Goal: Feedback & Contribution: Contribute content

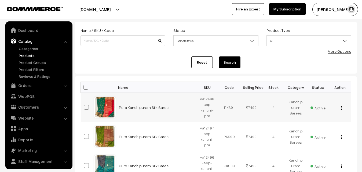
scroll to position [13, 0]
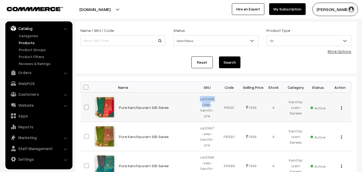
drag, startPoint x: 200, startPoint y: 100, endPoint x: 209, endPoint y: 104, distance: 10.1
click at [209, 104] on td "va12498-sep-kanchi-pra" at bounding box center [207, 107] width 22 height 29
copy td "va12498-sep"
drag, startPoint x: 200, startPoint y: 99, endPoint x: 213, endPoint y: 118, distance: 23.1
click at [213, 118] on td "va12498-sep-kanchi-pra" at bounding box center [207, 107] width 22 height 29
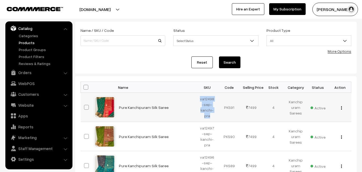
copy td "va12498-sep-kanchi-pra"
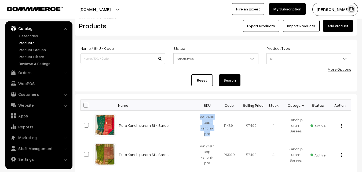
scroll to position [0, 0]
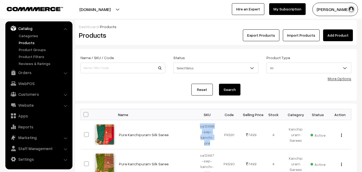
click at [330, 34] on link "Add Product" at bounding box center [338, 36] width 30 height 12
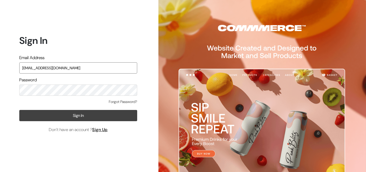
type input "uppadasarees999@gmail.com"
click at [72, 119] on button "Sign In" at bounding box center [78, 115] width 118 height 11
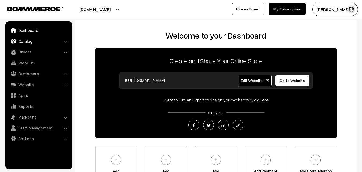
click at [24, 42] on link "Catalog" at bounding box center [39, 41] width 64 height 10
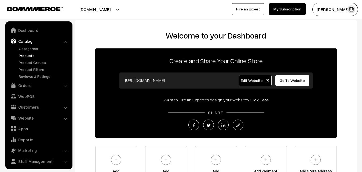
click at [27, 54] on link "Products" at bounding box center [43, 56] width 53 height 6
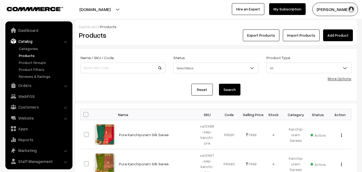
scroll to position [13, 0]
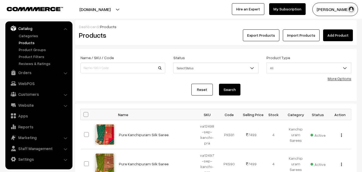
click at [335, 31] on link "Add Product" at bounding box center [338, 36] width 30 height 12
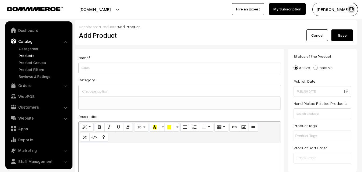
select select
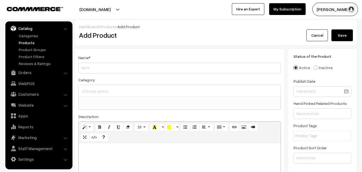
click at [30, 43] on link "Products" at bounding box center [43, 43] width 53 height 6
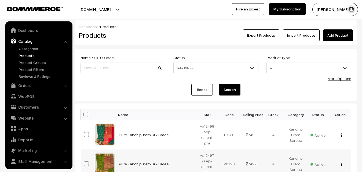
scroll to position [13, 0]
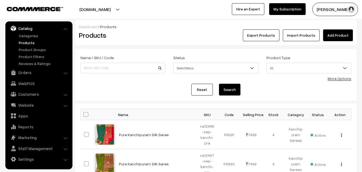
click at [153, 34] on h2 "Products" at bounding box center [122, 35] width 86 height 8
click at [344, 34] on link "Add Product" at bounding box center [338, 36] width 30 height 12
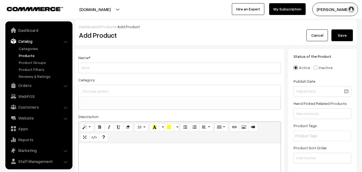
select select
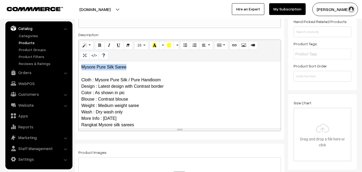
drag, startPoint x: 134, startPoint y: 67, endPoint x: 23, endPoint y: 68, distance: 111.1
click at [79, 68] on div "Mysore Pure Silk Saree Cloth : Mysore Pure Silk / Pure Handloom Design : Latest…" at bounding box center [180, 94] width 202 height 67
copy p "Mysore Pure Silk Saree"
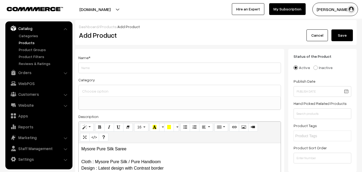
drag, startPoint x: 94, startPoint y: 74, endPoint x: 94, endPoint y: 68, distance: 5.9
click at [94, 73] on div "Name * Category Uppada Sarees Uppada Sarees > Uppada Plain Sarees Uppada Sarees…" at bounding box center [179, 135] width 209 height 173
click at [94, 68] on input "Weight" at bounding box center [179, 68] width 203 height 11
paste input "Mysore Pure Silk Saree"
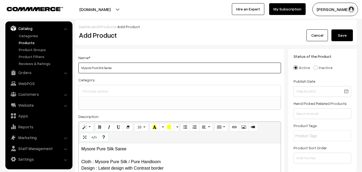
type input "Mysore Pure Silk Saree"
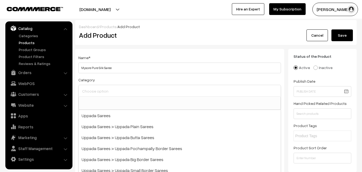
click at [100, 90] on input at bounding box center [180, 91] width 198 height 8
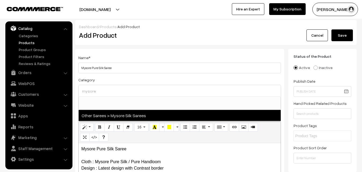
type input "mysore"
click at [114, 115] on span "Other Sarees > Mysore Silk Sarees" at bounding box center [180, 115] width 202 height 11
select select "17"
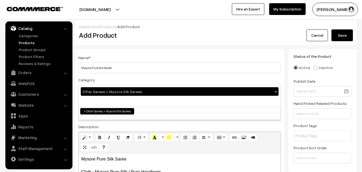
scroll to position [130, 0]
click at [141, 56] on div "Name * Mysore Pure Silk Saree" at bounding box center [179, 63] width 203 height 19
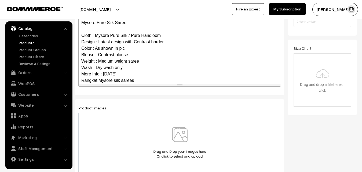
scroll to position [71, 0]
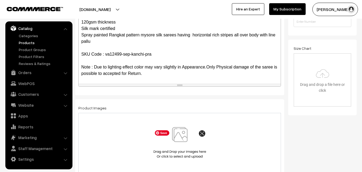
click at [183, 138] on img at bounding box center [179, 142] width 55 height 31
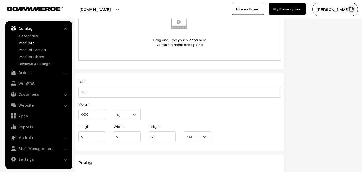
scroll to position [328, 0]
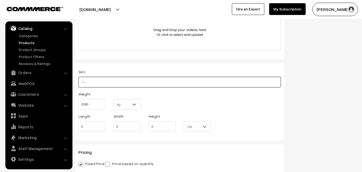
click at [90, 82] on input "text" at bounding box center [179, 82] width 203 height 11
paste input "va12499-sep-kanchi-pra"
type input "va12499-sep-kanchi-pra"
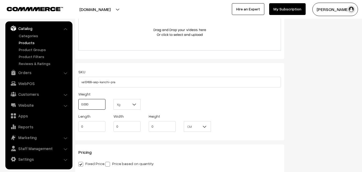
drag, startPoint x: 91, startPoint y: 102, endPoint x: 69, endPoint y: 104, distance: 21.5
click at [78, 104] on input "0.000" at bounding box center [91, 104] width 27 height 11
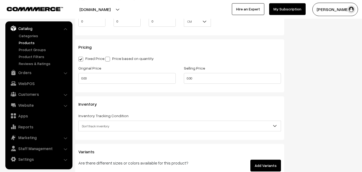
scroll to position [438, 0]
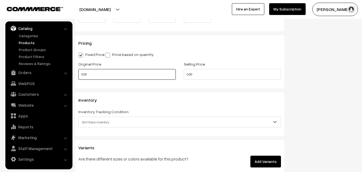
type input "0.80"
drag, startPoint x: 84, startPoint y: 75, endPoint x: 68, endPoint y: 77, distance: 15.4
click at [78, 77] on input "0.00" at bounding box center [126, 74] width 97 height 11
type input "0"
type input "11500"
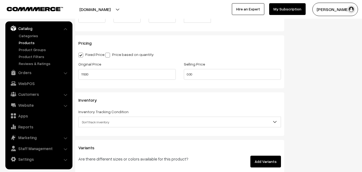
type input "0"
type input "13500"
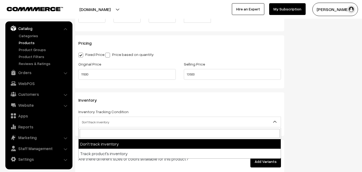
click at [101, 122] on span "Don't track inventory" at bounding box center [180, 122] width 202 height 9
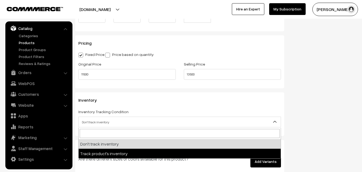
select select "2"
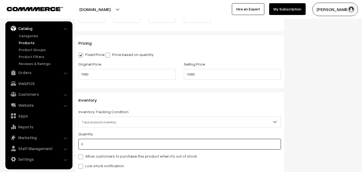
click at [92, 142] on input "0" at bounding box center [179, 144] width 203 height 11
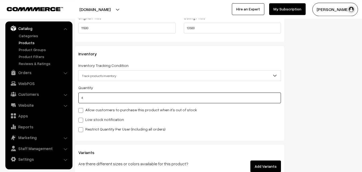
scroll to position [492, 0]
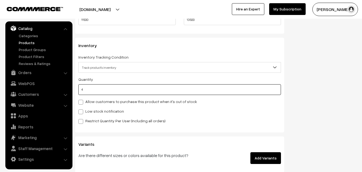
type input "4"
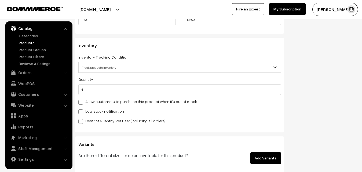
click at [87, 111] on label "Low stock notification" at bounding box center [101, 112] width 46 height 6
click at [82, 111] on input "Low stock notification" at bounding box center [79, 110] width 3 height 3
checkbox input "true"
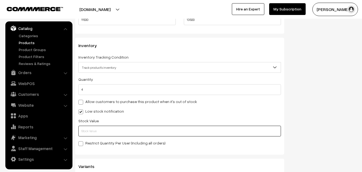
click at [87, 134] on input "text" at bounding box center [179, 131] width 203 height 11
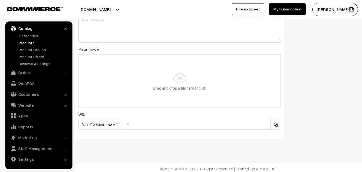
scroll to position [799, 0]
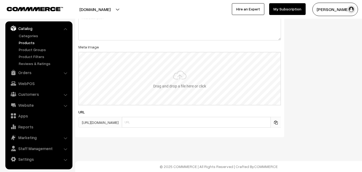
type input "2"
click at [179, 70] on input "file" at bounding box center [179, 79] width 201 height 53
type input "C:\fakepath\mysoore-saree-va12499-sep.jpeg"
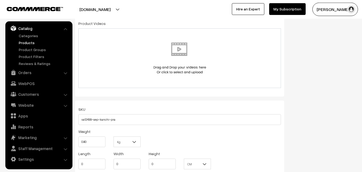
scroll to position [0, 0]
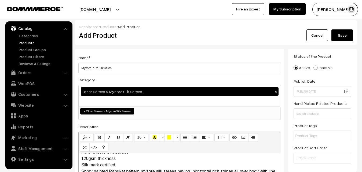
click at [338, 39] on button "Save" at bounding box center [341, 36] width 21 height 12
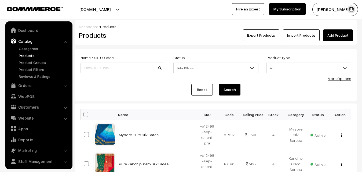
scroll to position [13, 0]
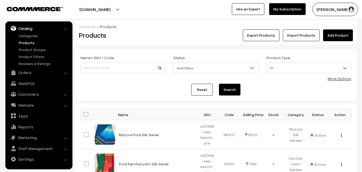
click at [142, 39] on h2 "Products" at bounding box center [122, 35] width 86 height 8
click at [340, 36] on link "Add Product" at bounding box center [338, 36] width 30 height 12
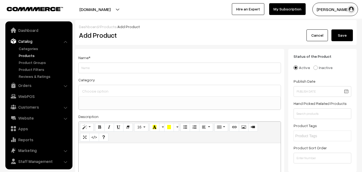
select select
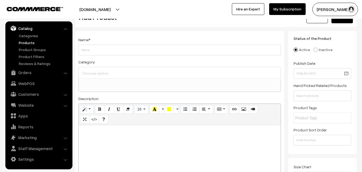
scroll to position [27, 0]
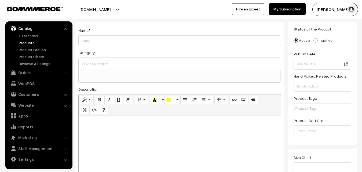
click at [99, 122] on p at bounding box center [179, 122] width 197 height 6
paste div
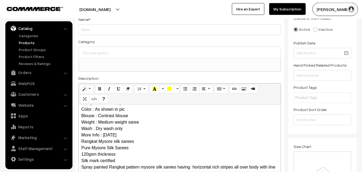
scroll to position [0, 0]
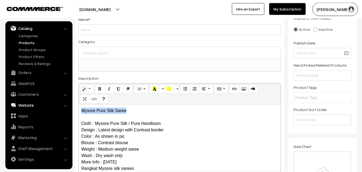
drag, startPoint x: 137, startPoint y: 112, endPoint x: 68, endPoint y: 102, distance: 69.6
click at [79, 105] on div "Mysore Pure Silk Saree Cloth : Mysore Pure Silk / Pure Handloom Design : Latest…" at bounding box center [180, 138] width 202 height 67
copy p "Mysore Pure Silk Saree"
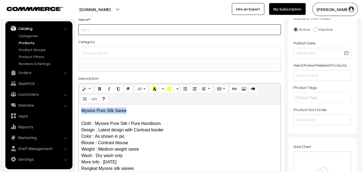
click at [95, 32] on input "Weight" at bounding box center [179, 29] width 203 height 11
paste input "Mysore Pure Silk Saree"
type input "Mysore Pure Silk Saree"
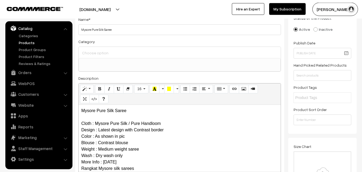
click at [95, 50] on input at bounding box center [180, 53] width 198 height 8
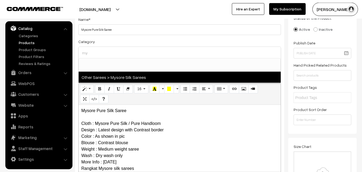
type input "my"
click at [113, 75] on span "Other Sarees > Mysore Silk Sarees" at bounding box center [180, 77] width 202 height 11
select select "17"
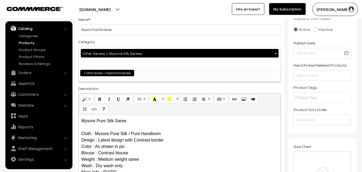
scroll to position [130, 0]
click at [124, 43] on div "Category Other Sarees > Mysore Silk Sarees × Uppada Sarees Uppada Sarees > Uppa…" at bounding box center [179, 60] width 203 height 44
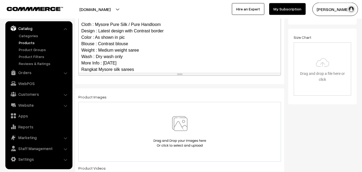
scroll to position [71, 0]
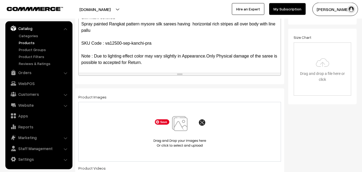
click at [176, 128] on img at bounding box center [179, 131] width 55 height 31
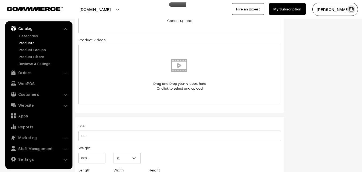
scroll to position [312, 0]
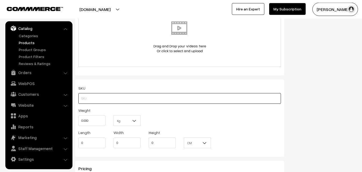
click at [87, 98] on input "text" at bounding box center [179, 98] width 203 height 11
paste input "va12500-sep-kanchi-pra"
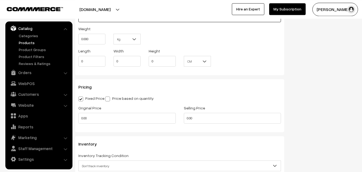
scroll to position [394, 0]
type input "va12500-sep-kanchi-pra"
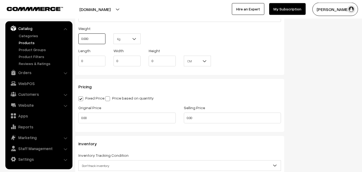
drag, startPoint x: 94, startPoint y: 41, endPoint x: 69, endPoint y: 41, distance: 24.9
click at [78, 41] on input "0.000" at bounding box center [91, 39] width 27 height 11
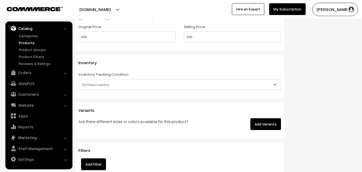
scroll to position [476, 0]
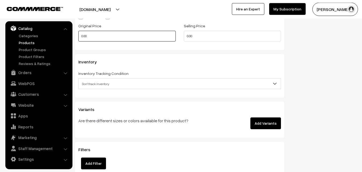
type input "0.80"
drag, startPoint x: 95, startPoint y: 38, endPoint x: 63, endPoint y: 37, distance: 32.7
click at [78, 37] on input "0.00" at bounding box center [126, 36] width 97 height 11
type input "11500"
drag, startPoint x: 198, startPoint y: 37, endPoint x: 154, endPoint y: 34, distance: 44.9
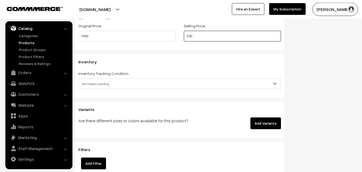
click at [184, 34] on input "0.00" at bounding box center [232, 36] width 97 height 11
type input "13500"
click at [98, 82] on span "Don't track inventory" at bounding box center [180, 83] width 202 height 9
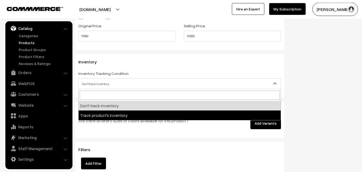
select select "2"
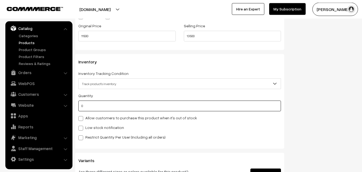
click at [95, 110] on input "0" at bounding box center [179, 106] width 203 height 11
type input "1"
type input "4"
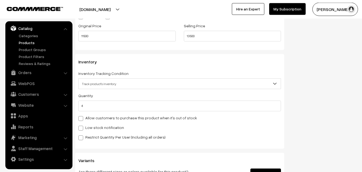
click at [91, 127] on label "Low stock notification" at bounding box center [101, 128] width 46 height 6
click at [82, 127] on input "Low stock notification" at bounding box center [79, 127] width 3 height 3
checkbox input "true"
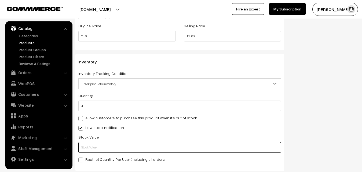
click at [92, 145] on input "text" at bounding box center [179, 147] width 203 height 11
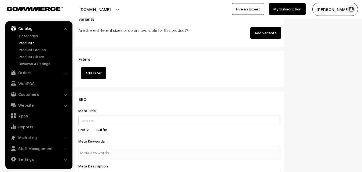
scroll to position [777, 0]
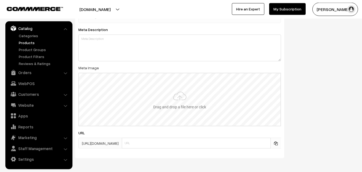
type input "2"
click at [170, 88] on input "file" at bounding box center [179, 99] width 201 height 53
type input "C:\fakepath\mysoore-saree-va12500-sep.jpeg"
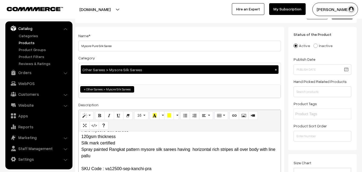
scroll to position [0, 0]
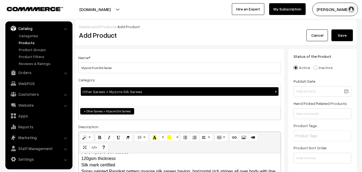
click at [341, 34] on button "Save" at bounding box center [341, 36] width 21 height 12
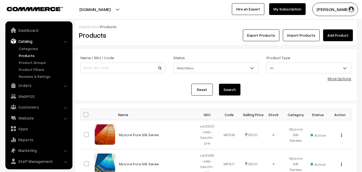
scroll to position [13, 0]
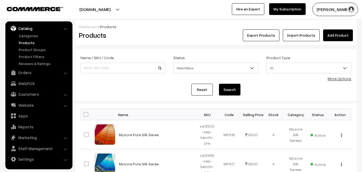
click at [333, 35] on link "Add Product" at bounding box center [338, 36] width 30 height 12
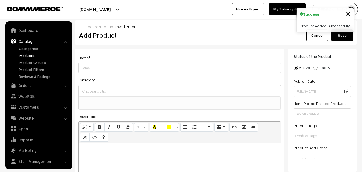
select select
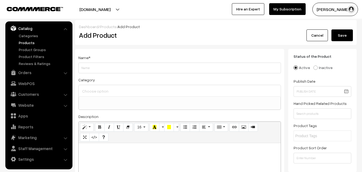
click at [29, 42] on link "Products" at bounding box center [43, 43] width 53 height 6
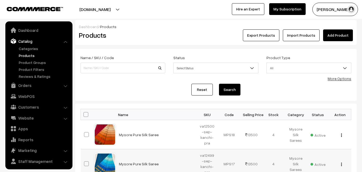
scroll to position [13, 0]
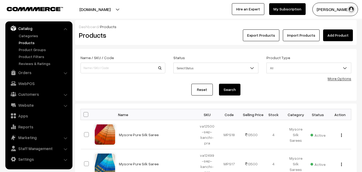
click at [165, 35] on div "Products" at bounding box center [122, 36] width 94 height 12
click at [334, 38] on link "Add Product" at bounding box center [338, 36] width 30 height 12
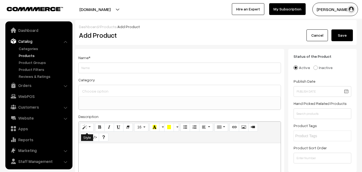
select select
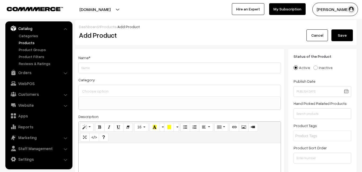
paste div
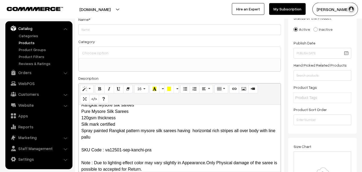
scroll to position [0, 0]
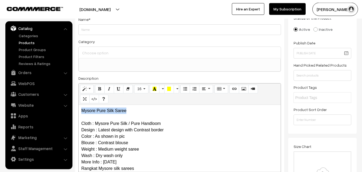
drag, startPoint x: 138, startPoint y: 111, endPoint x: 50, endPoint y: 110, distance: 87.7
click at [79, 111] on div "Mysore Pure Silk Saree Cloth : Mysore Pure Silk / Pure Handloom Design : Latest…" at bounding box center [180, 138] width 202 height 67
copy p "Mysore Pure Silk Saree"
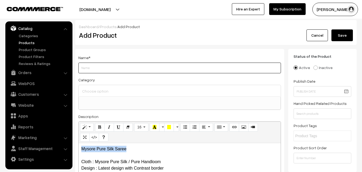
click at [90, 70] on input "Weight" at bounding box center [179, 68] width 203 height 11
paste input "Mysore Pure Silk Saree"
type input "Mysore Pure Silk Saree"
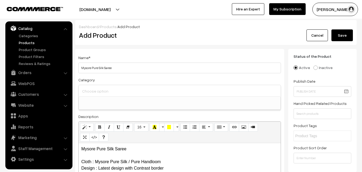
click at [98, 91] on input at bounding box center [180, 91] width 198 height 8
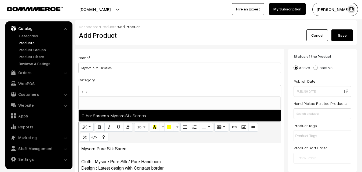
type input "my"
click at [113, 116] on span "Other Sarees > Mysore Silk Sarees" at bounding box center [180, 115] width 202 height 11
select select "17"
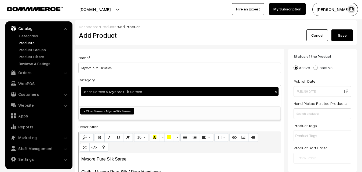
scroll to position [130, 0]
click at [128, 71] on input "Mysore Pure Silk Saree" at bounding box center [179, 68] width 203 height 11
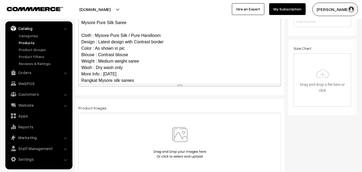
scroll to position [71, 0]
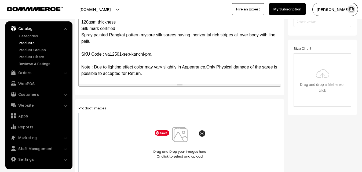
click at [182, 141] on img at bounding box center [179, 142] width 55 height 31
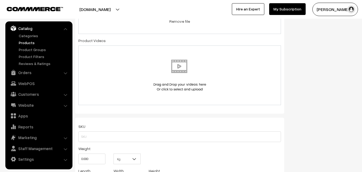
scroll to position [301, 0]
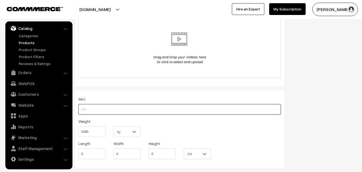
click at [90, 110] on input "text" at bounding box center [179, 109] width 203 height 11
paste input "va12501-sep-kanchi-pra"
type input "va12501-sep-kanchi-pra"
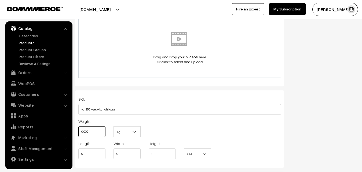
drag, startPoint x: 93, startPoint y: 133, endPoint x: 64, endPoint y: 133, distance: 29.2
click at [78, 133] on input "0.000" at bounding box center [91, 132] width 27 height 11
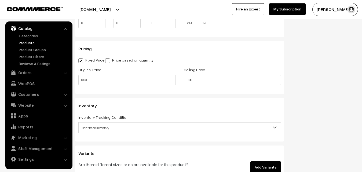
scroll to position [438, 0]
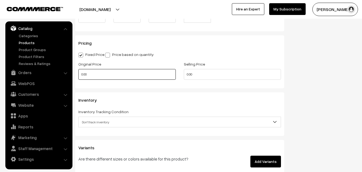
type input "0.80"
drag, startPoint x: 93, startPoint y: 73, endPoint x: 69, endPoint y: 76, distance: 24.3
click at [78, 76] on input "0.00" at bounding box center [126, 74] width 97 height 11
click at [95, 73] on input "0" at bounding box center [126, 74] width 97 height 11
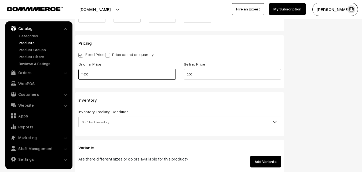
type input "11500"
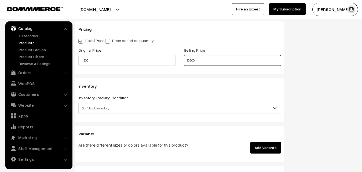
scroll to position [465, 0]
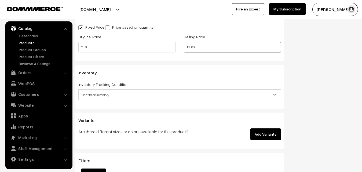
type input "13500"
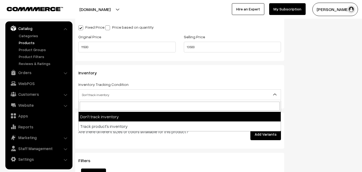
click at [96, 94] on span "Don't track inventory" at bounding box center [180, 94] width 202 height 9
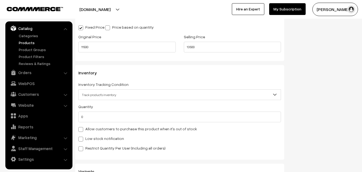
select select "2"
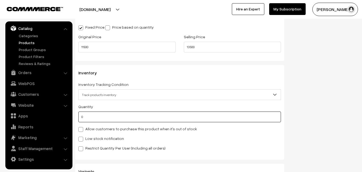
click at [96, 121] on input "0" at bounding box center [179, 117] width 203 height 11
type input "4"
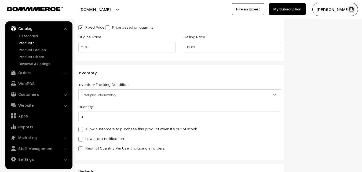
click at [96, 138] on label "Low stock notification" at bounding box center [101, 139] width 46 height 6
click at [82, 138] on input "Low stock notification" at bounding box center [79, 138] width 3 height 3
checkbox input "true"
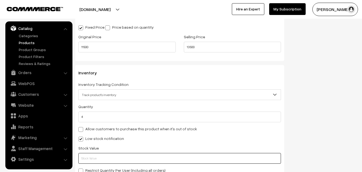
click at [97, 158] on input "text" at bounding box center [179, 158] width 203 height 11
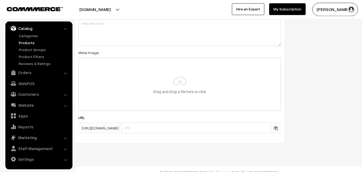
scroll to position [799, 0]
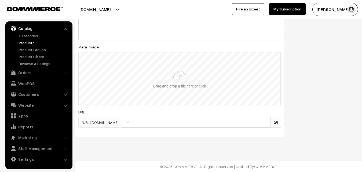
type input "2"
click at [186, 79] on input "file" at bounding box center [179, 79] width 201 height 53
type input "C:\fakepath\mysoore-saree-va12501-sep.jpeg"
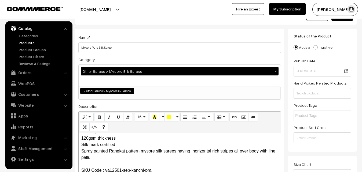
scroll to position [0, 0]
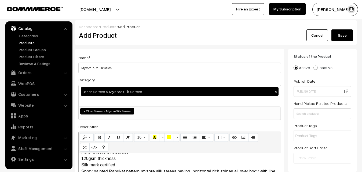
click at [341, 40] on button "Save" at bounding box center [341, 36] width 21 height 12
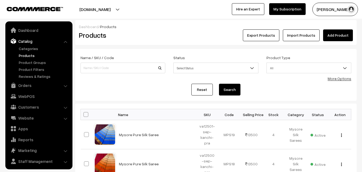
scroll to position [13, 0]
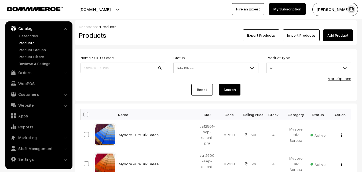
click at [160, 27] on div "Dashboard / Products" at bounding box center [216, 27] width 274 height 6
click at [336, 32] on link "Add Product" at bounding box center [338, 36] width 30 height 12
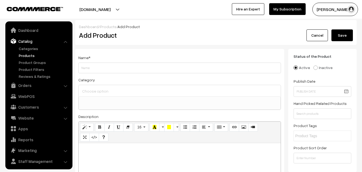
select select
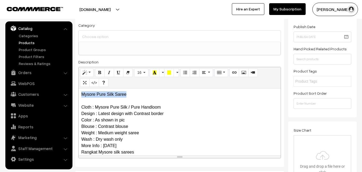
drag, startPoint x: 133, startPoint y: 95, endPoint x: 27, endPoint y: 82, distance: 106.3
click at [79, 89] on div "Mysore Pure Silk Saree Cloth : Mysore Pure Silk / Pure Handloom Design : Latest…" at bounding box center [180, 122] width 202 height 67
copy p "Mysore Pure Silk Saree"
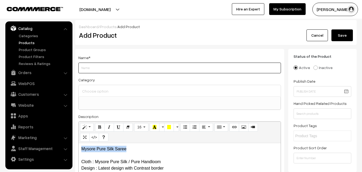
click at [88, 68] on input "Weight" at bounding box center [179, 68] width 203 height 11
paste input "Mysore Pure Silk Saree"
type input "Mysore Pure Silk Saree"
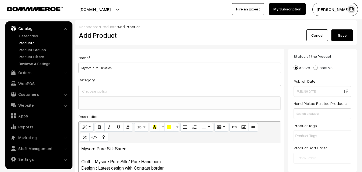
click at [93, 88] on input at bounding box center [180, 91] width 198 height 8
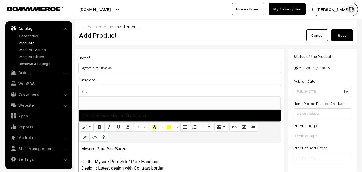
type input "my"
click at [130, 116] on span "Other Sarees > Mysore Silk Sarees" at bounding box center [180, 115] width 202 height 11
select select "17"
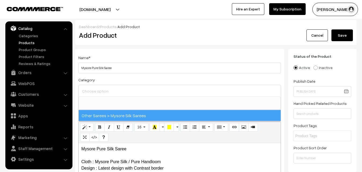
scroll to position [130, 0]
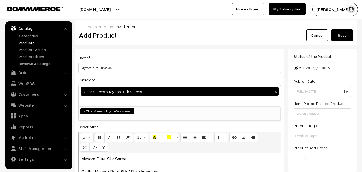
click at [152, 53] on div "Name * Mysore Pure Silk Saree Category Other Sarees > Mysore Silk Sarees × Uppa…" at bounding box center [179, 140] width 209 height 183
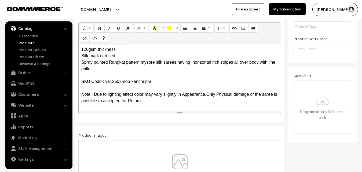
scroll to position [164, 0]
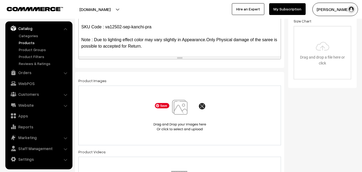
click at [182, 112] on img at bounding box center [179, 115] width 55 height 31
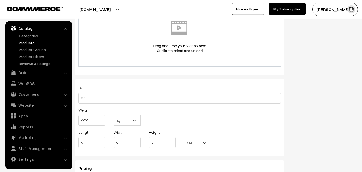
scroll to position [328, 0]
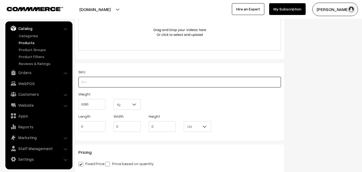
click at [101, 84] on input "text" at bounding box center [179, 82] width 203 height 11
paste input "va12502-sep-kanchi-pra"
type input "va12502-sep-kanchi-pra"
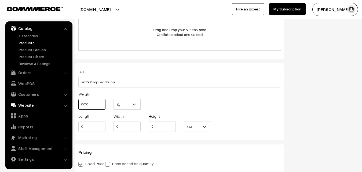
drag, startPoint x: 90, startPoint y: 103, endPoint x: 68, endPoint y: 103, distance: 22.8
click at [78, 103] on input "0.000" at bounding box center [91, 104] width 27 height 11
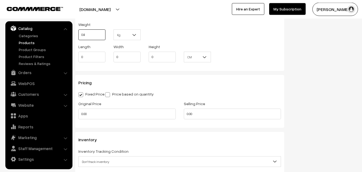
scroll to position [438, 0]
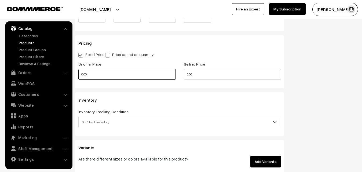
type input "0.80"
drag, startPoint x: 90, startPoint y: 75, endPoint x: 57, endPoint y: 75, distance: 32.7
click at [78, 75] on input "0.00" at bounding box center [126, 74] width 97 height 11
type input "11500"
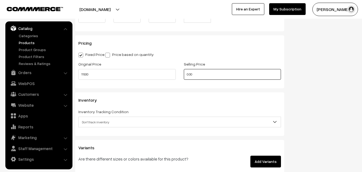
drag, startPoint x: 198, startPoint y: 79, endPoint x: 167, endPoint y: 78, distance: 31.7
click at [184, 78] on input "0.00" at bounding box center [232, 74] width 97 height 11
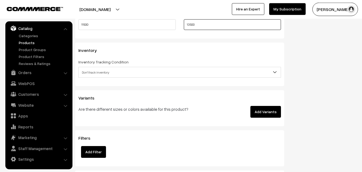
scroll to position [492, 0]
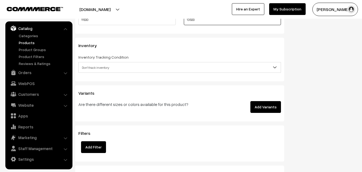
type input "13500"
click at [99, 70] on span "Don't track inventory" at bounding box center [180, 67] width 202 height 9
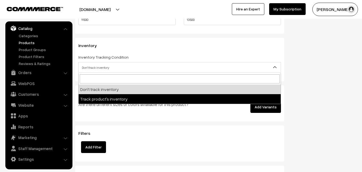
select select "2"
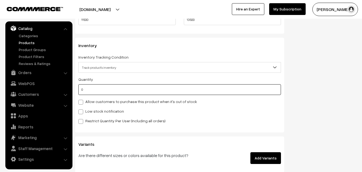
click at [97, 90] on input "0" at bounding box center [179, 89] width 203 height 11
type input "4"
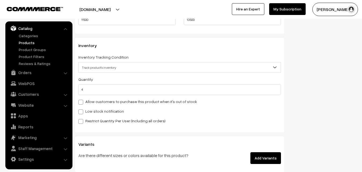
click at [90, 109] on div "Low stock notification" at bounding box center [179, 111] width 203 height 6
click at [90, 109] on label "Low stock notification" at bounding box center [101, 112] width 46 height 6
click at [82, 109] on input "Low stock notification" at bounding box center [79, 110] width 3 height 3
checkbox input "true"
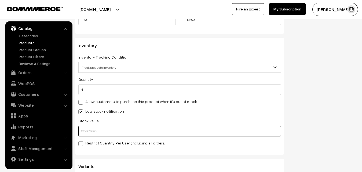
click at [91, 128] on input "text" at bounding box center [179, 131] width 203 height 11
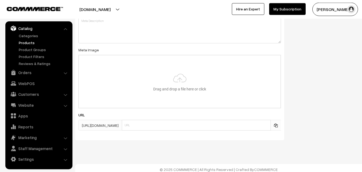
scroll to position [799, 0]
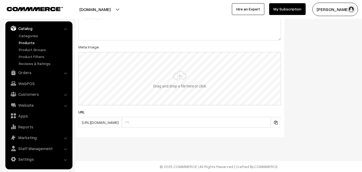
type input "2"
click at [181, 85] on input "file" at bounding box center [179, 79] width 201 height 53
type input "C:\fakepath\mysoore-saree-va12502-sep-1.jpeg"
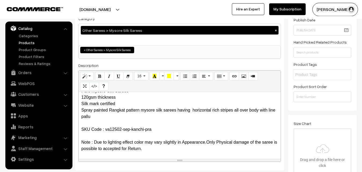
scroll to position [0, 0]
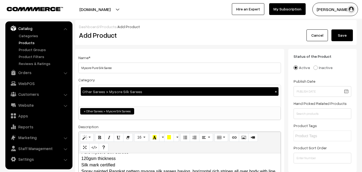
click at [335, 34] on button "Save" at bounding box center [341, 36] width 21 height 12
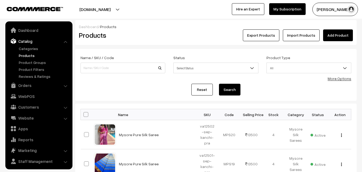
scroll to position [13, 0]
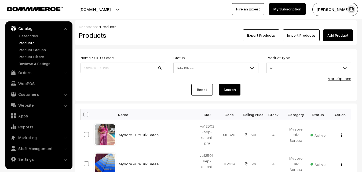
click at [173, 32] on div "Export Products Import Products Add Product" at bounding box center [263, 36] width 188 height 12
click at [335, 36] on link "Add Product" at bounding box center [338, 36] width 30 height 12
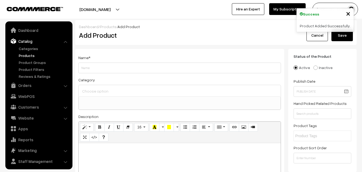
select select
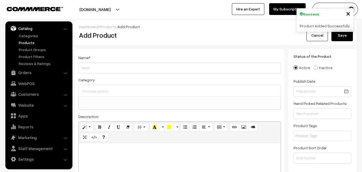
scroll to position [82, 0]
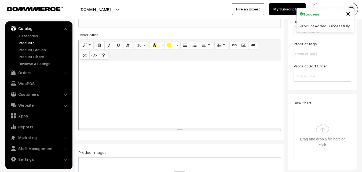
click at [125, 94] on div at bounding box center [180, 94] width 202 height 67
paste div
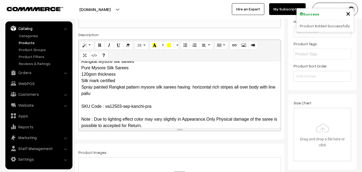
scroll to position [0, 0]
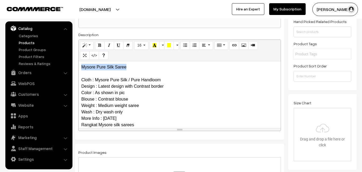
drag, startPoint x: 135, startPoint y: 65, endPoint x: 50, endPoint y: 64, distance: 84.8
click at [79, 64] on div "Mysore Pure Silk Saree Cloth : Mysore Pure Silk / Pure Handloom Design : Latest…" at bounding box center [180, 94] width 202 height 67
copy p "Mysore Pure Silk Saree"
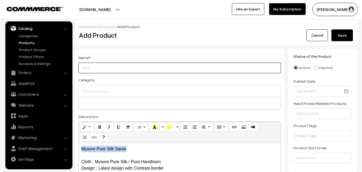
click at [99, 73] on input "Weight" at bounding box center [179, 68] width 203 height 11
paste input "Mysore Pure Silk Saree"
type input "Mysore Pure Silk Saree"
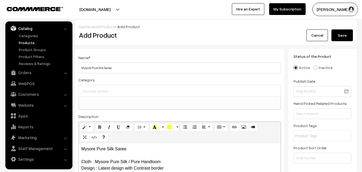
click at [102, 93] on input at bounding box center [180, 91] width 198 height 8
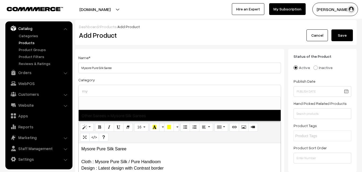
type input "my"
click at [139, 117] on span "Other Sarees > Mysore Silk Sarees" at bounding box center [180, 115] width 202 height 11
select select "17"
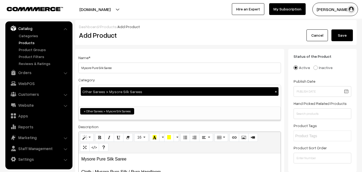
click at [157, 62] on div "Name * Mysore Pure Silk Saree" at bounding box center [179, 63] width 203 height 19
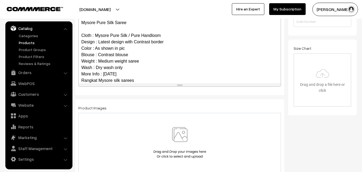
scroll to position [71, 0]
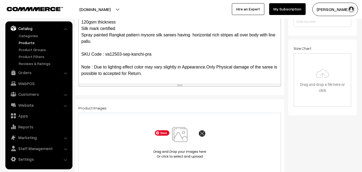
click at [183, 136] on img at bounding box center [179, 142] width 55 height 31
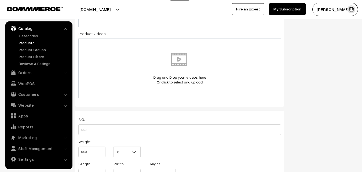
scroll to position [301, 0]
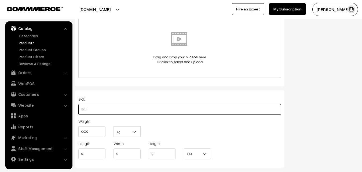
click at [82, 115] on input "text" at bounding box center [179, 109] width 203 height 11
paste input "va12503-sep-kanchi-pra"
type input "va12503-sep-kanchi-pra"
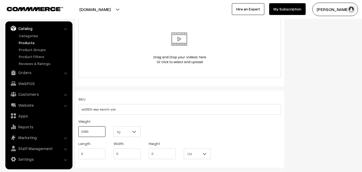
drag, startPoint x: 94, startPoint y: 131, endPoint x: 73, endPoint y: 131, distance: 20.4
click at [78, 131] on input "0.000" at bounding box center [91, 132] width 27 height 11
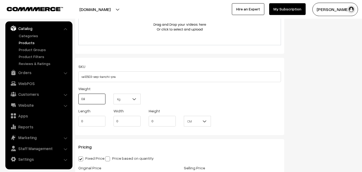
scroll to position [410, 0]
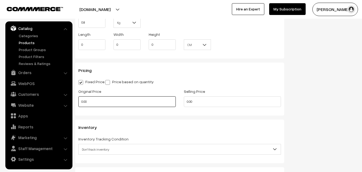
type input "0.80"
drag, startPoint x: 95, startPoint y: 99, endPoint x: 65, endPoint y: 100, distance: 30.1
click at [78, 100] on input "0.00" at bounding box center [126, 102] width 97 height 11
type input "11500"
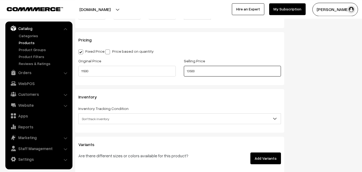
scroll to position [520, 0]
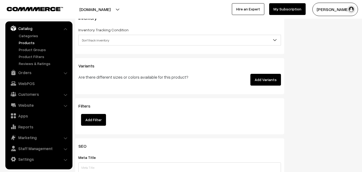
type input "13500"
click at [101, 43] on span "Don't track inventory" at bounding box center [180, 40] width 202 height 9
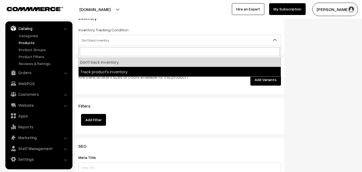
select select "2"
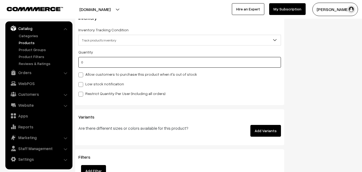
click at [90, 64] on input "0" at bounding box center [179, 62] width 203 height 11
type input "4"
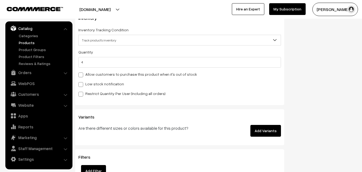
click at [85, 83] on label "Low stock notification" at bounding box center [101, 84] width 46 height 6
click at [82, 83] on input "Low stock notification" at bounding box center [79, 83] width 3 height 3
checkbox input "true"
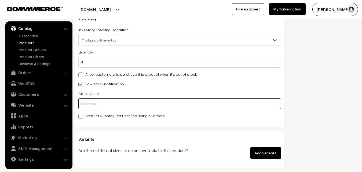
click at [89, 106] on input "text" at bounding box center [179, 104] width 203 height 11
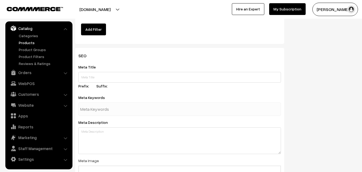
scroll to position [799, 0]
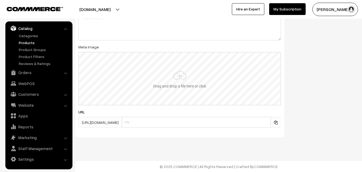
type input "2"
click at [181, 81] on input "file" at bounding box center [179, 79] width 201 height 53
type input "C:\fakepath\mysoore-saree-va12503-sep.jpeg"
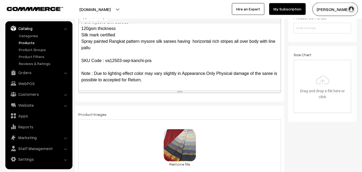
scroll to position [0, 0]
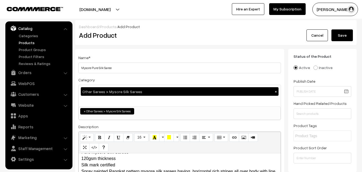
click at [329, 38] on div "Cancel Save" at bounding box center [321, 36] width 62 height 12
click at [339, 36] on button "Save" at bounding box center [341, 36] width 21 height 12
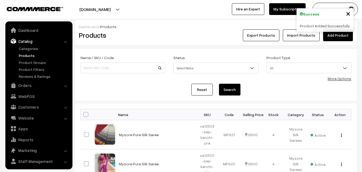
click at [330, 36] on link "Add Product" at bounding box center [338, 36] width 30 height 12
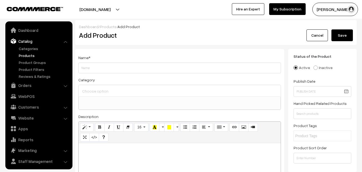
select select
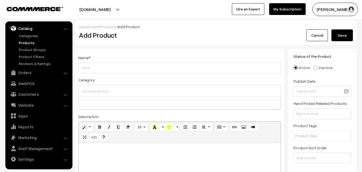
click at [152, 34] on h2 "Add Product" at bounding box center [180, 35] width 203 height 8
paste div
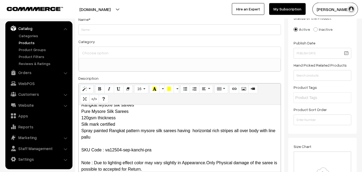
scroll to position [0, 0]
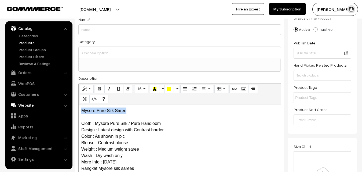
drag, startPoint x: 137, startPoint y: 112, endPoint x: 52, endPoint y: 109, distance: 85.3
click at [79, 110] on div "Mysore Pure Silk Saree Cloth : Mysore Pure Silk / Pure Handloom Design : Latest…" at bounding box center [180, 138] width 202 height 67
copy p "Mysore Pure Silk Saree"
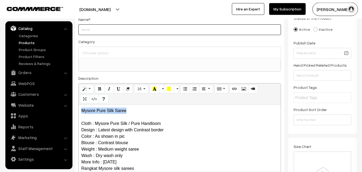
click at [95, 25] on input "Weight" at bounding box center [179, 29] width 203 height 11
paste input "Mysore Pure Silk Saree"
type input "Mysore Pure Silk Saree"
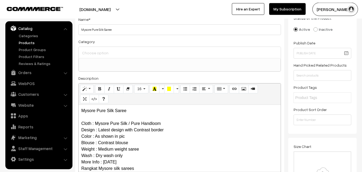
click at [97, 52] on input at bounding box center [180, 53] width 198 height 8
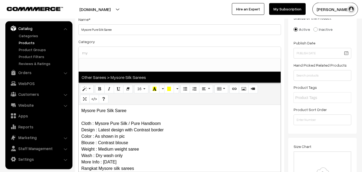
type input "my"
click at [105, 75] on span "Other Sarees > Mysore Silk Sarees" at bounding box center [180, 77] width 202 height 11
select select "17"
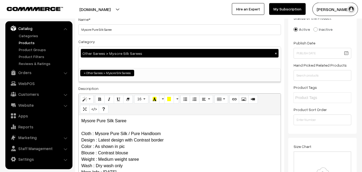
scroll to position [130, 0]
click at [120, 43] on div "Category Other Sarees > Mysore Silk Sarees × Uppada Sarees Uppada Sarees > Uppa…" at bounding box center [179, 60] width 203 height 44
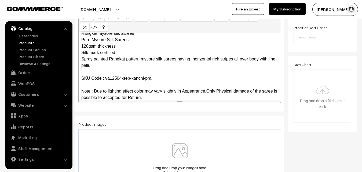
scroll to position [71, 0]
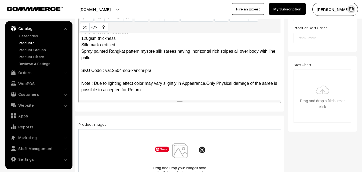
click at [180, 156] on img at bounding box center [179, 159] width 55 height 31
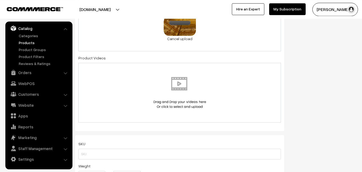
scroll to position [285, 0]
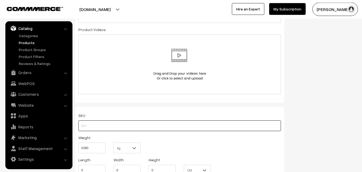
click at [91, 124] on input "text" at bounding box center [179, 126] width 203 height 11
paste input "va12504-sep-kanchi-pra"
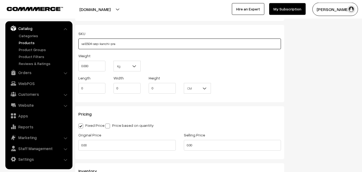
type input "va12504-sep-kanchi-pra"
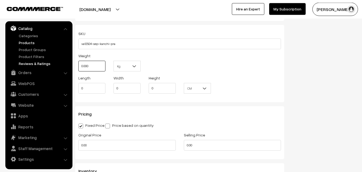
drag, startPoint x: 98, startPoint y: 64, endPoint x: 67, endPoint y: 64, distance: 30.3
click at [78, 64] on input "0.000" at bounding box center [91, 66] width 27 height 11
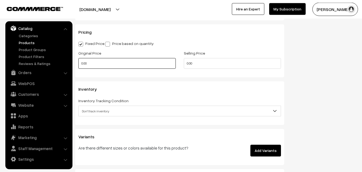
type input "0.80"
drag, startPoint x: 95, startPoint y: 66, endPoint x: 68, endPoint y: 66, distance: 27.4
click at [78, 66] on input "0.00" at bounding box center [126, 63] width 97 height 11
type input "11500"
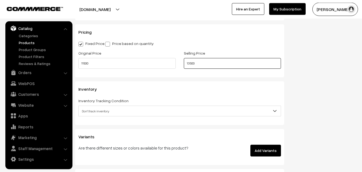
scroll to position [503, 0]
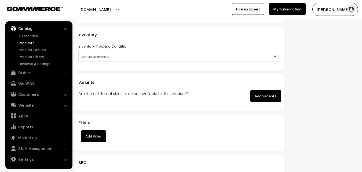
type input "13500"
click at [84, 52] on span "Don't track inventory" at bounding box center [179, 56] width 203 height 11
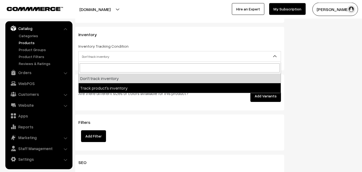
select select "2"
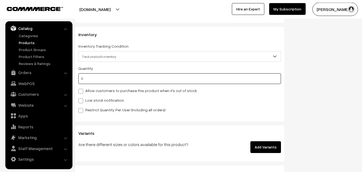
click at [90, 79] on input "0" at bounding box center [179, 78] width 203 height 11
type input "4"
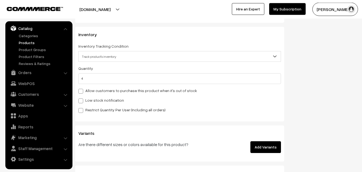
click at [90, 100] on label "Low stock notification" at bounding box center [101, 101] width 46 height 6
click at [82, 100] on input "Low stock notification" at bounding box center [79, 99] width 3 height 3
checkbox input "true"
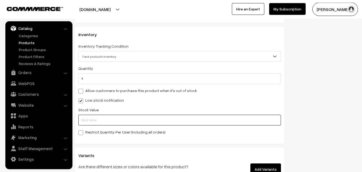
click at [91, 117] on input "text" at bounding box center [179, 120] width 203 height 11
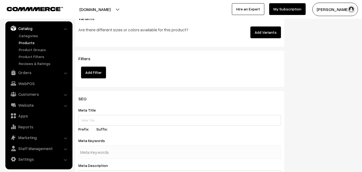
scroll to position [799, 0]
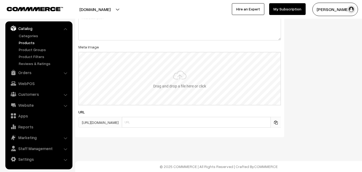
type input "2"
click at [186, 83] on input "file" at bounding box center [179, 79] width 201 height 53
type input "C:\fakepath\mysoore-saree-va12504-sep.jpeg"
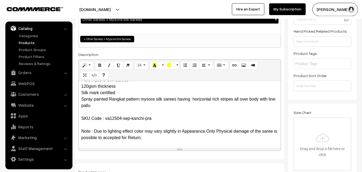
scroll to position [0, 0]
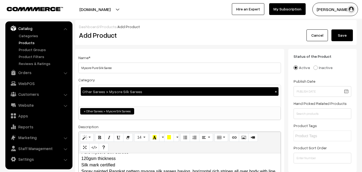
click at [346, 37] on button "Save" at bounding box center [341, 36] width 21 height 12
click at [166, 28] on div "Dashboard / Products / Add Product" at bounding box center [216, 27] width 274 height 6
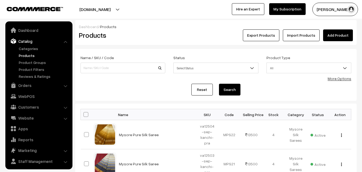
scroll to position [13, 0]
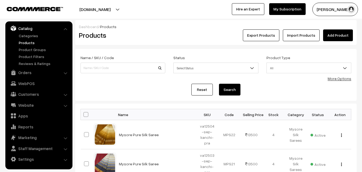
click at [337, 36] on link "Add Product" at bounding box center [338, 36] width 30 height 12
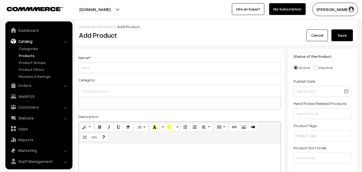
select select
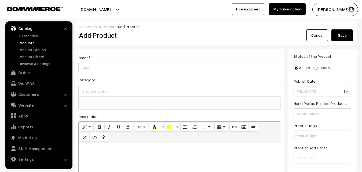
paste div
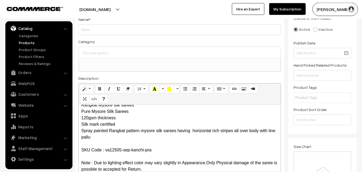
scroll to position [0, 0]
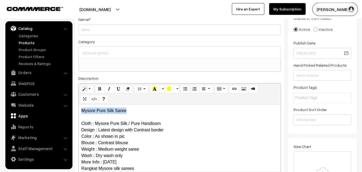
drag, startPoint x: 142, startPoint y: 111, endPoint x: 48, endPoint y: 112, distance: 93.9
click at [79, 113] on div "Mysore Pure Silk Saree Cloth : Mysore Pure Silk / Pure Handloom Design : Latest…" at bounding box center [180, 138] width 202 height 67
copy p "Mysore Pure Silk Saree"
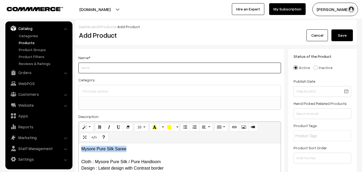
click at [96, 69] on input "Weight" at bounding box center [179, 68] width 203 height 11
paste input "Mysore Pure Silk Saree"
type input "Mysore Pure Silk Saree"
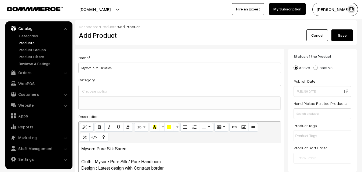
click at [102, 93] on input at bounding box center [180, 91] width 198 height 8
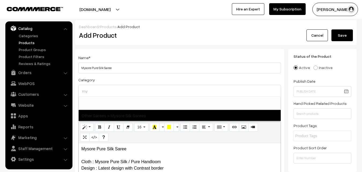
type input "my"
click at [113, 114] on span "Other Sarees > Mysore Silk Sarees" at bounding box center [180, 115] width 202 height 11
select select "17"
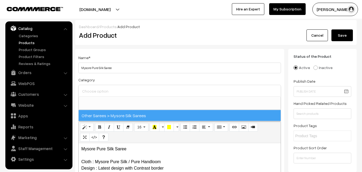
scroll to position [130, 0]
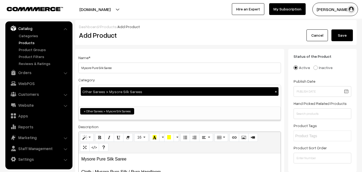
click at [127, 56] on div "Name * Mysore Pure Silk Saree" at bounding box center [179, 63] width 203 height 19
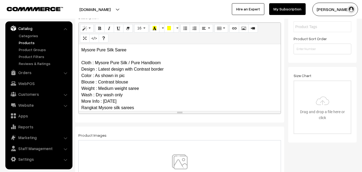
scroll to position [71, 0]
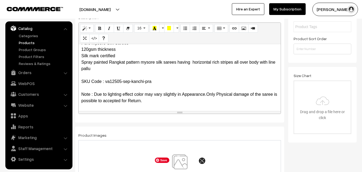
click at [180, 161] on img at bounding box center [179, 170] width 55 height 31
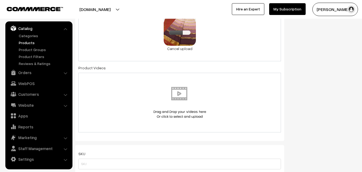
scroll to position [274, 0]
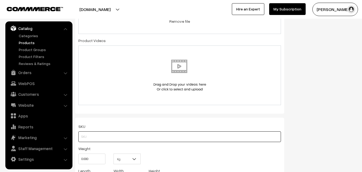
click at [85, 136] on input "text" at bounding box center [179, 137] width 203 height 11
paste input "va12505-sep-kanchi-pra"
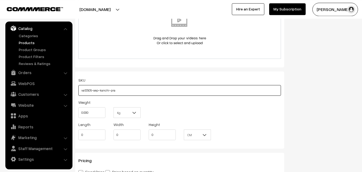
scroll to position [356, 0]
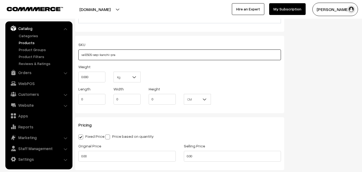
type input "va12505-sep-kanchi-pra"
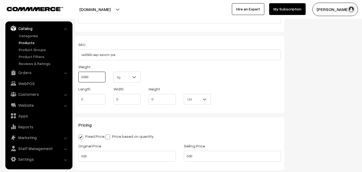
drag, startPoint x: 97, startPoint y: 78, endPoint x: 63, endPoint y: 78, distance: 33.8
click at [78, 78] on input "0.000" at bounding box center [91, 77] width 27 height 11
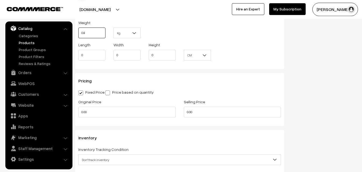
scroll to position [410, 0]
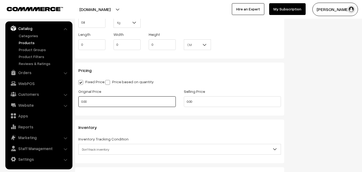
type input "0.80"
drag, startPoint x: 94, startPoint y: 100, endPoint x: 72, endPoint y: 100, distance: 22.5
click at [78, 100] on input "0.00" at bounding box center [126, 102] width 97 height 11
type input "11500"
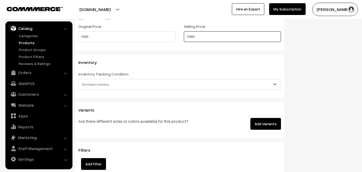
scroll to position [492, 0]
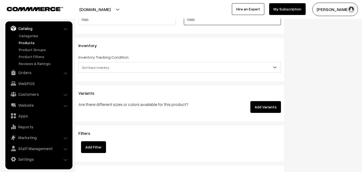
type input "13500"
click at [92, 71] on span "Don't track inventory" at bounding box center [180, 67] width 202 height 9
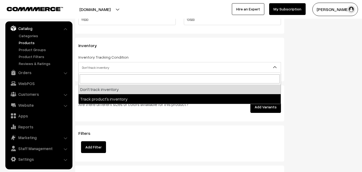
select select "2"
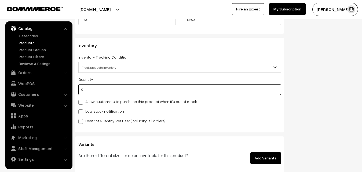
click at [89, 92] on input "0" at bounding box center [179, 89] width 203 height 11
type input "4"
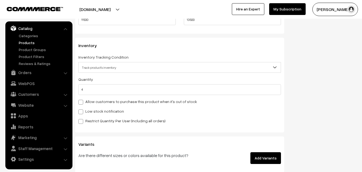
click at [87, 109] on label "Low stock notification" at bounding box center [101, 112] width 46 height 6
click at [82, 109] on input "Low stock notification" at bounding box center [79, 110] width 3 height 3
checkbox input "true"
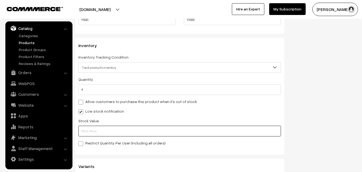
click at [90, 128] on input "text" at bounding box center [179, 131] width 203 height 11
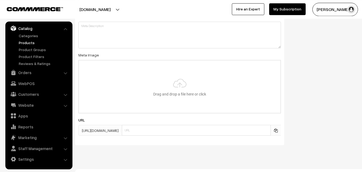
scroll to position [799, 0]
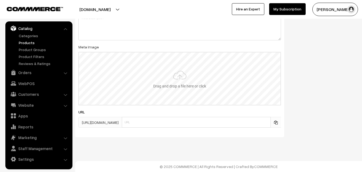
type input "2"
click at [170, 84] on input "file" at bounding box center [179, 79] width 201 height 53
type input "C:\fakepath\mysoore-saree-va12505-sep.jpeg"
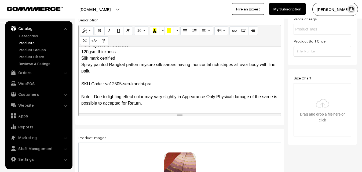
scroll to position [0, 0]
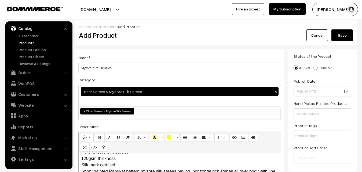
click at [336, 36] on button "Save" at bounding box center [341, 36] width 21 height 12
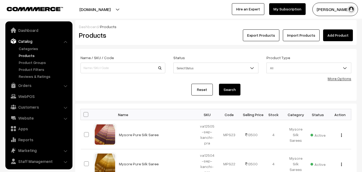
scroll to position [13, 0]
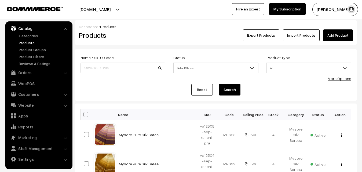
click at [164, 36] on h2 "Products" at bounding box center [122, 35] width 86 height 8
click at [335, 37] on link "Add Product" at bounding box center [338, 36] width 30 height 12
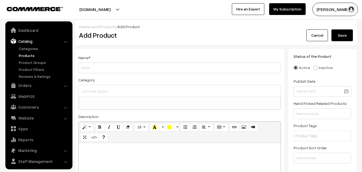
select select
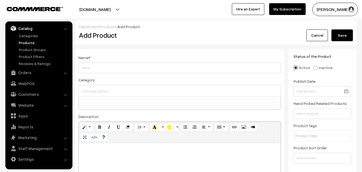
paste div
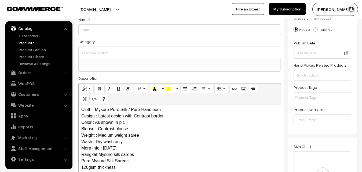
scroll to position [0, 0]
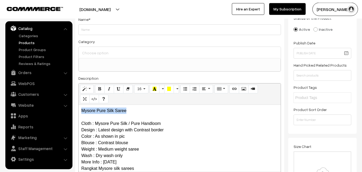
drag, startPoint x: 135, startPoint y: 111, endPoint x: 65, endPoint y: 105, distance: 70.8
click at [79, 106] on div "Mysore Pure Silk Saree Cloth : Mysore Pure Silk / Pure Handloom Design : Latest…" at bounding box center [180, 138] width 202 height 67
copy p "Mysore Pure Silk Saree"
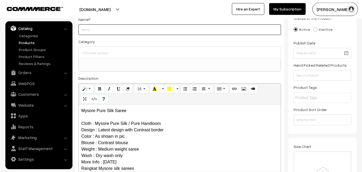
click at [91, 30] on input "Weight" at bounding box center [179, 29] width 203 height 11
paste input "Mysore Pure Silk Saree"
type input "Mysore Pure Silk Saree"
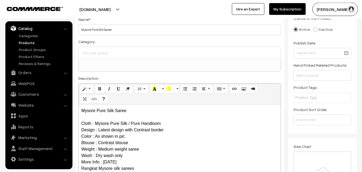
click at [99, 57] on div at bounding box center [180, 52] width 202 height 11
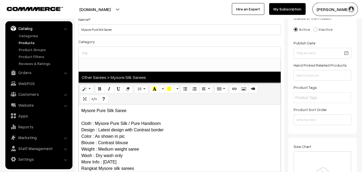
type input "my"
click at [117, 77] on span "Other Sarees > Mysore Silk Sarees" at bounding box center [180, 77] width 202 height 11
select select "17"
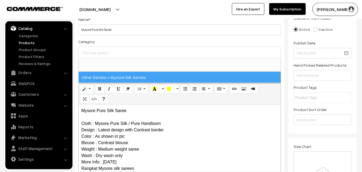
scroll to position [130, 0]
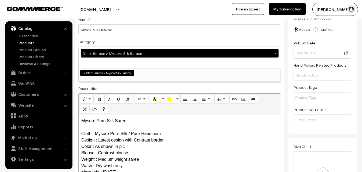
click at [131, 39] on div "Category Other Sarees > Mysore Silk Sarees × Uppada Sarees Uppada Sarees > Uppa…" at bounding box center [179, 60] width 203 height 44
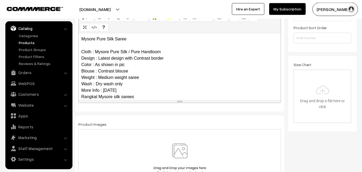
scroll to position [71, 0]
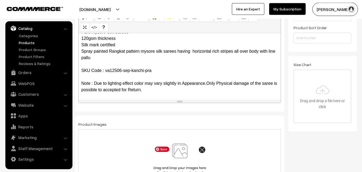
click at [178, 153] on img at bounding box center [179, 159] width 55 height 31
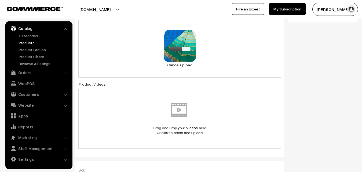
scroll to position [312, 0]
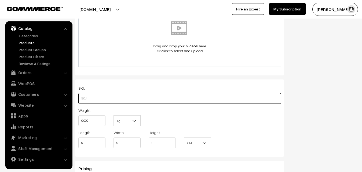
click at [99, 98] on input "text" at bounding box center [179, 98] width 203 height 11
paste input "va12506-sep-kanchi-pra"
type input "va12506-sep-kanchi-pra"
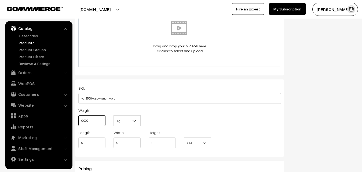
drag, startPoint x: 93, startPoint y: 120, endPoint x: 78, endPoint y: 119, distance: 15.6
click at [78, 119] on input "0.000" at bounding box center [91, 121] width 27 height 11
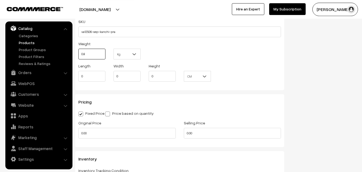
scroll to position [394, 0]
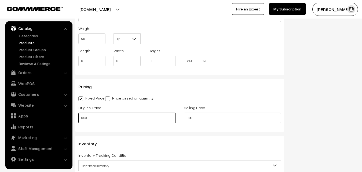
type input "0.80"
drag, startPoint x: 96, startPoint y: 117, endPoint x: 76, endPoint y: 116, distance: 20.1
click at [78, 116] on input "0.00" at bounding box center [126, 118] width 97 height 11
type input "11500"
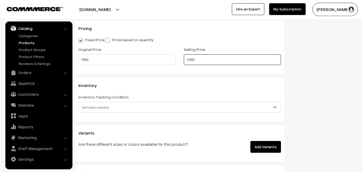
scroll to position [476, 0]
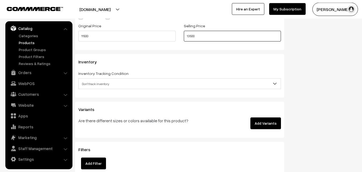
type input "13500"
click at [90, 83] on span "Don't track inventory" at bounding box center [180, 83] width 202 height 9
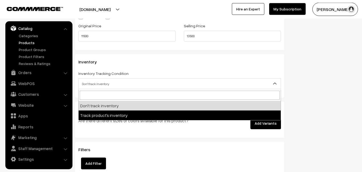
select select "2"
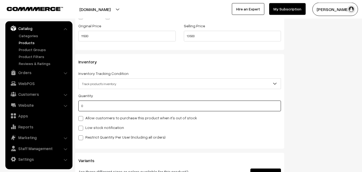
click at [86, 106] on input "0" at bounding box center [179, 106] width 203 height 11
type input "4"
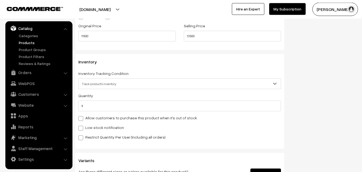
click at [86, 127] on label "Low stock notification" at bounding box center [101, 128] width 46 height 6
click at [82, 127] on input "Low stock notification" at bounding box center [79, 127] width 3 height 3
checkbox input "true"
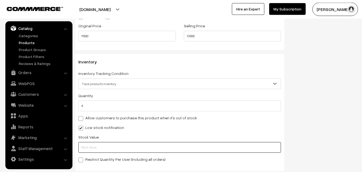
click at [92, 153] on input "text" at bounding box center [179, 147] width 203 height 11
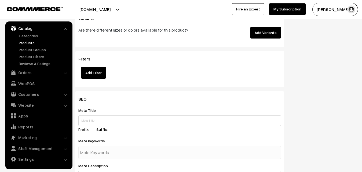
scroll to position [799, 0]
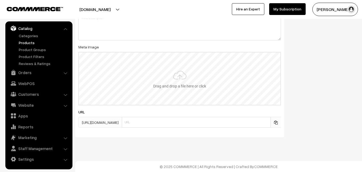
type input "2"
click at [172, 76] on input "file" at bounding box center [179, 79] width 201 height 53
type input "C:\fakepath\mysoore-saree-va12506-sep.jpeg"
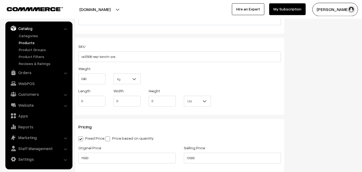
scroll to position [0, 0]
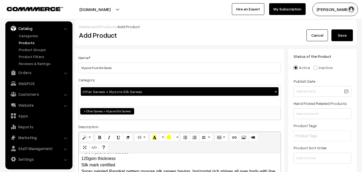
click at [341, 38] on button "Save" at bounding box center [341, 36] width 21 height 12
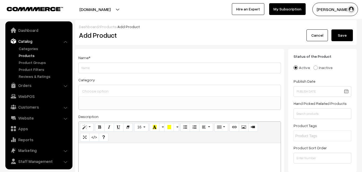
select select
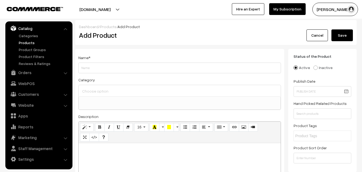
paste div
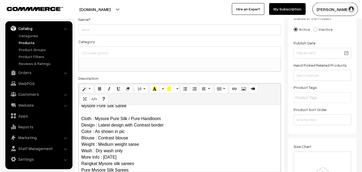
scroll to position [0, 0]
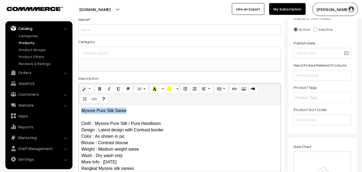
drag, startPoint x: 134, startPoint y: 112, endPoint x: 59, endPoint y: 110, distance: 74.9
click at [79, 112] on div "Mysore Pure Silk Saree Cloth : Mysore Pure Silk / Pure Handloom Design : Latest…" at bounding box center [180, 138] width 202 height 67
copy p "Mysore Pure Silk Saree"
click at [85, 35] on div "Name * Category Uppada Sarees Uppada Sarees > Uppada Plain Sarees Uppada Sarees…" at bounding box center [179, 97] width 209 height 173
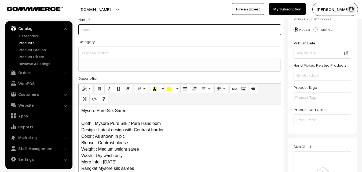
click at [86, 30] on input "Weight" at bounding box center [179, 29] width 203 height 11
paste input "Mysore Pure Silk Saree"
type input "Mysore Pure Silk Saree"
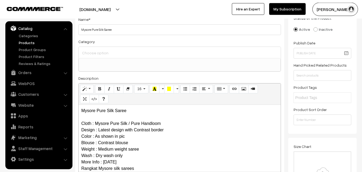
click at [90, 52] on input at bounding box center [180, 53] width 198 height 8
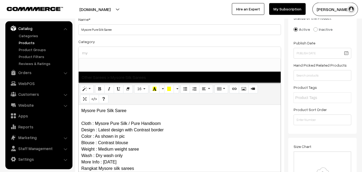
type input "my"
click at [101, 72] on span "Other Sarees > Mysore Silk Sarees" at bounding box center [180, 77] width 202 height 11
select select "17"
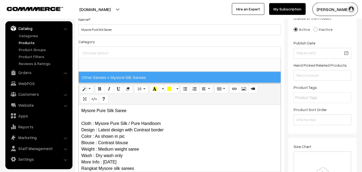
scroll to position [130, 0]
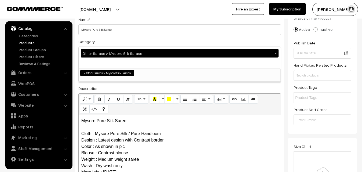
click at [117, 40] on div "Category Other Sarees > Mysore Silk Sarees × Uppada Sarees Uppada Sarees > Uppa…" at bounding box center [179, 60] width 203 height 44
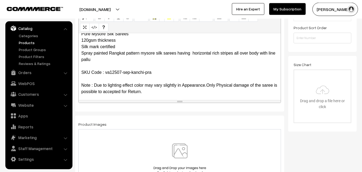
scroll to position [71, 0]
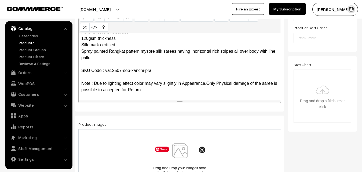
click at [178, 152] on img at bounding box center [179, 159] width 55 height 31
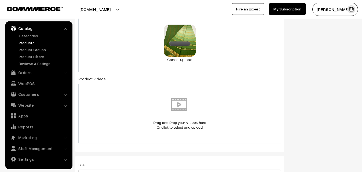
scroll to position [285, 0]
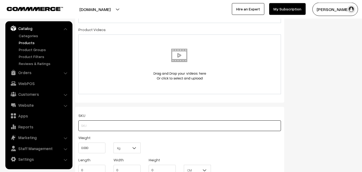
click at [84, 126] on input "text" at bounding box center [179, 126] width 203 height 11
paste input "va12507-sep-kanchi-pra"
type input "va12507-sep-kanchi-pra"
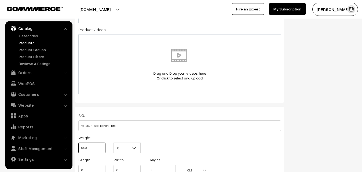
drag, startPoint x: 89, startPoint y: 146, endPoint x: 76, endPoint y: 148, distance: 12.4
click at [78, 148] on input "0.000" at bounding box center [91, 148] width 27 height 11
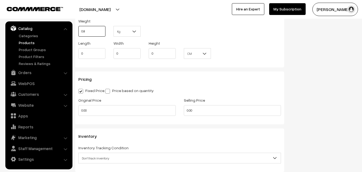
scroll to position [421, 0]
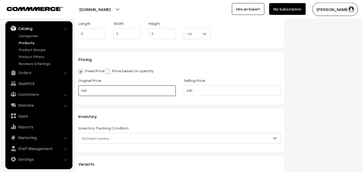
type input "0.80"
click at [78, 94] on input "0.00" at bounding box center [126, 91] width 97 height 11
type input "11500"
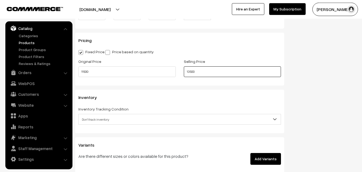
scroll to position [476, 0]
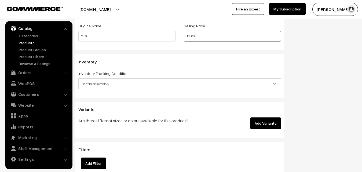
type input "13500"
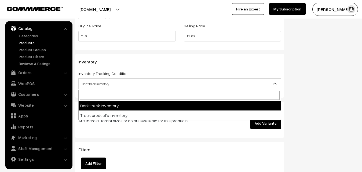
click at [90, 82] on span "Don't track inventory" at bounding box center [180, 83] width 202 height 9
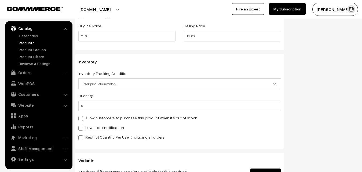
select select "2"
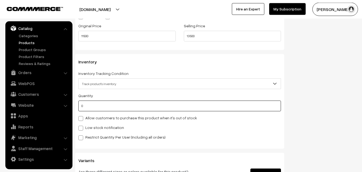
click at [87, 107] on input "0" at bounding box center [179, 106] width 203 height 11
type input "4"
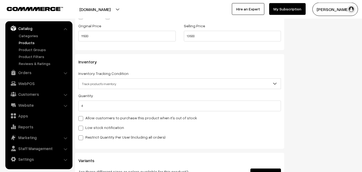
click at [87, 126] on label "Low stock notification" at bounding box center [101, 128] width 46 height 6
click at [82, 126] on input "Low stock notification" at bounding box center [79, 127] width 3 height 3
checkbox input "true"
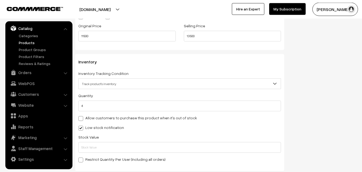
scroll to position [531, 0]
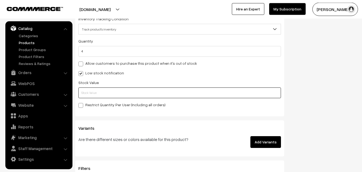
click at [88, 96] on input "text" at bounding box center [179, 93] width 203 height 11
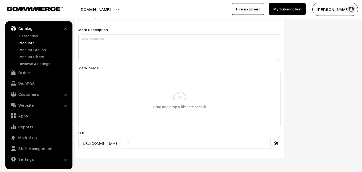
scroll to position [799, 0]
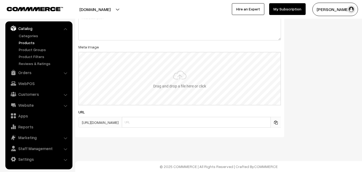
type input "2"
click at [182, 72] on input "file" at bounding box center [179, 79] width 201 height 53
type input "C:\fakepath\mysoore-saree-va12507-sep.jpeg"
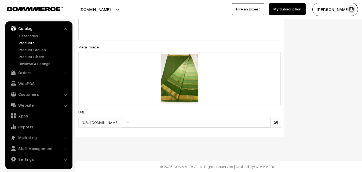
scroll to position [0, 0]
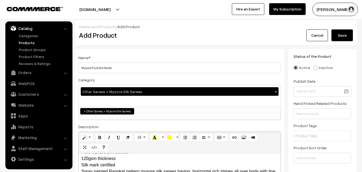
click at [354, 39] on div "Cancel Save" at bounding box center [321, 36] width 71 height 12
click at [344, 35] on button "Save" at bounding box center [341, 36] width 21 height 12
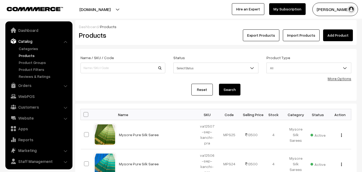
scroll to position [13, 0]
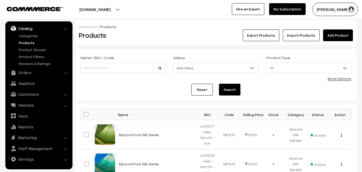
click at [159, 38] on h2 "Products" at bounding box center [122, 35] width 86 height 8
click at [334, 36] on link "Add Product" at bounding box center [338, 36] width 30 height 12
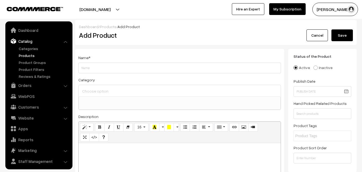
select select
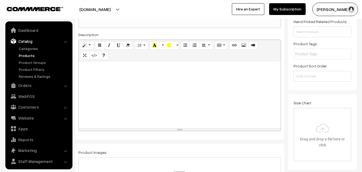
click at [101, 95] on div at bounding box center [180, 94] width 202 height 67
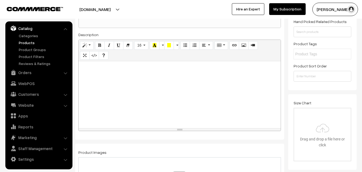
paste div
drag, startPoint x: 131, startPoint y: 69, endPoint x: 54, endPoint y: 66, distance: 77.1
click at [79, 66] on div "va12507-sep-kanchi-pra" at bounding box center [180, 94] width 202 height 67
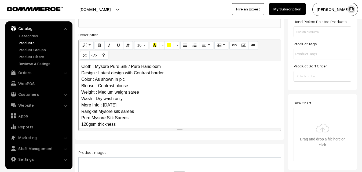
scroll to position [0, 0]
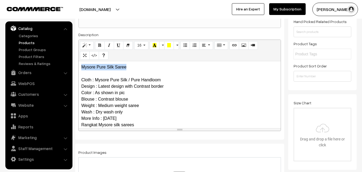
drag, startPoint x: 134, startPoint y: 67, endPoint x: 33, endPoint y: 60, distance: 100.8
click at [79, 61] on div "Mysore Pure Silk Saree Cloth : Mysore Pure Silk / Pure Handloom Design : Latest…" at bounding box center [180, 94] width 202 height 67
copy p "Mysore Pure Silk Saree"
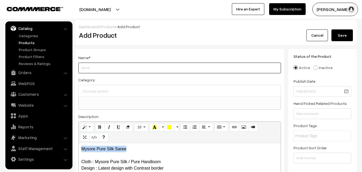
click at [94, 65] on input "Weight" at bounding box center [179, 68] width 203 height 11
paste input "Mysore Pure Silk Saree"
type input "Mysore Pure Silk Saree"
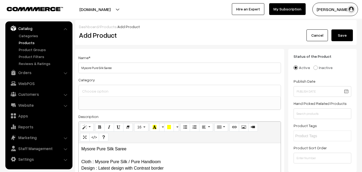
click at [100, 90] on input at bounding box center [180, 91] width 198 height 8
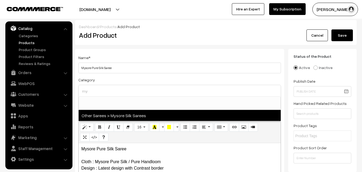
type input "my"
click at [114, 113] on span "Other Sarees > Mysore Silk Sarees" at bounding box center [180, 115] width 202 height 11
select select "17"
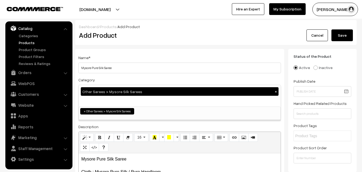
scroll to position [130, 0]
click at [125, 53] on div "Name * Mysore Pure Silk Saree Category Other Sarees > Mysore Silk Sarees × Uppa…" at bounding box center [179, 140] width 209 height 183
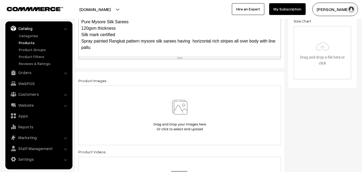
scroll to position [71, 0]
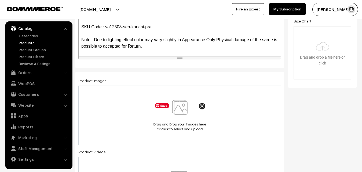
click at [180, 113] on img at bounding box center [179, 115] width 55 height 31
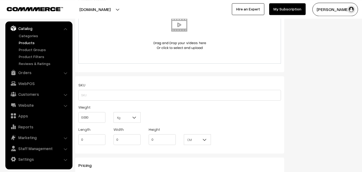
scroll to position [328, 0]
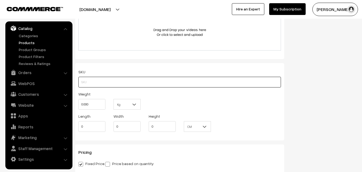
click at [98, 83] on input "text" at bounding box center [179, 82] width 203 height 11
paste input "va12508-sep-kanchi-pra"
type input "va12508-sep-kanchi-pra"
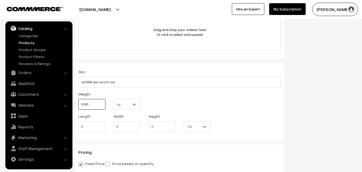
drag, startPoint x: 94, startPoint y: 102, endPoint x: 71, endPoint y: 103, distance: 22.8
click at [78, 103] on input "0.000" at bounding box center [91, 104] width 27 height 11
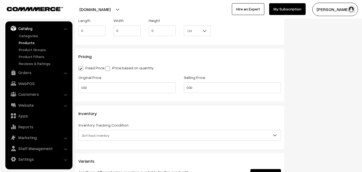
scroll to position [438, 0]
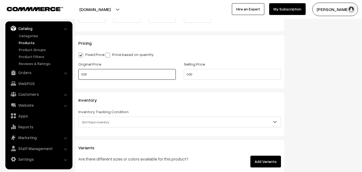
type input "0.80"
drag, startPoint x: 91, startPoint y: 74, endPoint x: 70, endPoint y: 74, distance: 21.7
click at [78, 74] on input "0.00" at bounding box center [126, 74] width 97 height 11
type input "11500"
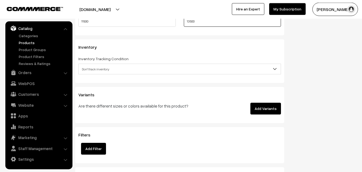
scroll to position [492, 0]
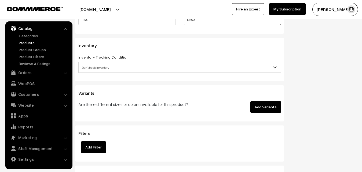
type input "13500"
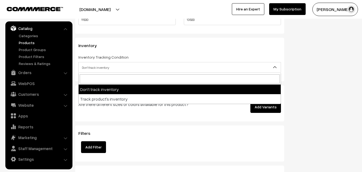
click at [90, 70] on span "Don't track inventory" at bounding box center [180, 67] width 202 height 9
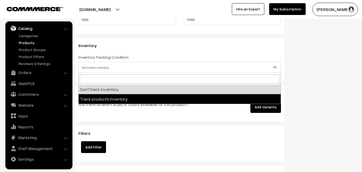
select select "2"
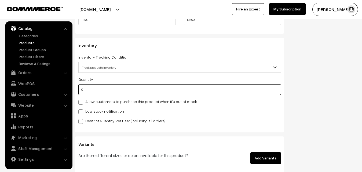
click at [88, 93] on input "0" at bounding box center [179, 89] width 203 height 11
type input "4"
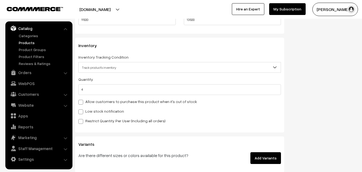
click at [84, 110] on label "Low stock notification" at bounding box center [101, 112] width 46 height 6
click at [82, 110] on input "Low stock notification" at bounding box center [79, 110] width 3 height 3
checkbox input "true"
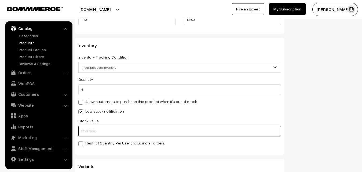
click at [86, 131] on input "text" at bounding box center [179, 131] width 203 height 11
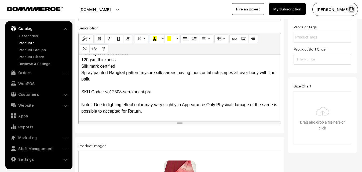
scroll to position [0, 0]
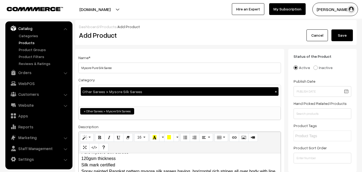
type input "2"
click at [341, 33] on button "Save" at bounding box center [341, 36] width 21 height 12
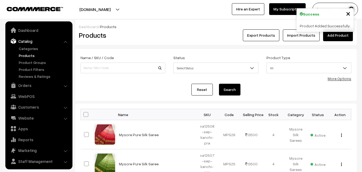
scroll to position [13, 0]
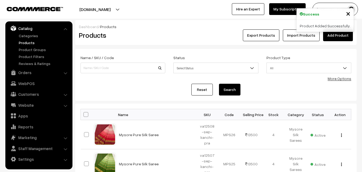
click at [337, 32] on div "Product Added Successfully." at bounding box center [324, 26] width 57 height 12
click at [337, 34] on link "Add Product" at bounding box center [338, 36] width 30 height 12
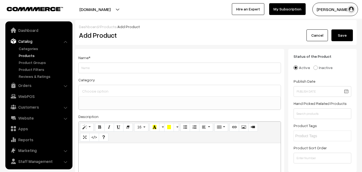
select select
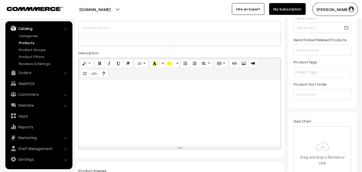
scroll to position [82, 0]
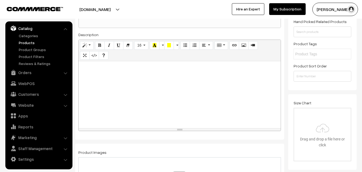
click at [90, 88] on div at bounding box center [180, 94] width 202 height 67
paste div
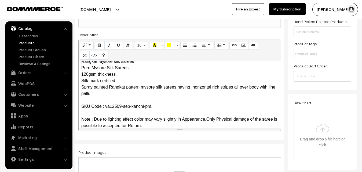
scroll to position [0, 0]
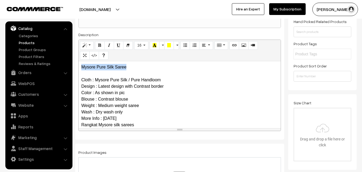
drag, startPoint x: 133, startPoint y: 66, endPoint x: 23, endPoint y: 67, distance: 110.5
click at [79, 67] on div "Mysore Pure Silk Saree Cloth : Mysore Pure Silk / Pure Handloom Design : Latest…" at bounding box center [180, 94] width 202 height 67
copy p "Mysore Pure Silk Saree"
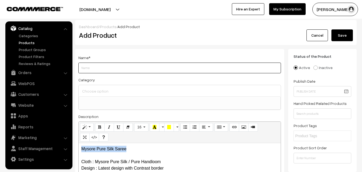
click at [95, 72] on input "Weight" at bounding box center [179, 68] width 203 height 11
paste input "Mysore Pure Silk Saree"
type input "Mysore Pure Silk Saree"
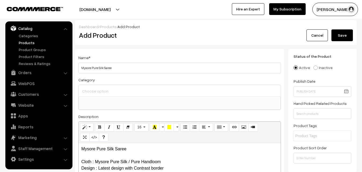
click at [100, 94] on input at bounding box center [180, 91] width 198 height 8
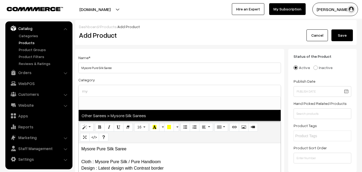
type input "my"
click at [113, 116] on span "Other Sarees > Mysore Silk Sarees" at bounding box center [180, 115] width 202 height 11
select select "17"
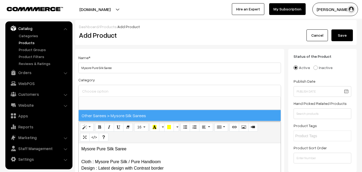
scroll to position [130, 0]
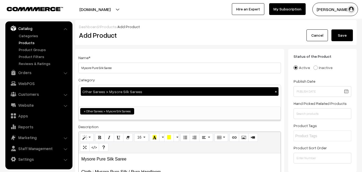
click at [122, 80] on div "Category Other Sarees > Mysore Silk Sarees × Uppada Sarees Uppada Sarees > Uppa…" at bounding box center [179, 99] width 203 height 44
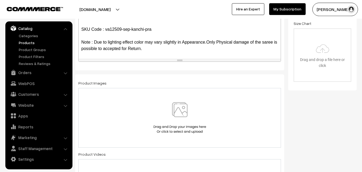
scroll to position [164, 0]
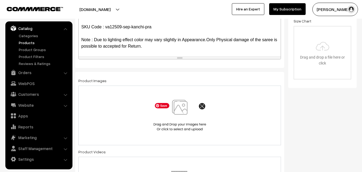
click at [178, 110] on img at bounding box center [179, 115] width 55 height 31
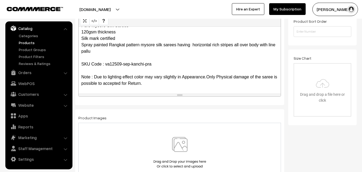
scroll to position [137, 0]
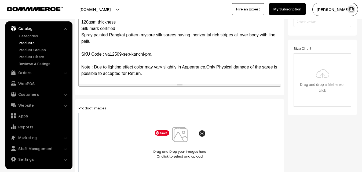
click at [180, 135] on img at bounding box center [179, 142] width 55 height 31
click at [174, 137] on img at bounding box center [179, 142] width 55 height 31
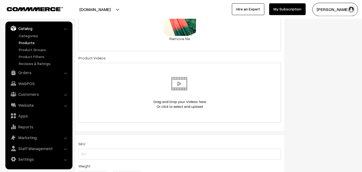
scroll to position [274, 0]
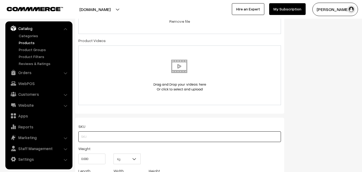
click at [86, 138] on input "text" at bounding box center [179, 137] width 203 height 11
paste input "va12509-sep-kanchi-pra"
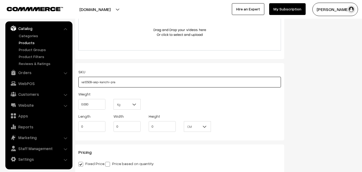
scroll to position [356, 0]
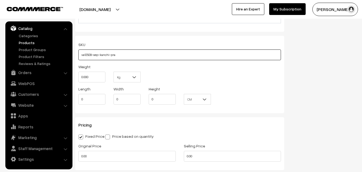
type input "va12509-sep-kanchi-pra"
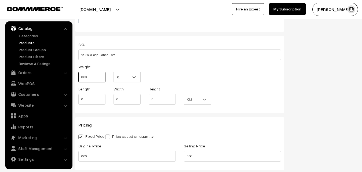
drag, startPoint x: 93, startPoint y: 80, endPoint x: 74, endPoint y: 80, distance: 19.3
click at [78, 80] on input "0.000" at bounding box center [91, 77] width 27 height 11
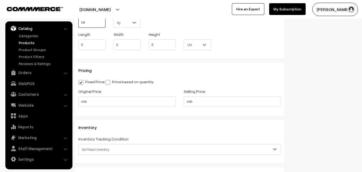
scroll to position [438, 0]
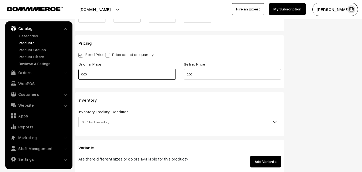
type input "0.80"
drag, startPoint x: 95, startPoint y: 75, endPoint x: 62, endPoint y: 72, distance: 32.6
click at [78, 72] on input "0.00" at bounding box center [126, 74] width 97 height 11
type input "0"
type input "7900"
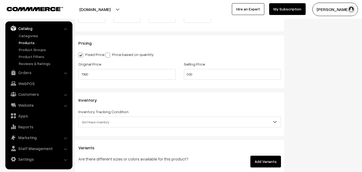
type input "0"
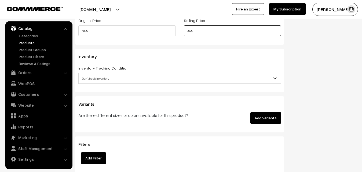
scroll to position [492, 0]
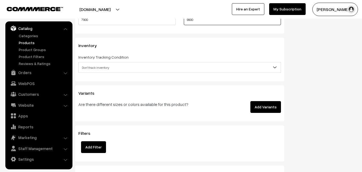
type input "9900"
click at [96, 64] on span "Don't track inventory" at bounding box center [180, 67] width 202 height 9
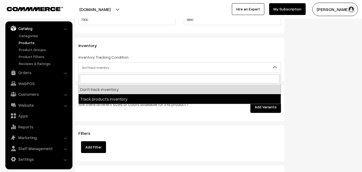
select select "2"
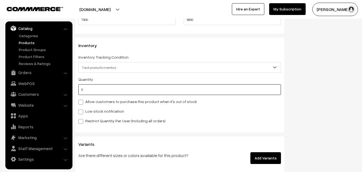
click at [92, 88] on input "0" at bounding box center [179, 89] width 203 height 11
type input "4"
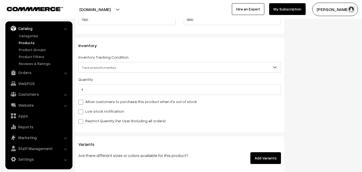
click at [89, 112] on label "Low stock notification" at bounding box center [101, 112] width 46 height 6
click at [82, 112] on input "Low stock notification" at bounding box center [79, 110] width 3 height 3
checkbox input "true"
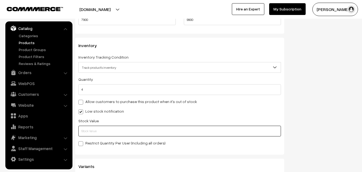
click at [90, 131] on input "text" at bounding box center [179, 131] width 203 height 11
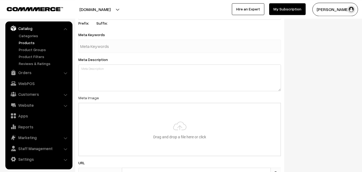
scroll to position [793, 0]
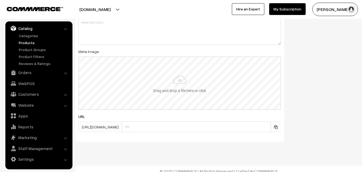
type input "2"
click at [170, 84] on input "file" at bounding box center [179, 83] width 201 height 53
type input "C:\fakepath\kanchipuram-saree-va12509-sep.jpeg"
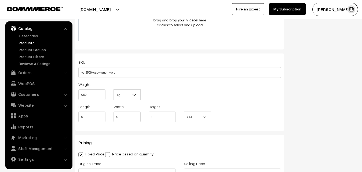
scroll to position [0, 0]
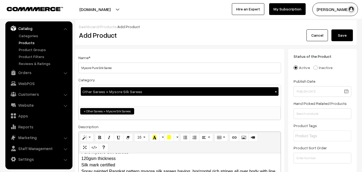
click at [346, 34] on button "Save" at bounding box center [341, 36] width 21 height 12
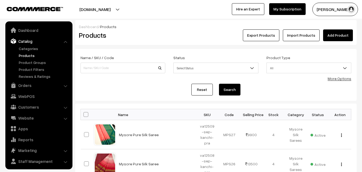
scroll to position [13, 0]
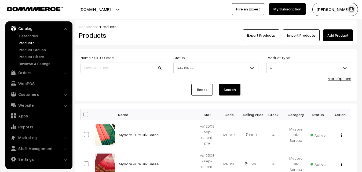
click at [171, 24] on div "Dashboard / Products" at bounding box center [216, 27] width 274 height 6
click at [347, 35] on link "Add Product" at bounding box center [338, 36] width 30 height 12
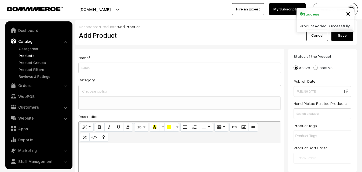
select select
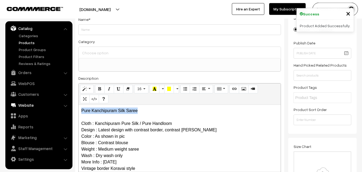
drag, startPoint x: 139, startPoint y: 111, endPoint x: 45, endPoint y: 101, distance: 94.4
click at [79, 105] on div "Pure Kanchipuram Silk Saree Cloth : Kanchipuram Pure Silk / Pure Handloom Desig…" at bounding box center [180, 138] width 202 height 67
copy p "Pure Kanchipuram Silk Saree"
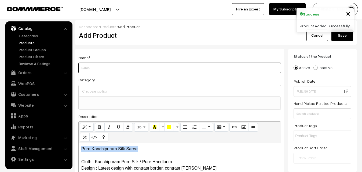
click at [98, 66] on input "Weight" at bounding box center [179, 68] width 203 height 11
paste input "Pure Kanchipuram Silk Saree"
type input "Pure Kanchipuram Silk Saree"
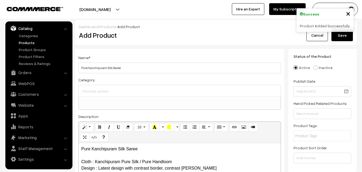
click at [94, 93] on input at bounding box center [180, 91] width 198 height 8
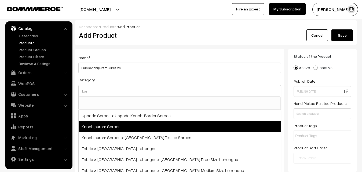
type input "kan"
click at [107, 124] on span "Kanchipuram Sarees" at bounding box center [180, 126] width 202 height 11
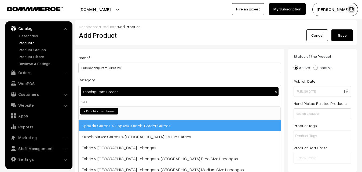
select select "3"
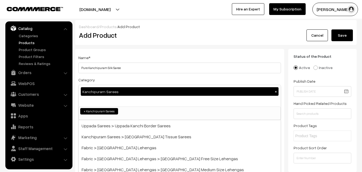
click at [127, 57] on div "Name * Pure Kanchipuram Silk Saree" at bounding box center [179, 63] width 203 height 19
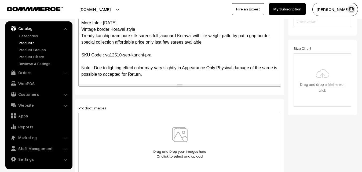
scroll to position [52, 0]
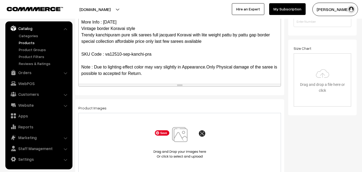
click at [179, 137] on img at bounding box center [179, 142] width 55 height 31
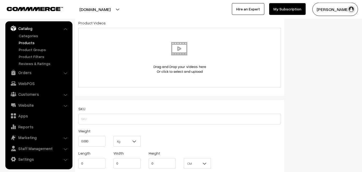
scroll to position [301, 0]
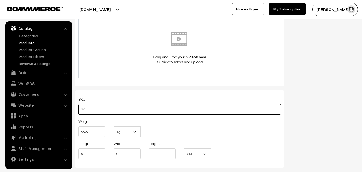
click at [85, 109] on input "text" at bounding box center [179, 109] width 203 height 11
paste input "va12510-sep-kanchi-pra"
type input "va12510-sep-kanchi-pra"
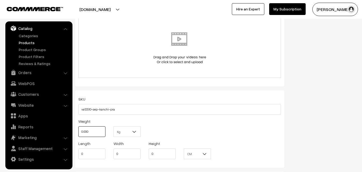
drag, startPoint x: 91, startPoint y: 131, endPoint x: 74, endPoint y: 131, distance: 17.7
click at [78, 131] on input "0.000" at bounding box center [91, 132] width 27 height 11
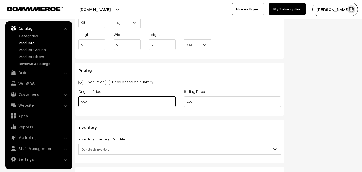
type input "0.80"
drag, startPoint x: 98, startPoint y: 102, endPoint x: 54, endPoint y: 102, distance: 44.0
click at [78, 102] on input "0.00" at bounding box center [126, 102] width 97 height 11
click at [91, 100] on input "0" at bounding box center [126, 102] width 97 height 11
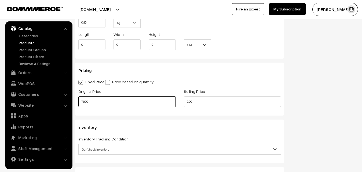
type input "7900"
drag, startPoint x: 203, startPoint y: 103, endPoint x: 167, endPoint y: 106, distance: 35.9
click at [184, 106] on input "0.00" at bounding box center [232, 102] width 97 height 11
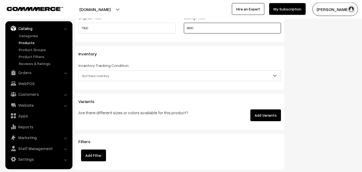
scroll to position [492, 0]
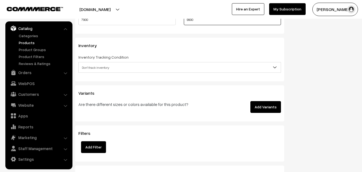
type input "9900"
click at [89, 69] on span "Don't track inventory" at bounding box center [180, 67] width 202 height 9
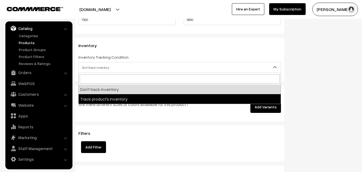
select select "2"
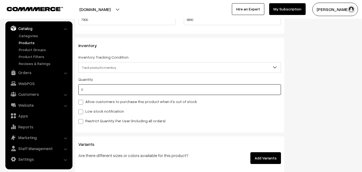
click at [90, 92] on input "0" at bounding box center [179, 89] width 203 height 11
type input "4"
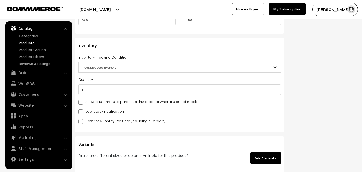
click at [87, 113] on label "Low stock notification" at bounding box center [101, 112] width 46 height 6
click at [82, 113] on input "Low stock notification" at bounding box center [79, 110] width 3 height 3
checkbox input "true"
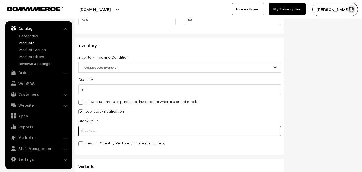
click at [88, 130] on input "text" at bounding box center [179, 131] width 203 height 11
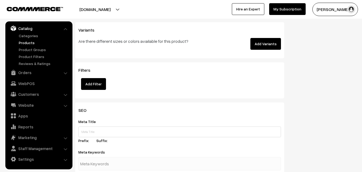
scroll to position [793, 0]
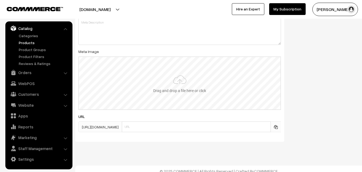
type input "2"
click at [171, 88] on input "file" at bounding box center [179, 83] width 201 height 53
type input "C:\fakepath\kanchipuram-saree-va12510-sep.jpeg"
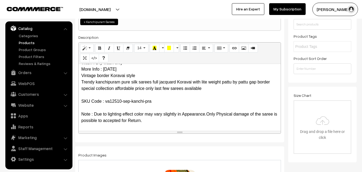
scroll to position [0, 0]
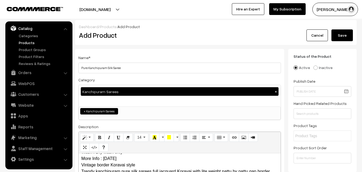
click at [334, 38] on button "Save" at bounding box center [341, 36] width 21 height 12
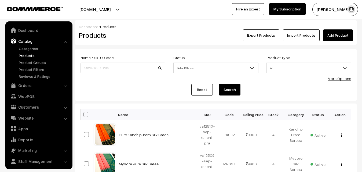
scroll to position [13, 0]
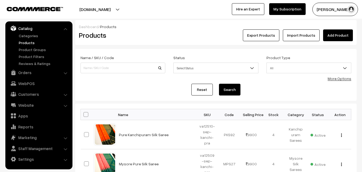
click at [156, 34] on h2 "Products" at bounding box center [122, 35] width 86 height 8
click at [344, 40] on link "Add Product" at bounding box center [338, 36] width 30 height 12
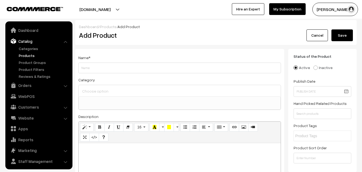
select select
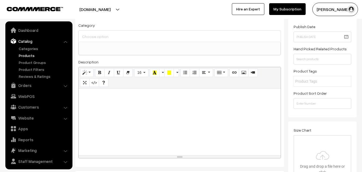
click at [101, 111] on div at bounding box center [180, 122] width 202 height 67
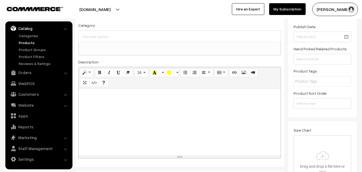
paste div
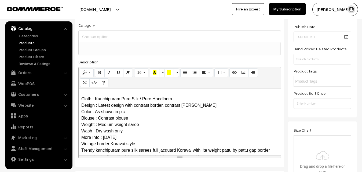
scroll to position [0, 0]
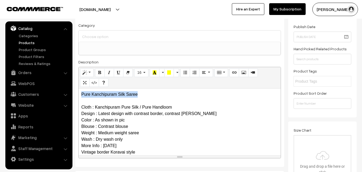
drag, startPoint x: 150, startPoint y: 96, endPoint x: 54, endPoint y: 89, distance: 96.9
click at [79, 89] on div "Pure Kanchipuram Silk Saree Cloth : Kanchipuram Pure Silk / Pure Handloom Desig…" at bounding box center [180, 122] width 202 height 67
copy p "Pure Kanchipuram Silk Saree"
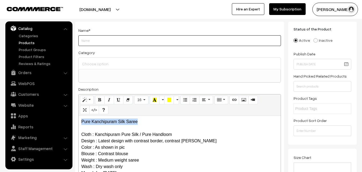
click at [87, 39] on input "Weight" at bounding box center [179, 40] width 203 height 11
paste input "Pure Kanchipuram Silk Saree"
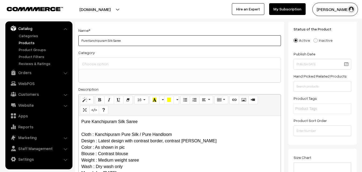
type input "Pure Kanchipuram Silk Saree"
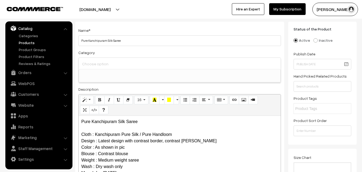
click at [91, 63] on input at bounding box center [180, 64] width 198 height 8
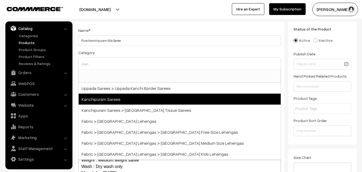
type input "kan"
click at [109, 98] on span "Kanchipuram Sarees" at bounding box center [180, 99] width 202 height 11
select select "3"
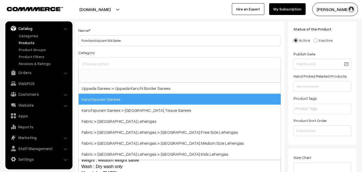
scroll to position [113, 0]
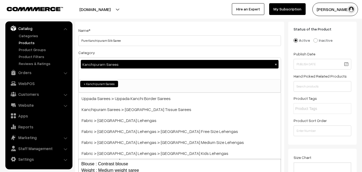
click at [126, 32] on div "Name * Pure Kanchipuram Silk Saree" at bounding box center [179, 36] width 203 height 19
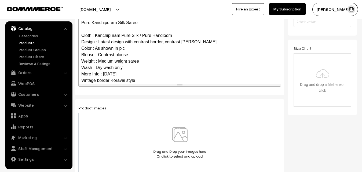
scroll to position [52, 0]
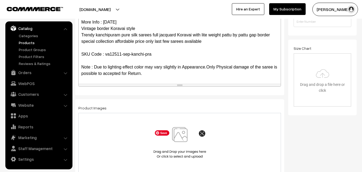
click at [179, 138] on img at bounding box center [179, 142] width 55 height 31
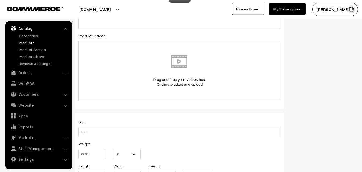
scroll to position [301, 0]
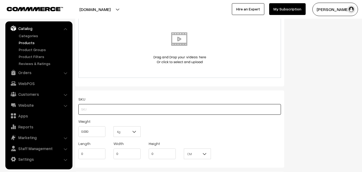
click at [89, 109] on input "text" at bounding box center [179, 109] width 203 height 11
paste input "va12511-sep-kanchi-pra"
type input "va12511-sep-kanchi-pra"
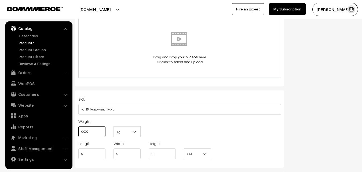
drag, startPoint x: 91, startPoint y: 130, endPoint x: 67, endPoint y: 130, distance: 24.9
click at [78, 130] on input "0.000" at bounding box center [91, 132] width 27 height 11
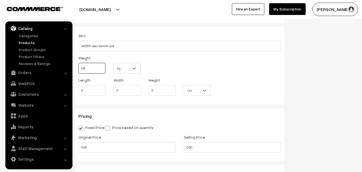
scroll to position [383, 0]
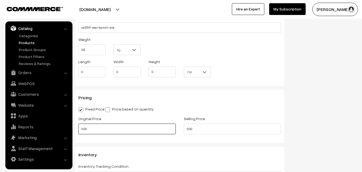
type input "0.80"
drag, startPoint x: 92, startPoint y: 130, endPoint x: 68, endPoint y: 130, distance: 23.9
click at [78, 130] on input "0.00" at bounding box center [126, 129] width 97 height 11
type input "0"
type input "7900"
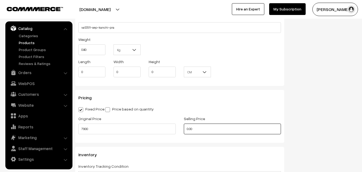
drag, startPoint x: 195, startPoint y: 128, endPoint x: 168, endPoint y: 132, distance: 27.7
click at [184, 132] on input "0.00" at bounding box center [232, 129] width 97 height 11
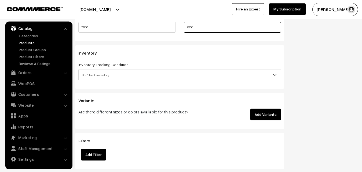
scroll to position [492, 0]
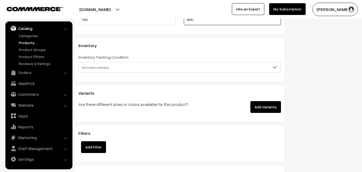
type input "9900"
click at [95, 66] on span "Don't track inventory" at bounding box center [180, 67] width 202 height 9
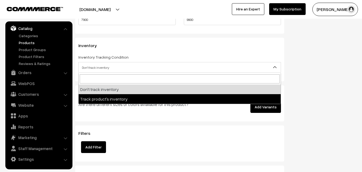
select select "2"
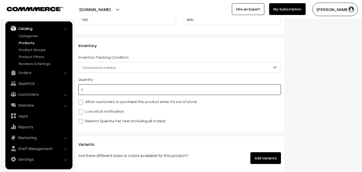
click at [91, 91] on input "0" at bounding box center [179, 89] width 203 height 11
type input "4"
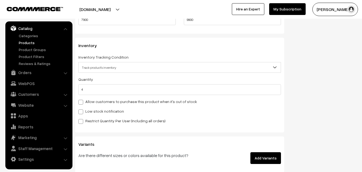
click at [88, 110] on label "Low stock notification" at bounding box center [101, 112] width 46 height 6
click at [82, 110] on input "Low stock notification" at bounding box center [79, 110] width 3 height 3
checkbox input "true"
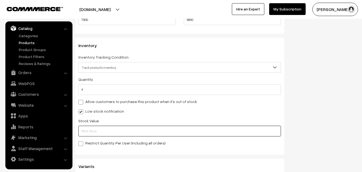
click at [94, 130] on input "text" at bounding box center [179, 131] width 203 height 11
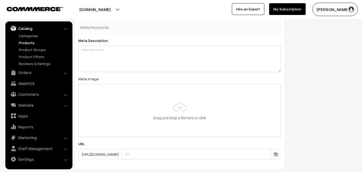
scroll to position [799, 0]
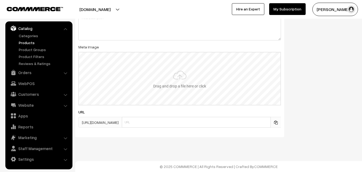
type input "2"
click at [177, 72] on input "file" at bounding box center [179, 79] width 201 height 53
type input "C:\fakepath\kanchipuram-saree-va12511-sep.jpeg"
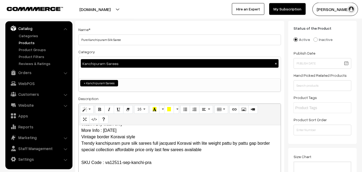
scroll to position [0, 0]
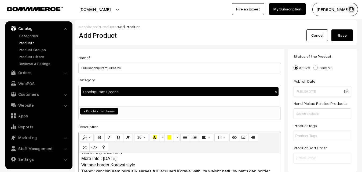
click at [340, 32] on button "Save" at bounding box center [341, 36] width 21 height 12
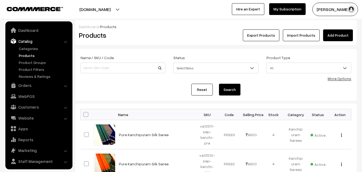
scroll to position [13, 0]
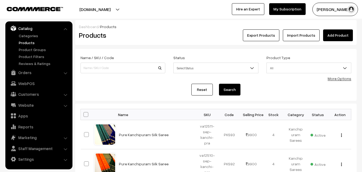
click at [152, 38] on h2 "Products" at bounding box center [122, 35] width 86 height 8
click at [335, 36] on link "Add Product" at bounding box center [338, 36] width 30 height 12
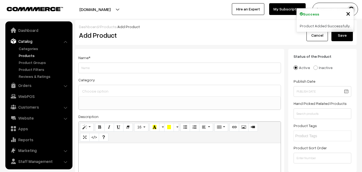
select select
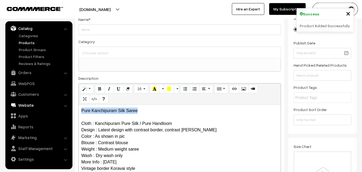
drag, startPoint x: 146, startPoint y: 109, endPoint x: 54, endPoint y: 108, distance: 92.3
click at [79, 109] on div "Pure Kanchipuram Silk Saree Cloth : Kanchipuram Pure Silk / Pure Handloom Desig…" at bounding box center [180, 138] width 202 height 67
copy p "Pure Kanchipuram Silk Saree"
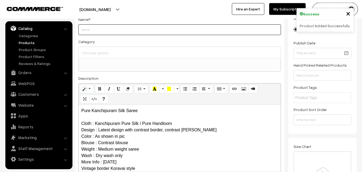
click at [94, 30] on input "Weight" at bounding box center [179, 29] width 203 height 11
paste input "Pure Kanchipuram Silk Saree"
type input "Pure Kanchipuram Silk Saree"
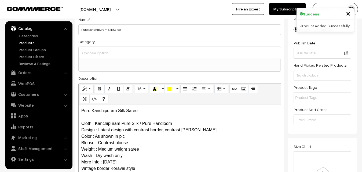
click at [94, 46] on div "Category Uppada Sarees Uppada Sarees > Uppada Plain Sarees Uppada Sarees > Uppa…" at bounding box center [179, 55] width 203 height 34
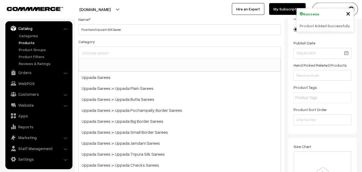
click at [96, 50] on input at bounding box center [180, 53] width 198 height 8
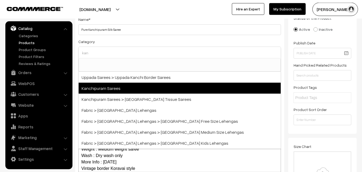
type input "kan"
click at [108, 85] on span "Kanchipuram Sarees" at bounding box center [180, 88] width 202 height 11
select select "3"
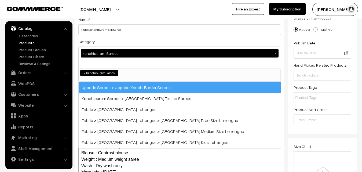
scroll to position [113, 0]
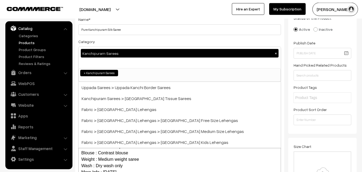
click at [122, 38] on div "Name * Pure Kanchipuram Silk Saree Category Kanchipuram Sarees × Uppada Sarees …" at bounding box center [179, 102] width 209 height 183
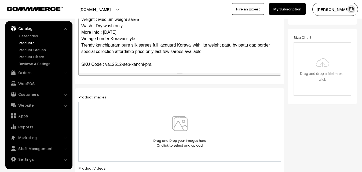
scroll to position [52, 0]
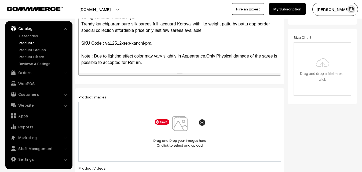
click at [180, 125] on img at bounding box center [179, 131] width 55 height 31
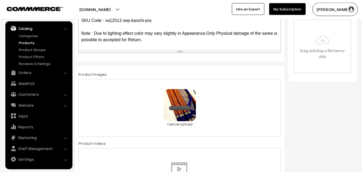
scroll to position [312, 0]
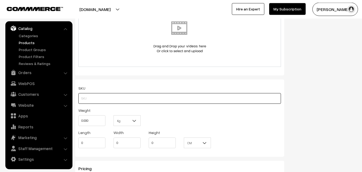
click at [89, 98] on input "text" at bounding box center [179, 98] width 203 height 11
paste input "va12512-sep-kanchi-pra"
type input "va12512-sep-kanchi-pra"
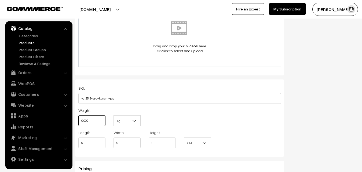
drag, startPoint x: 89, startPoint y: 120, endPoint x: 74, endPoint y: 122, distance: 15.6
click at [78, 122] on input "0.000" at bounding box center [91, 121] width 27 height 11
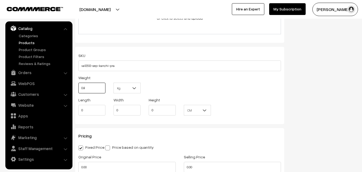
scroll to position [394, 0]
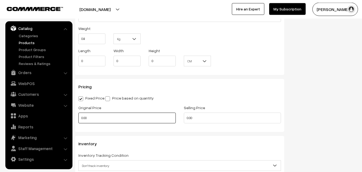
type input "0.80"
drag, startPoint x: 90, startPoint y: 117, endPoint x: 73, endPoint y: 118, distance: 17.2
click at [78, 118] on input "0.00" at bounding box center [126, 118] width 97 height 11
type input "0"
type input "7900"
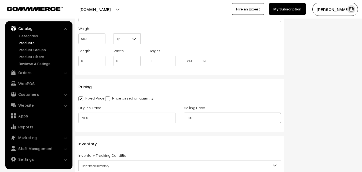
drag, startPoint x: 202, startPoint y: 118, endPoint x: 168, endPoint y: 121, distance: 33.9
click at [184, 121] on input "0.00" at bounding box center [232, 118] width 97 height 11
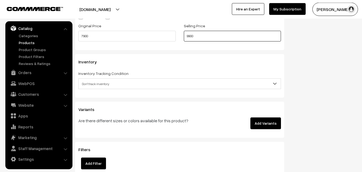
type input "9900"
click at [93, 84] on span "Don't track inventory" at bounding box center [180, 83] width 202 height 9
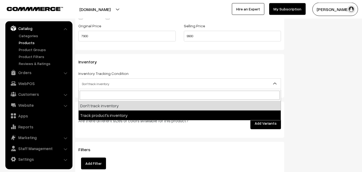
select select "2"
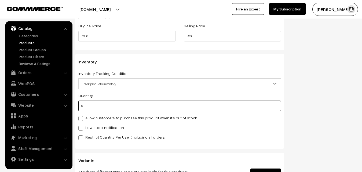
click at [94, 108] on input "0" at bounding box center [179, 106] width 203 height 11
type input "4"
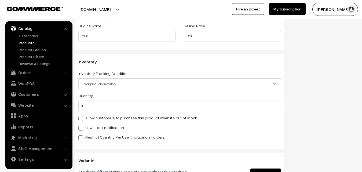
click at [87, 127] on label "Low stock notification" at bounding box center [101, 128] width 46 height 6
click at [82, 127] on input "Low stock notification" at bounding box center [79, 127] width 3 height 3
checkbox input "true"
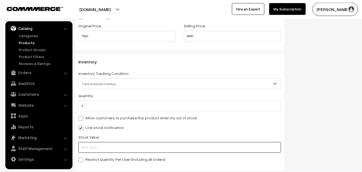
click at [88, 144] on input "text" at bounding box center [179, 147] width 203 height 11
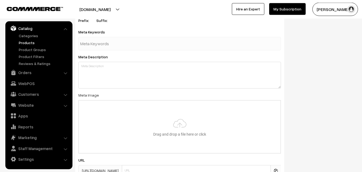
scroll to position [799, 0]
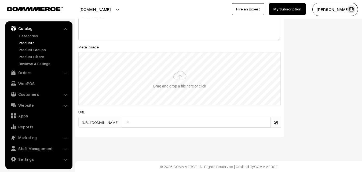
type input "2"
click at [182, 84] on input "file" at bounding box center [179, 79] width 201 height 53
type input "C:\fakepath\kanchipuram-saree-va12512-sep.jpeg"
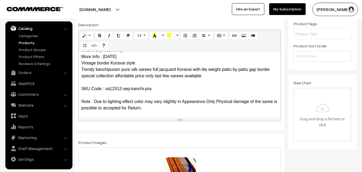
scroll to position [0, 0]
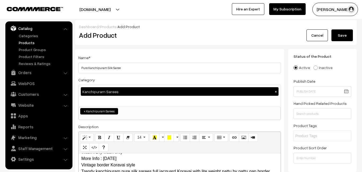
click at [341, 38] on button "Save" at bounding box center [341, 36] width 21 height 12
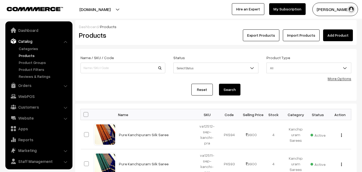
scroll to position [13, 0]
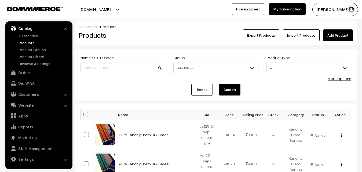
click at [330, 33] on link "Add Product" at bounding box center [338, 36] width 30 height 12
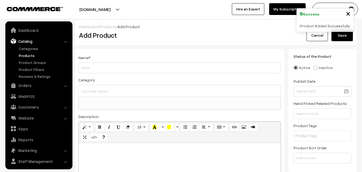
select select
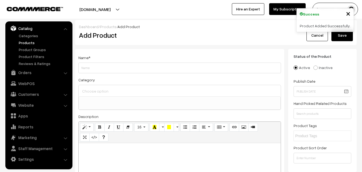
click at [89, 148] on p at bounding box center [179, 149] width 197 height 6
paste div
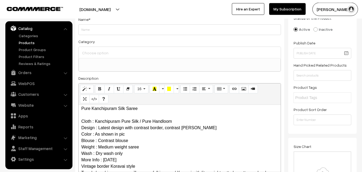
scroll to position [0, 0]
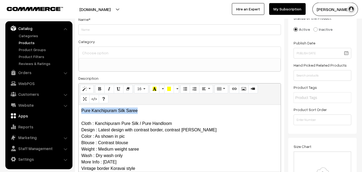
drag, startPoint x: 140, startPoint y: 112, endPoint x: 54, endPoint y: 112, distance: 85.8
click at [79, 112] on div "Pure Kanchipuram Silk Saree Cloth : Kanchipuram Pure Silk / Pure Handloom Desig…" at bounding box center [180, 138] width 202 height 67
copy p "Pure Kanchipuram Silk Saree"
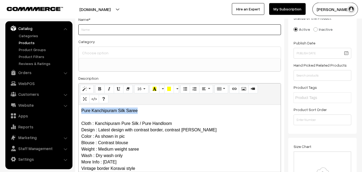
click at [91, 31] on input "Weight" at bounding box center [179, 29] width 203 height 11
paste input "Pure Kanchipuram Silk Saree"
type input "Pure Kanchipuram Silk Saree"
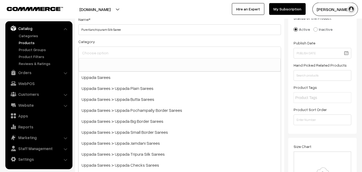
click at [98, 54] on input at bounding box center [180, 53] width 198 height 8
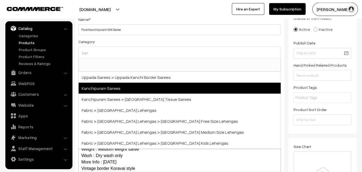
type input "kan"
click at [116, 86] on span "Kanchipuram Sarees" at bounding box center [180, 88] width 202 height 11
select select "3"
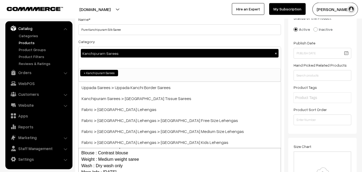
scroll to position [113, 0]
click at [126, 43] on div "Category Kanchipuram Sarees × Uppada Sarees Uppada Sarees > Uppada Plain Sarees…" at bounding box center [179, 60] width 203 height 44
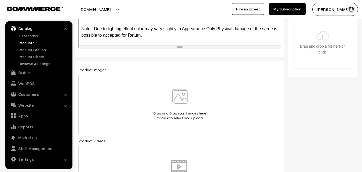
scroll to position [148, 0]
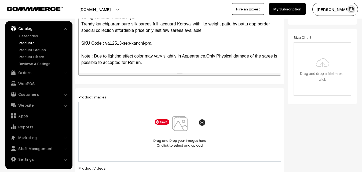
click at [179, 123] on img at bounding box center [179, 131] width 55 height 31
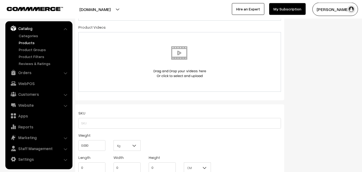
scroll to position [312, 0]
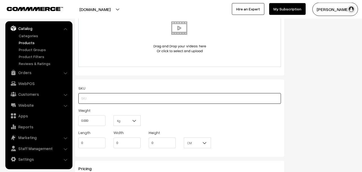
click at [85, 100] on input "text" at bounding box center [179, 98] width 203 height 11
paste input "va12513-sep-kanchi-pra"
type input "va12513-sep-kanchi-pra"
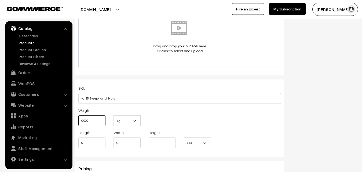
drag, startPoint x: 92, startPoint y: 119, endPoint x: 66, endPoint y: 119, distance: 26.3
click at [78, 119] on input "0.000" at bounding box center [91, 121] width 27 height 11
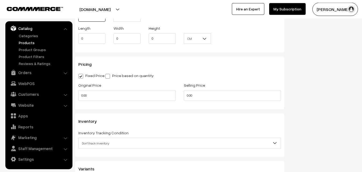
scroll to position [421, 0]
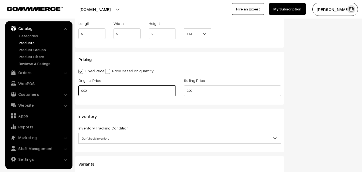
type input "0.80"
drag, startPoint x: 93, startPoint y: 93, endPoint x: 76, endPoint y: 94, distance: 16.4
click at [78, 94] on input "0.00" at bounding box center [126, 91] width 97 height 11
type input "0"
type input "7900"
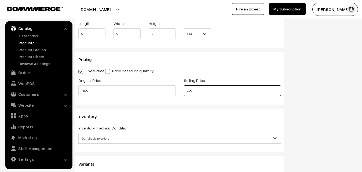
drag, startPoint x: 196, startPoint y: 92, endPoint x: 165, endPoint y: 92, distance: 30.8
click at [184, 93] on input "0.00" at bounding box center [232, 91] width 97 height 11
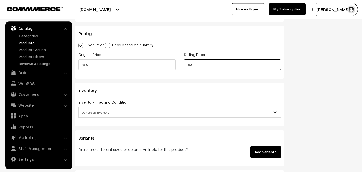
scroll to position [476, 0]
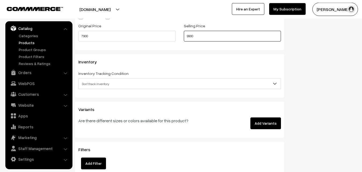
type input "9900"
click at [88, 84] on span "Don't track inventory" at bounding box center [180, 83] width 202 height 9
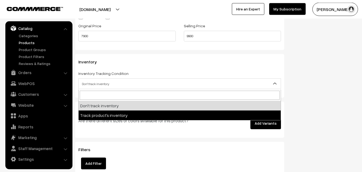
select select "2"
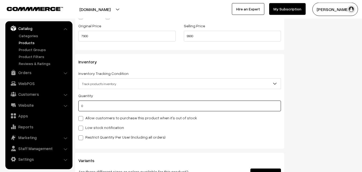
click at [87, 107] on input "0" at bounding box center [179, 106] width 203 height 11
type input "4"
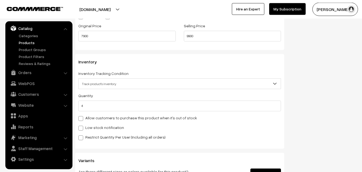
click at [86, 127] on label "Low stock notification" at bounding box center [101, 128] width 46 height 6
click at [82, 127] on input "Low stock notification" at bounding box center [79, 127] width 3 height 3
checkbox input "true"
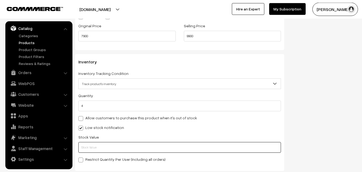
click at [90, 145] on input "text" at bounding box center [179, 147] width 203 height 11
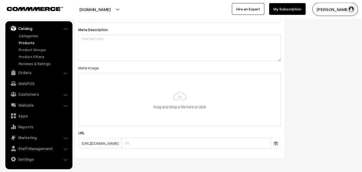
scroll to position [799, 0]
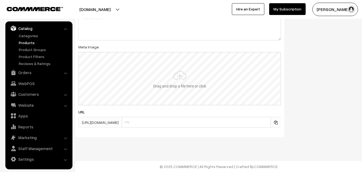
type input "2"
click at [183, 71] on input "file" at bounding box center [179, 79] width 201 height 53
type input "C:\fakepath\kanchipuram-saree-va12513-sep.jpeg"
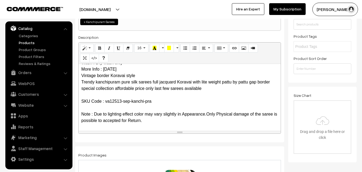
scroll to position [0, 0]
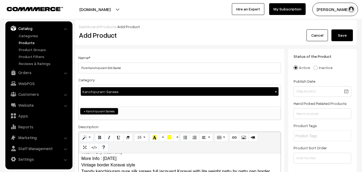
click at [344, 38] on button "Save" at bounding box center [341, 36] width 21 height 12
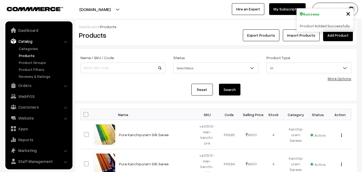
scroll to position [13, 0]
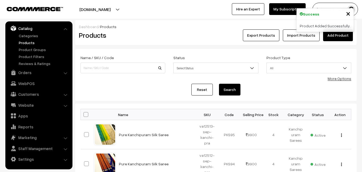
click at [328, 37] on link "Add Product" at bounding box center [338, 36] width 30 height 12
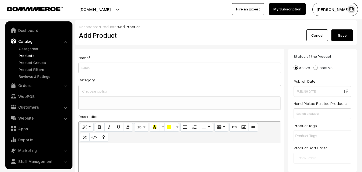
select select
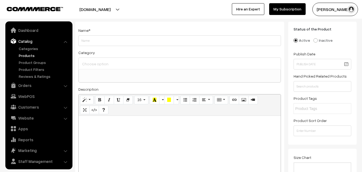
scroll to position [13, 0]
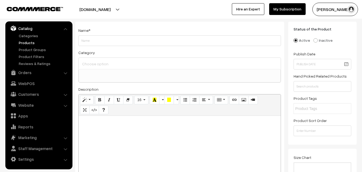
click at [105, 131] on div at bounding box center [180, 149] width 202 height 67
paste div
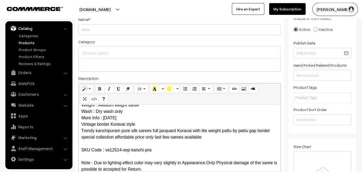
scroll to position [0, 0]
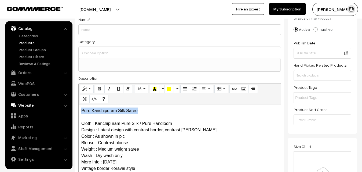
drag, startPoint x: 141, startPoint y: 111, endPoint x: 61, endPoint y: 107, distance: 80.3
click at [79, 108] on div "Pure Kanchipuram Silk Saree Cloth : Kanchipuram Pure Silk / Pure Handloom Desig…" at bounding box center [180, 138] width 202 height 67
copy p "Pure Kanchipuram Silk Saree"
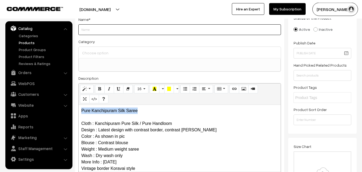
click at [92, 29] on input "Weight" at bounding box center [179, 29] width 203 height 11
paste input "Pure Kanchipuram Silk Saree"
type input "Pure Kanchipuram Silk Saree"
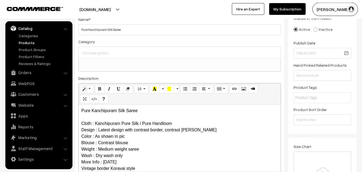
click at [95, 49] on input at bounding box center [180, 53] width 198 height 8
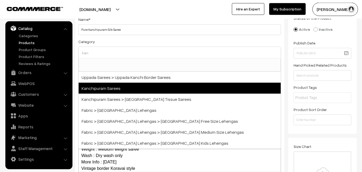
type input "kan"
click at [103, 86] on span "Kanchipuram Sarees" at bounding box center [180, 88] width 202 height 11
select select "3"
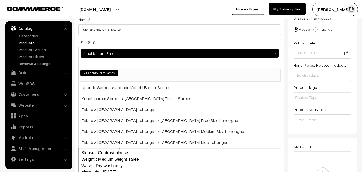
scroll to position [113, 0]
click at [111, 42] on div "Category Kanchipuram Sarees × Uppada Sarees Uppada Sarees > Uppada Plain Sarees…" at bounding box center [179, 60] width 203 height 44
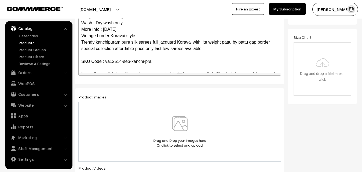
scroll to position [52, 0]
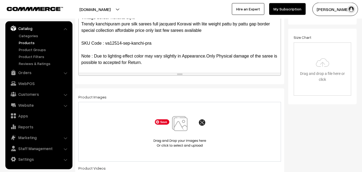
click at [186, 133] on img at bounding box center [179, 131] width 55 height 31
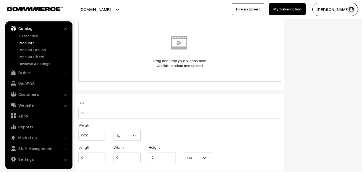
scroll to position [312, 0]
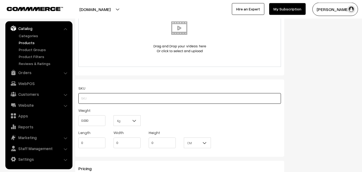
click at [81, 101] on input "text" at bounding box center [179, 98] width 203 height 11
paste input "va12514-sep-kanchi-pra"
type input "va12514-sep-kanchi-pra"
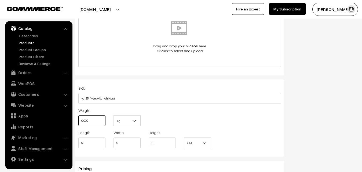
drag, startPoint x: 97, startPoint y: 118, endPoint x: 67, endPoint y: 118, distance: 30.3
click at [78, 118] on input "0.000" at bounding box center [91, 121] width 27 height 11
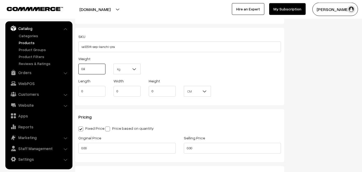
scroll to position [394, 0]
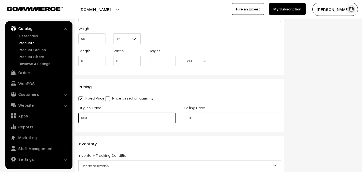
type input "0.80"
drag, startPoint x: 92, startPoint y: 118, endPoint x: 75, endPoint y: 118, distance: 16.6
click at [78, 118] on input "0.00" at bounding box center [126, 118] width 97 height 11
type input "0"
type input "7900"
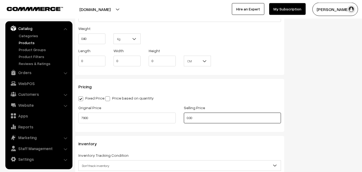
drag, startPoint x: 205, startPoint y: 115, endPoint x: 164, endPoint y: 121, distance: 40.7
click at [184, 121] on input "0.00" at bounding box center [232, 118] width 97 height 11
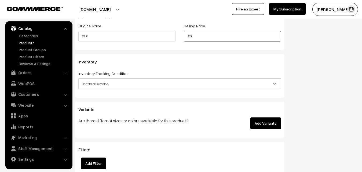
type input "9900"
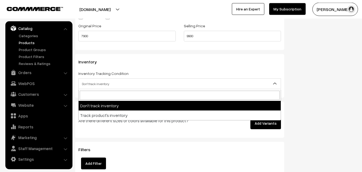
click at [92, 81] on span "Don't track inventory" at bounding box center [180, 83] width 202 height 9
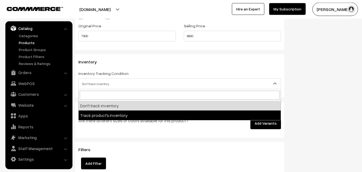
select select "2"
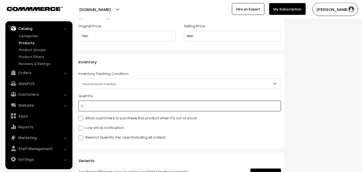
click at [95, 106] on input "0" at bounding box center [179, 106] width 203 height 11
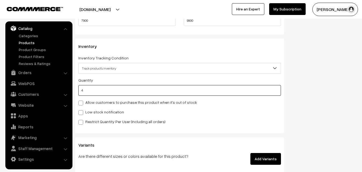
scroll to position [531, 0]
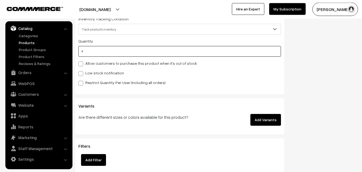
type input "4"
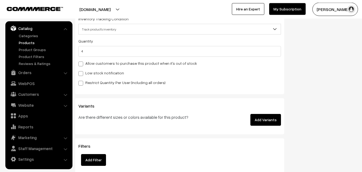
click at [85, 75] on label "Low stock notification" at bounding box center [101, 73] width 46 height 6
click at [82, 75] on input "Low stock notification" at bounding box center [79, 72] width 3 height 3
checkbox input "true"
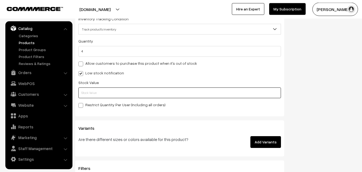
click at [85, 93] on input "text" at bounding box center [179, 93] width 203 height 11
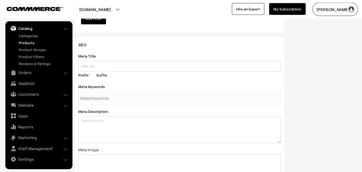
scroll to position [799, 0]
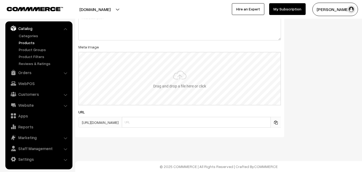
type input "2"
click at [171, 80] on input "file" at bounding box center [179, 79] width 201 height 53
type input "C:\fakepath\kanchipuram-saree-va12514-sep.jpeg"
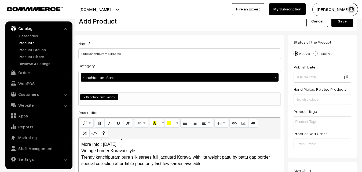
scroll to position [0, 0]
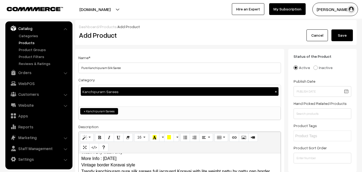
click at [342, 34] on button "Save" at bounding box center [341, 36] width 21 height 12
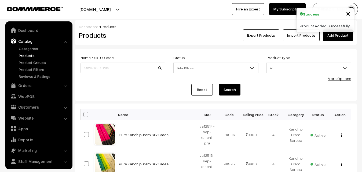
scroll to position [13, 0]
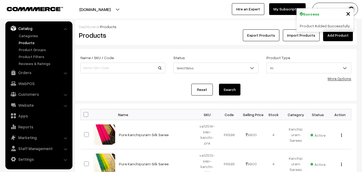
click at [189, 37] on div "Export Products Import Products Add Product" at bounding box center [263, 36] width 180 height 12
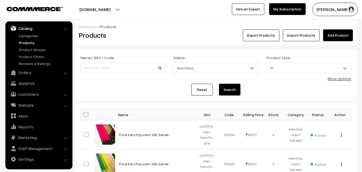
click at [340, 33] on link "Add Product" at bounding box center [338, 36] width 30 height 12
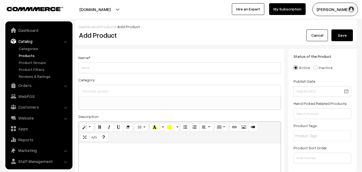
select select
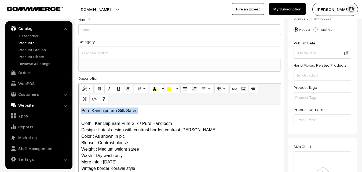
drag, startPoint x: 141, startPoint y: 111, endPoint x: 64, endPoint y: 108, distance: 77.0
click at [79, 109] on div "Pure Kanchipuram Silk Saree Cloth : Kanchipuram Pure Silk / Pure Handloom Desig…" at bounding box center [180, 138] width 202 height 67
copy p "Pure Kanchipuram Silk Saree"
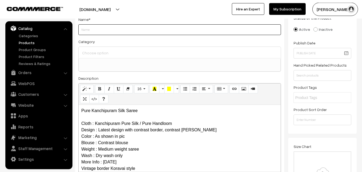
click at [84, 27] on input "Weight" at bounding box center [179, 29] width 203 height 11
paste input "Pure Kanchipuram Silk Saree"
type input "Pure Kanchipuram Silk Saree"
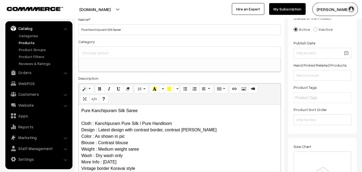
click at [97, 51] on input at bounding box center [180, 53] width 198 height 8
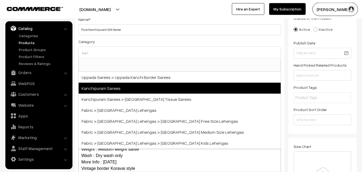
type input "kan"
click at [117, 90] on span "Kanchipuram Sarees" at bounding box center [180, 88] width 202 height 11
select select "3"
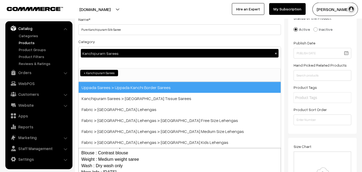
scroll to position [113, 0]
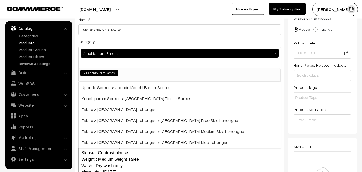
click at [130, 36] on div "Name * Pure Kanchipuram Silk Saree Category Kanchipuram Sarees × Uppada Sarees …" at bounding box center [179, 102] width 209 height 183
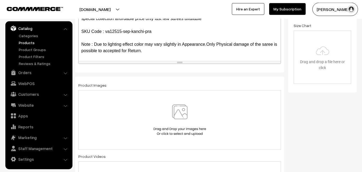
scroll to position [148, 0]
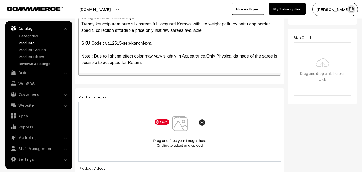
click at [182, 132] on img at bounding box center [179, 131] width 55 height 31
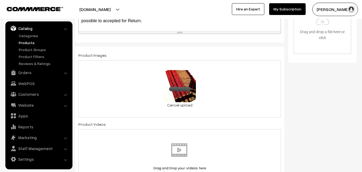
scroll to position [312, 0]
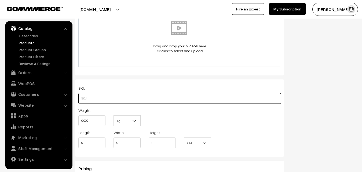
click at [90, 102] on input "text" at bounding box center [179, 98] width 203 height 11
paste input "va12515-sep-kanchi-pra"
type input "va12515-sep-kanchi-pra"
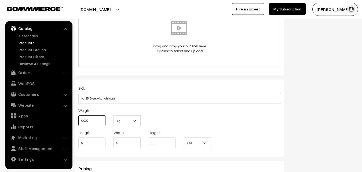
drag, startPoint x: 90, startPoint y: 123, endPoint x: 76, endPoint y: 123, distance: 14.2
click at [78, 123] on input "0.000" at bounding box center [91, 121] width 27 height 11
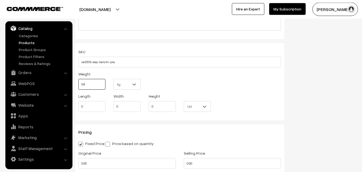
scroll to position [394, 0]
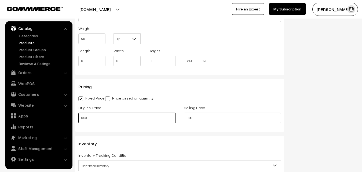
type input "0.80"
drag, startPoint x: 91, startPoint y: 119, endPoint x: 75, endPoint y: 119, distance: 16.6
click at [78, 119] on input "0.00" at bounding box center [126, 118] width 97 height 11
type input "7900"
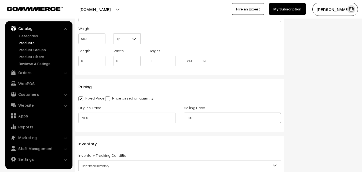
drag, startPoint x: 196, startPoint y: 121, endPoint x: 171, endPoint y: 120, distance: 25.0
click at [184, 121] on input "0.00" at bounding box center [232, 118] width 97 height 11
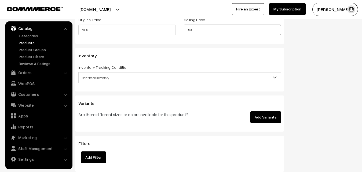
scroll to position [503, 0]
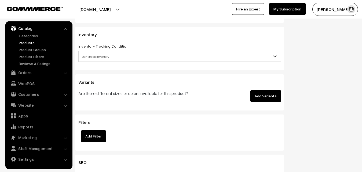
type input "9900"
click at [92, 56] on span "Don't track inventory" at bounding box center [180, 56] width 202 height 9
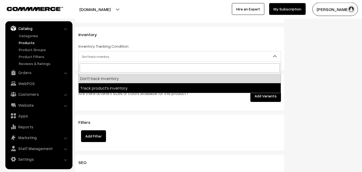
select select "2"
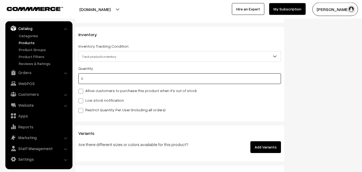
click at [90, 80] on input "0" at bounding box center [179, 78] width 203 height 11
type input "4"
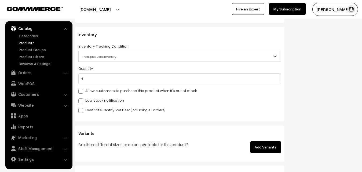
click at [85, 99] on label "Low stock notification" at bounding box center [101, 101] width 46 height 6
click at [82, 99] on input "Low stock notification" at bounding box center [79, 99] width 3 height 3
checkbox input "true"
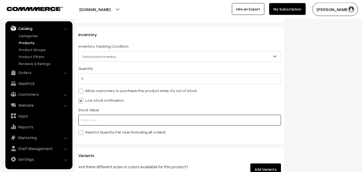
click at [90, 119] on input "text" at bounding box center [179, 120] width 203 height 11
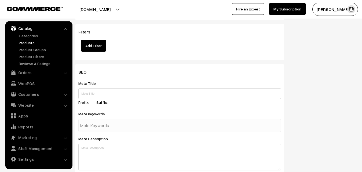
scroll to position [799, 0]
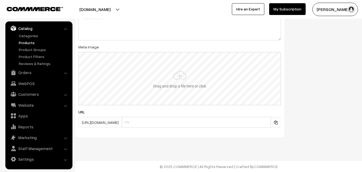
type input "2"
click at [172, 77] on input "file" at bounding box center [179, 79] width 201 height 53
type input "C:\fakepath\kanchipuram-saree-va12515-sep.jpeg"
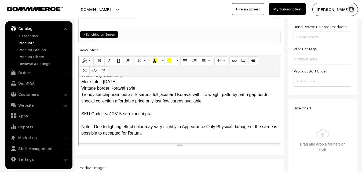
scroll to position [0, 0]
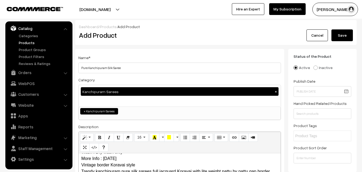
click at [342, 31] on button "Save" at bounding box center [341, 36] width 21 height 12
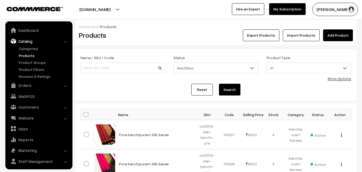
scroll to position [13, 0]
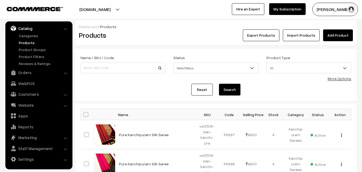
click at [333, 38] on link "Add Product" at bounding box center [338, 36] width 30 height 12
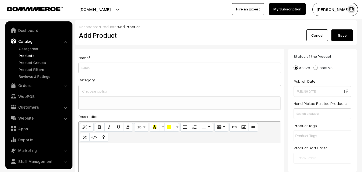
select select
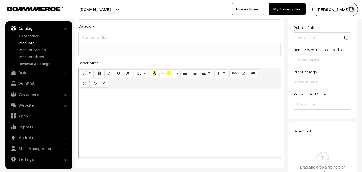
scroll to position [55, 0]
click at [96, 123] on div at bounding box center [180, 122] width 202 height 67
paste div
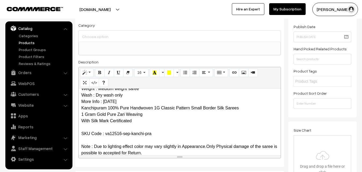
scroll to position [0, 0]
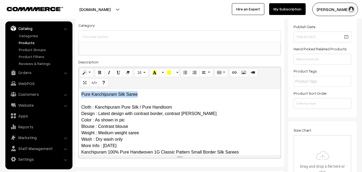
drag, startPoint x: 137, startPoint y: 94, endPoint x: 63, endPoint y: 89, distance: 74.0
click at [79, 89] on div "Pure Kanchipuram Silk Saree Cloth : Kanchipuram Pure Silk / Pure Handloom Desig…" at bounding box center [180, 122] width 202 height 67
copy p "Pure Kanchipuram Silk Saree"
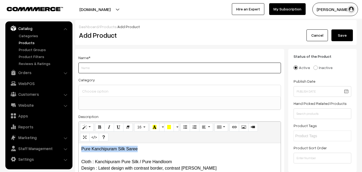
click at [105, 69] on input "Weight" at bounding box center [179, 68] width 203 height 11
paste input "Pure Kanchipuram Silk Saree"
type input "Pure Kanchipuram Silk Saree"
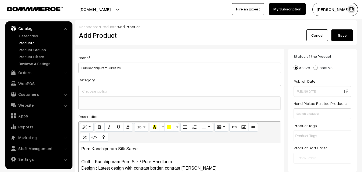
click at [105, 90] on input at bounding box center [180, 91] width 198 height 8
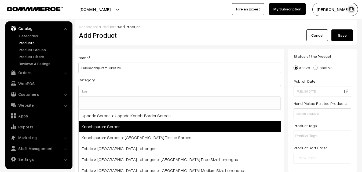
type input "kan"
click at [113, 125] on span "Kanchipuram Sarees" at bounding box center [180, 126] width 202 height 11
select select "3"
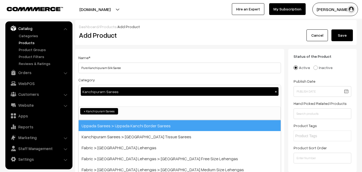
scroll to position [113, 0]
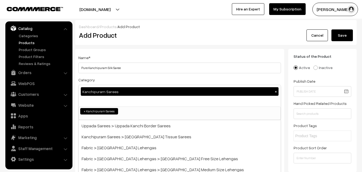
click at [137, 50] on div "Name * Pure Kanchipuram Silk Saree Category Kanchipuram Sarees × Uppada Sarees …" at bounding box center [179, 140] width 209 height 183
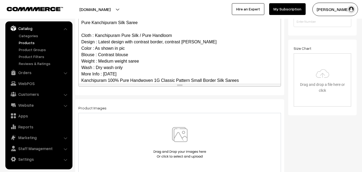
scroll to position [52, 0]
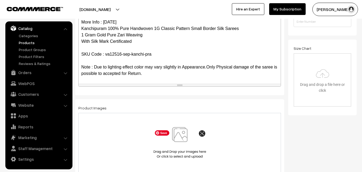
click at [180, 138] on img at bounding box center [179, 142] width 55 height 31
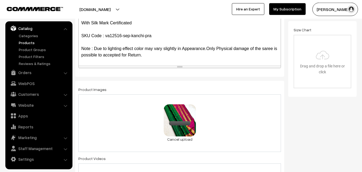
scroll to position [301, 0]
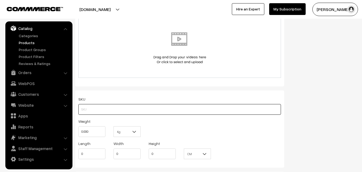
click at [93, 110] on input "text" at bounding box center [179, 109] width 203 height 11
paste input "va12516-sep-kanchi-pra"
type input "va12516-sep-kanchi-pra"
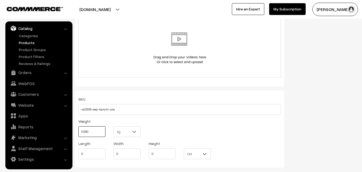
drag, startPoint x: 95, startPoint y: 134, endPoint x: 69, endPoint y: 134, distance: 26.3
click at [78, 134] on input "0.000" at bounding box center [91, 132] width 27 height 11
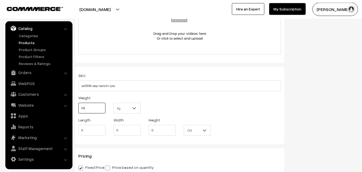
scroll to position [438, 0]
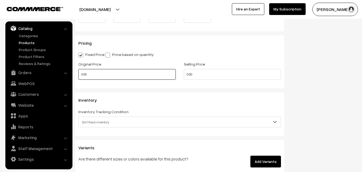
type input "0.80"
drag, startPoint x: 92, startPoint y: 72, endPoint x: 74, endPoint y: 73, distance: 18.3
click at [78, 73] on input "0.00" at bounding box center [126, 74] width 97 height 11
type input "0"
type input "10500"
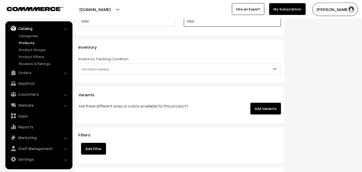
scroll to position [492, 0]
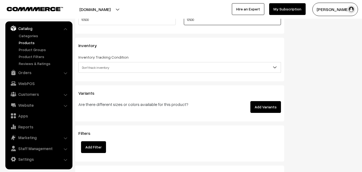
type input "12500"
click at [92, 68] on span "Don't track inventory" at bounding box center [180, 67] width 202 height 9
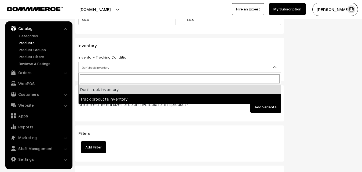
select select "2"
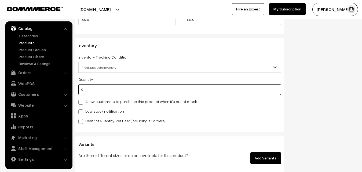
click at [92, 90] on input "0" at bounding box center [179, 89] width 203 height 11
type input "4"
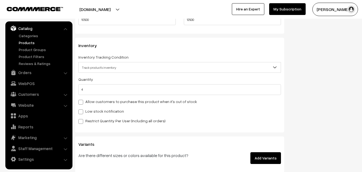
click at [92, 111] on label "Low stock notification" at bounding box center [101, 112] width 46 height 6
click at [82, 111] on input "Low stock notification" at bounding box center [79, 110] width 3 height 3
checkbox input "true"
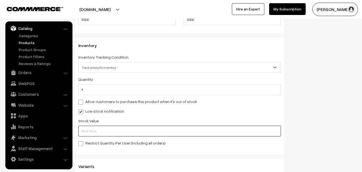
click at [95, 131] on input "text" at bounding box center [179, 131] width 203 height 11
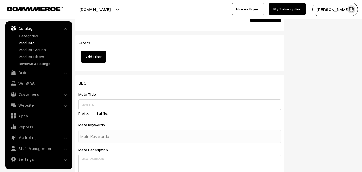
scroll to position [799, 0]
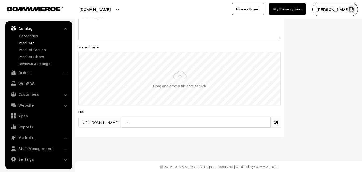
type input "2"
click at [175, 80] on input "file" at bounding box center [179, 79] width 201 height 53
type input "C:\fakepath\kanchipuram-saree-va12516-sep.jpeg"
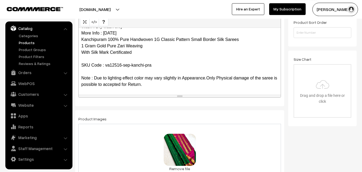
scroll to position [0, 0]
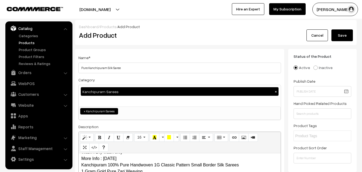
click at [346, 34] on button "Save" at bounding box center [341, 36] width 21 height 12
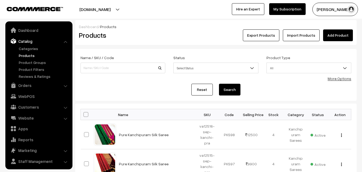
scroll to position [13, 0]
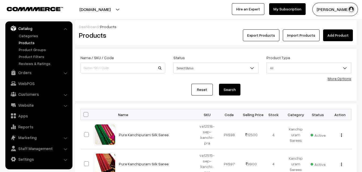
click at [150, 34] on h2 "Products" at bounding box center [122, 35] width 86 height 8
click at [335, 38] on link "Add Product" at bounding box center [338, 36] width 30 height 12
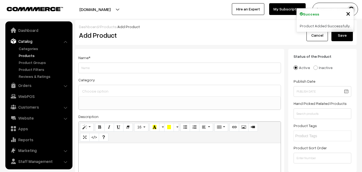
select select
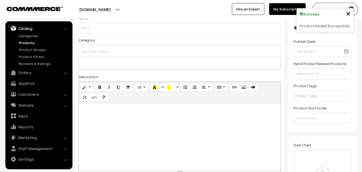
scroll to position [55, 0]
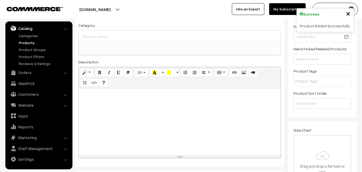
click at [97, 109] on div at bounding box center [180, 122] width 202 height 67
paste div
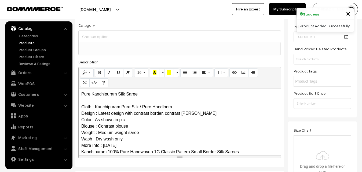
scroll to position [0, 0]
drag, startPoint x: 141, startPoint y: 94, endPoint x: 57, endPoint y: 85, distance: 83.9
click at [79, 89] on div "Pure Kanchipuram Silk Saree Cloth : Kanchipuram Pure Silk / Pure Handloom Desig…" at bounding box center [180, 122] width 202 height 67
copy p "Pure Kanchipuram Silk Saree"
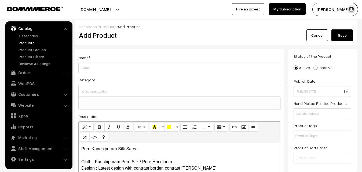
click at [92, 61] on div "Name *" at bounding box center [179, 63] width 203 height 19
click at [91, 69] on input "Weight" at bounding box center [179, 68] width 203 height 11
paste input "Pure Kanchipuram Silk Saree"
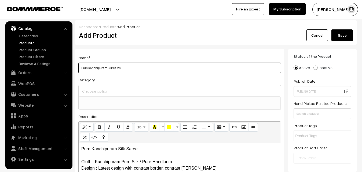
type input "Pure Kanchipuram Silk Saree"
click at [96, 88] on input at bounding box center [180, 91] width 198 height 8
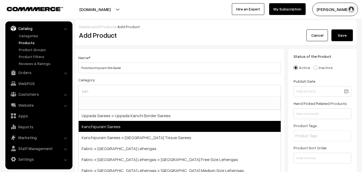
type input "kan"
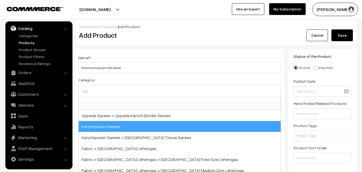
drag, startPoint x: 118, startPoint y: 126, endPoint x: 119, endPoint y: 119, distance: 7.3
click at [119, 126] on span "Kanchipuram Sarees" at bounding box center [180, 126] width 202 height 11
select select "3"
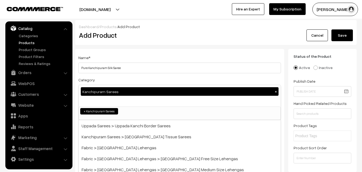
click at [135, 55] on div "Name * Pure Kanchipuram Silk Saree" at bounding box center [179, 63] width 203 height 19
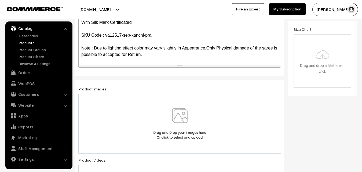
scroll to position [164, 0]
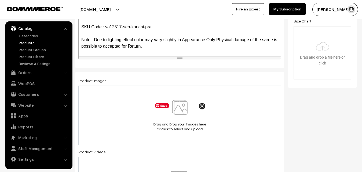
click at [175, 108] on img at bounding box center [179, 115] width 55 height 31
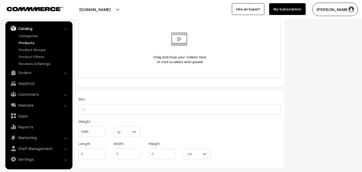
scroll to position [328, 0]
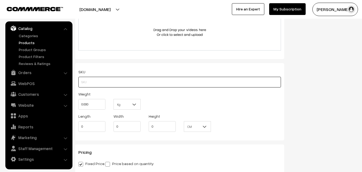
click at [89, 84] on input "text" at bounding box center [179, 82] width 203 height 11
paste input "va12517-sep-kanchi-pra"
type input "va12517-sep-kanchi-pra"
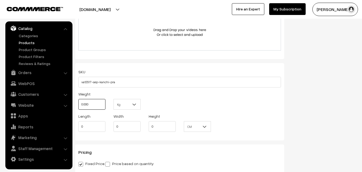
drag, startPoint x: 94, startPoint y: 107, endPoint x: 73, endPoint y: 108, distance: 20.7
click at [78, 108] on input "0.000" at bounding box center [91, 104] width 27 height 11
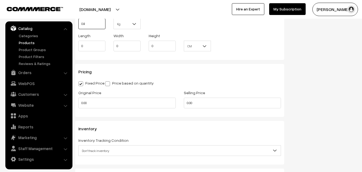
scroll to position [410, 0]
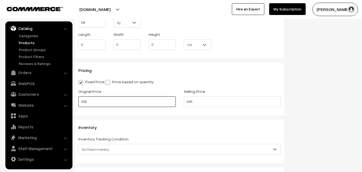
type input "0.80"
drag, startPoint x: 89, startPoint y: 100, endPoint x: 71, endPoint y: 101, distance: 17.4
click at [78, 101] on input "0.00" at bounding box center [126, 102] width 97 height 11
type input "0"
type input "10500"
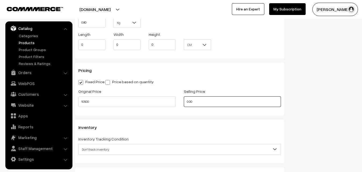
drag, startPoint x: 201, startPoint y: 102, endPoint x: 168, endPoint y: 100, distance: 33.3
click at [184, 101] on input "0.00" at bounding box center [232, 102] width 97 height 11
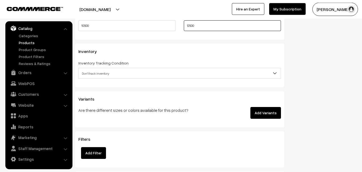
scroll to position [492, 0]
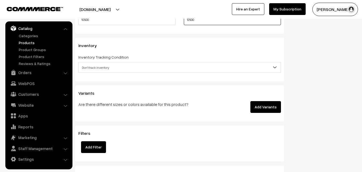
type input "12500"
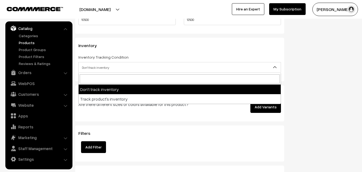
click at [89, 67] on span "Don't track inventory" at bounding box center [180, 67] width 202 height 9
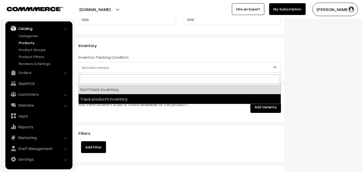
select select "2"
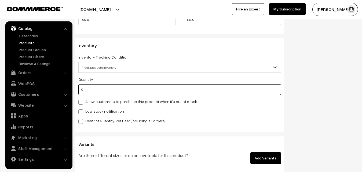
click at [91, 93] on input "0" at bounding box center [179, 89] width 203 height 11
type input "4"
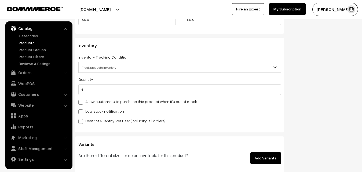
click at [87, 111] on label "Low stock notification" at bounding box center [101, 112] width 46 height 6
click at [82, 111] on input "Low stock notification" at bounding box center [79, 110] width 3 height 3
checkbox input "true"
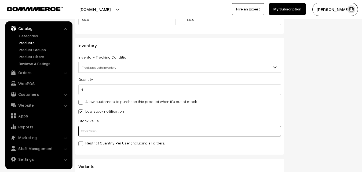
click at [91, 130] on input "text" at bounding box center [179, 131] width 203 height 11
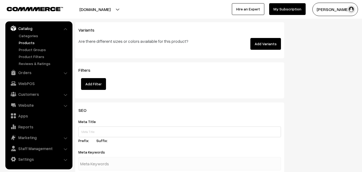
scroll to position [793, 0]
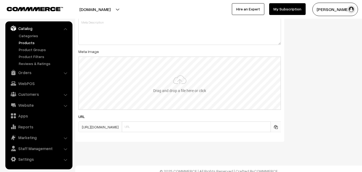
type input "2"
click at [182, 90] on input "file" at bounding box center [179, 83] width 201 height 53
type input "C:\fakepath\kanchipuram-saree-va12517-sep.jpeg"
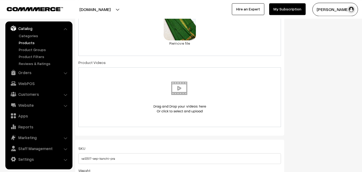
scroll to position [0, 0]
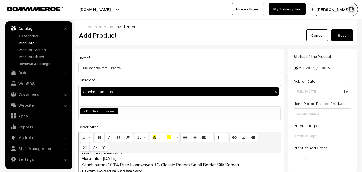
click at [337, 34] on button "Save" at bounding box center [341, 36] width 21 height 12
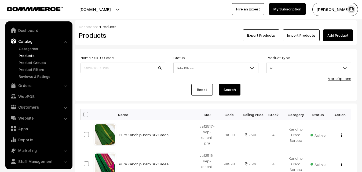
scroll to position [13, 0]
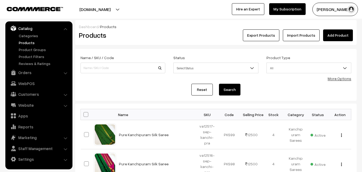
click at [153, 41] on div "Dashboard / Products Products Export Products Import Products Add Product" at bounding box center [215, 32] width 281 height 25
click at [340, 36] on link "Add Product" at bounding box center [338, 36] width 30 height 12
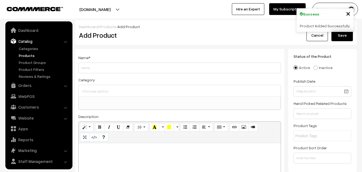
select select
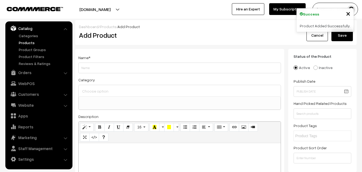
paste div
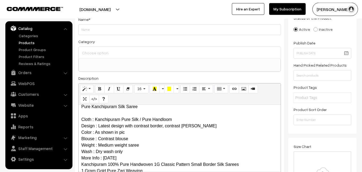
scroll to position [0, 0]
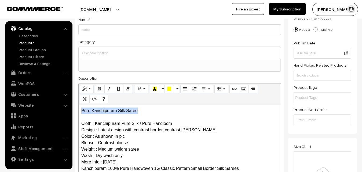
drag, startPoint x: 145, startPoint y: 109, endPoint x: 26, endPoint y: 97, distance: 119.1
click at [79, 105] on div "Pure Kanchipuram Silk Saree Cloth : Kanchipuram Pure Silk / Pure Handloom Desig…" at bounding box center [180, 138] width 202 height 67
copy p "Pure Kanchipuram Silk Saree"
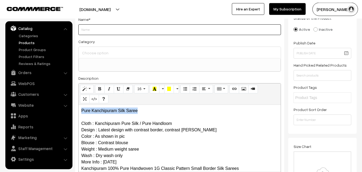
click at [83, 30] on input "Weight" at bounding box center [179, 29] width 203 height 11
paste input "Pure Kanchipuram Silk Saree"
type input "Pure Kanchipuram Silk Saree"
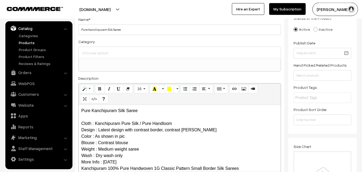
click at [95, 52] on input at bounding box center [180, 53] width 198 height 8
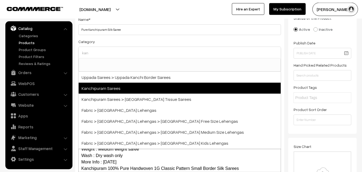
type input "kan"
click at [110, 90] on span "Kanchipuram Sarees" at bounding box center [180, 88] width 202 height 11
select select "3"
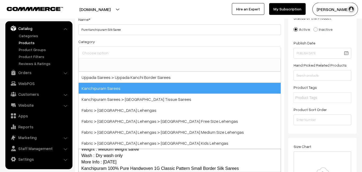
scroll to position [113, 0]
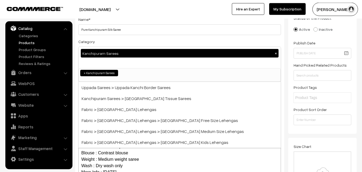
click at [122, 41] on div "Category Kanchipuram Sarees × Uppada Sarees Uppada Sarees > Uppada Plain Sarees…" at bounding box center [179, 60] width 203 height 44
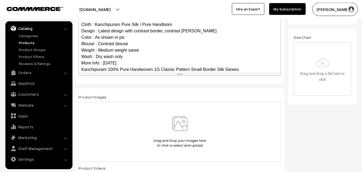
scroll to position [52, 0]
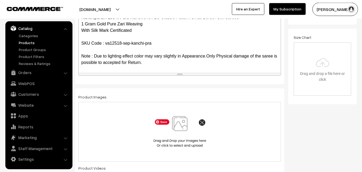
click at [179, 125] on img at bounding box center [179, 131] width 55 height 31
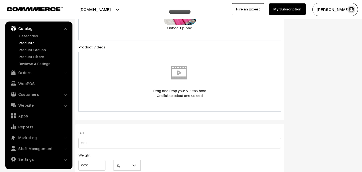
scroll to position [285, 0]
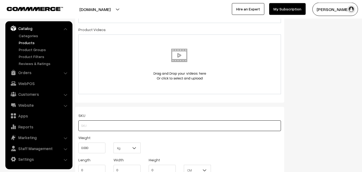
click at [82, 128] on input "text" at bounding box center [179, 126] width 203 height 11
paste input "va12518-sep-kanchi-pra"
type input "va12518-sep-kanchi-pra"
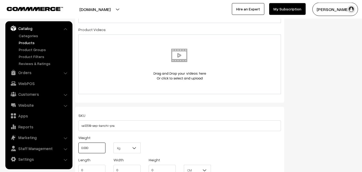
drag, startPoint x: 91, startPoint y: 149, endPoint x: 73, endPoint y: 149, distance: 18.0
click at [78, 149] on input "0.000" at bounding box center [91, 148] width 27 height 11
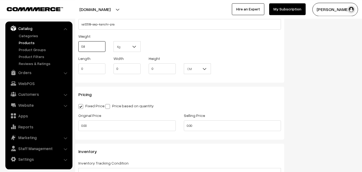
scroll to position [394, 0]
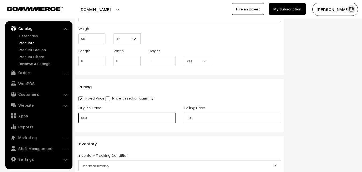
type input "0.80"
drag, startPoint x: 89, startPoint y: 117, endPoint x: 71, endPoint y: 117, distance: 18.0
click at [78, 117] on input "0.00" at bounding box center [126, 118] width 97 height 11
type input "0"
type input "10500"
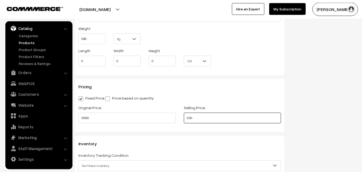
drag, startPoint x: 198, startPoint y: 117, endPoint x: 169, endPoint y: 117, distance: 29.0
click at [184, 117] on input "0.00" at bounding box center [232, 118] width 97 height 11
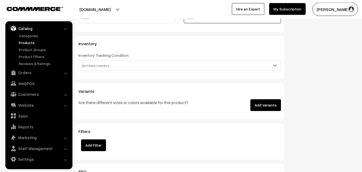
scroll to position [503, 0]
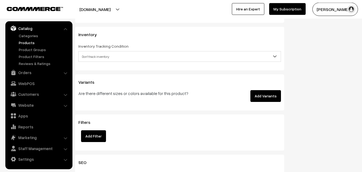
type input "12500"
click at [90, 57] on span "Don't track inventory" at bounding box center [180, 56] width 202 height 9
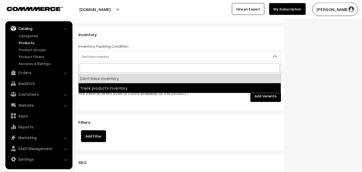
select select "2"
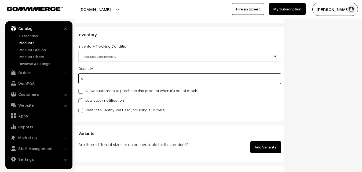
click at [92, 79] on input "0" at bounding box center [179, 78] width 203 height 11
type input "4"
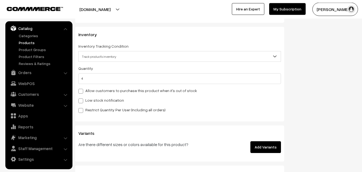
click at [92, 99] on label "Low stock notification" at bounding box center [101, 101] width 46 height 6
click at [82, 99] on input "Low stock notification" at bounding box center [79, 99] width 3 height 3
checkbox input "true"
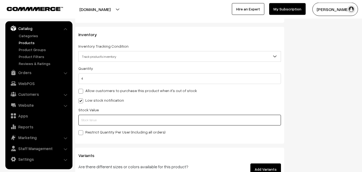
click at [95, 124] on input "text" at bounding box center [179, 120] width 203 height 11
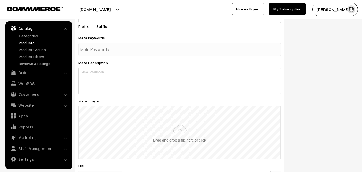
scroll to position [799, 0]
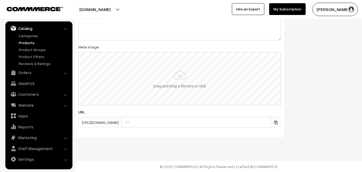
type input "2"
click at [174, 73] on input "file" at bounding box center [179, 79] width 201 height 53
type input "C:\fakepath\kanchipuram-saree-va12518-sep.jpeg"
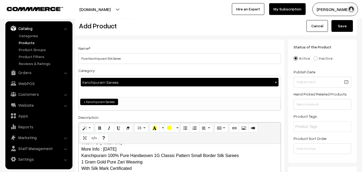
scroll to position [0, 0]
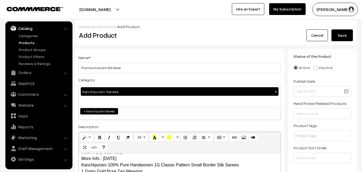
click at [336, 33] on button "Save" at bounding box center [341, 36] width 21 height 12
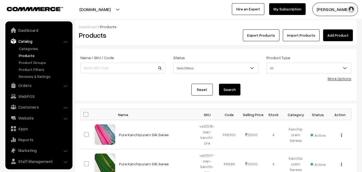
scroll to position [13, 0]
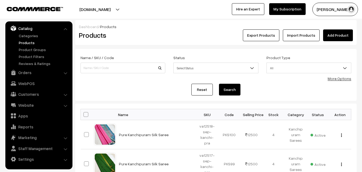
click at [183, 37] on div "Export Products Import Products Add Product" at bounding box center [263, 36] width 180 height 12
click at [336, 37] on link "Add Product" at bounding box center [338, 36] width 30 height 12
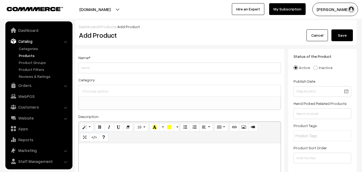
select select
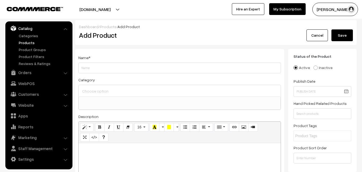
paste div
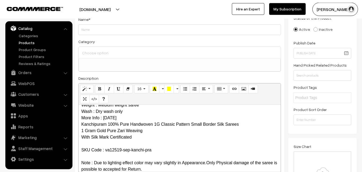
scroll to position [0, 0]
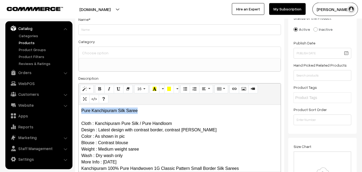
drag, startPoint x: 143, startPoint y: 111, endPoint x: 56, endPoint y: 111, distance: 86.9
click at [79, 111] on div "Pure Kanchipuram Silk Saree Cloth : Kanchipuram Pure Silk / Pure Handloom Desig…" at bounding box center [180, 138] width 202 height 67
copy p "Pure Kanchipuram Silk Saree"
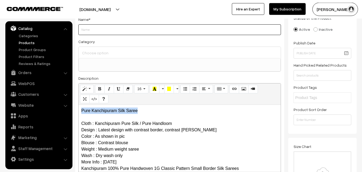
click at [91, 29] on input "Weight" at bounding box center [179, 29] width 203 height 11
paste input "Pure Kanchipuram Silk Saree"
type input "Pure Kanchipuram Silk Saree"
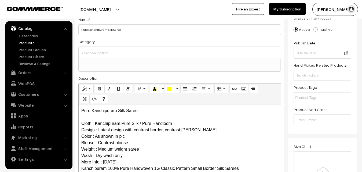
click at [97, 54] on input at bounding box center [180, 53] width 198 height 8
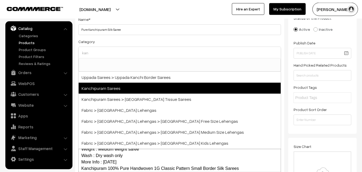
type input "kan"
click at [112, 85] on span "Kanchipuram Sarees" at bounding box center [180, 88] width 202 height 11
select select "3"
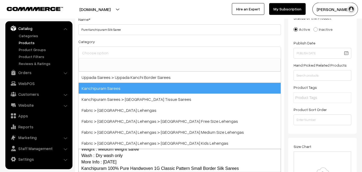
scroll to position [113, 0]
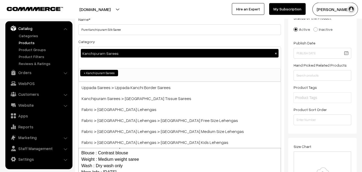
click at [122, 43] on div "Category Kanchipuram Sarees × Uppada Sarees Uppada Sarees > Uppada Plain Sarees…" at bounding box center [179, 60] width 203 height 44
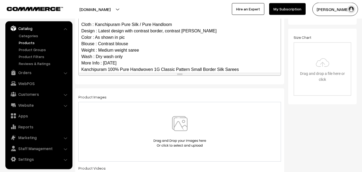
scroll to position [52, 0]
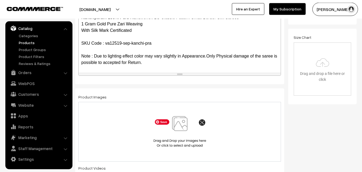
click at [178, 126] on img at bounding box center [179, 131] width 55 height 31
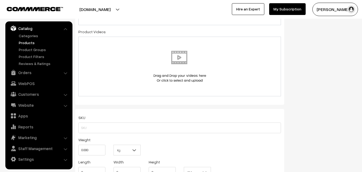
scroll to position [285, 0]
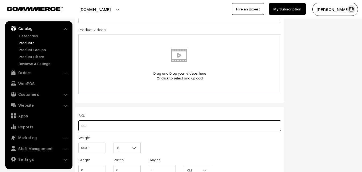
click at [85, 126] on input "text" at bounding box center [179, 126] width 203 height 11
paste input "va12519-sep-kanchi-pra"
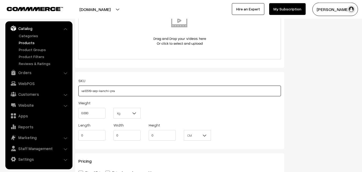
scroll to position [339, 0]
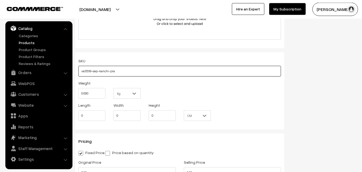
type input "va12519-sep-kanchi-pra"
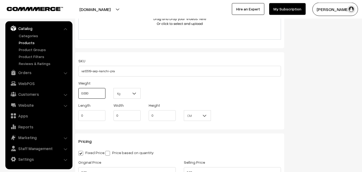
drag, startPoint x: 93, startPoint y: 95, endPoint x: 73, endPoint y: 94, distance: 20.4
click at [78, 94] on input "0.000" at bounding box center [91, 93] width 27 height 11
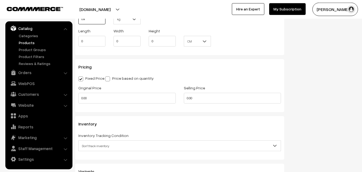
scroll to position [421, 0]
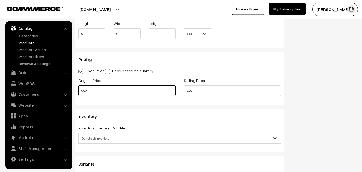
type input "0.80"
drag, startPoint x: 93, startPoint y: 94, endPoint x: 72, endPoint y: 94, distance: 20.4
click at [78, 94] on input "0.00" at bounding box center [126, 91] width 97 height 11
type input "10500"
drag, startPoint x: 198, startPoint y: 92, endPoint x: 155, endPoint y: 92, distance: 42.6
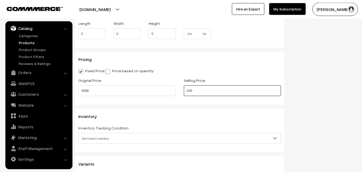
click at [184, 92] on input "0.00" at bounding box center [232, 91] width 97 height 11
drag, startPoint x: 203, startPoint y: 90, endPoint x: 170, endPoint y: 89, distance: 32.8
click at [184, 89] on input "11500" at bounding box center [232, 91] width 97 height 11
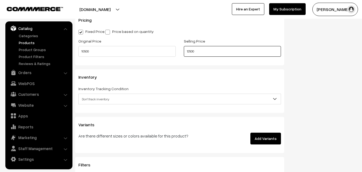
scroll to position [476, 0]
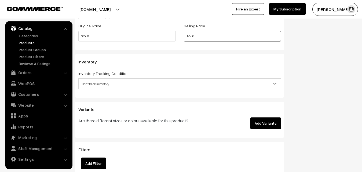
type input "12500"
click at [108, 86] on span "Don't track inventory" at bounding box center [180, 83] width 202 height 9
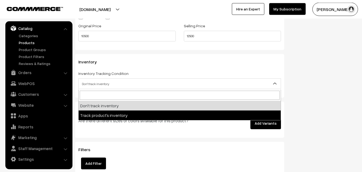
select select "2"
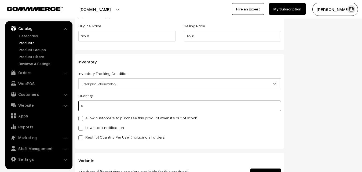
click at [104, 104] on input "0" at bounding box center [179, 106] width 203 height 11
type input "4"
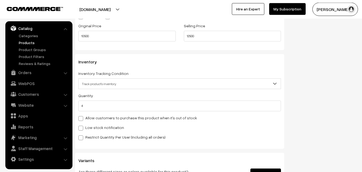
click at [98, 126] on label "Low stock notification" at bounding box center [101, 128] width 46 height 6
click at [82, 126] on input "Low stock notification" at bounding box center [79, 127] width 3 height 3
checkbox input "true"
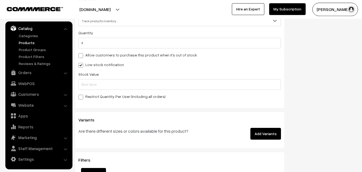
scroll to position [558, 0]
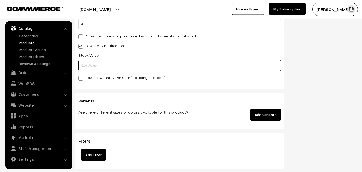
click at [87, 67] on input "text" at bounding box center [179, 65] width 203 height 11
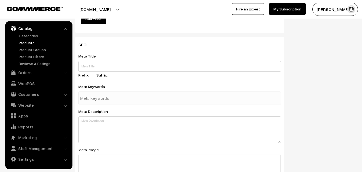
scroll to position [799, 0]
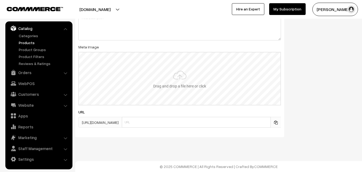
type input "2"
click at [172, 80] on input "file" at bounding box center [179, 79] width 201 height 53
type input "C:\fakepath\kanchipuram-saree-va12519-sep.jpeg"
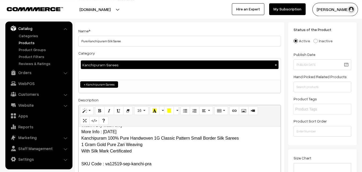
scroll to position [0, 0]
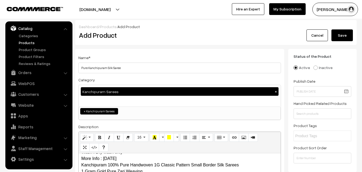
click at [340, 36] on button "Save" at bounding box center [341, 36] width 21 height 12
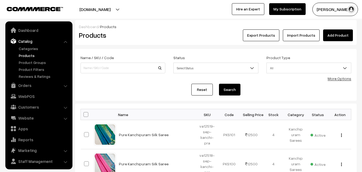
scroll to position [13, 0]
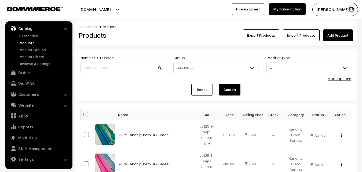
click at [333, 32] on link "Add Product" at bounding box center [338, 36] width 30 height 12
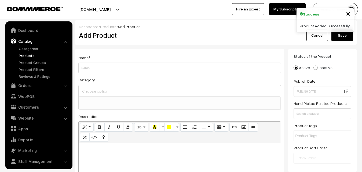
select select
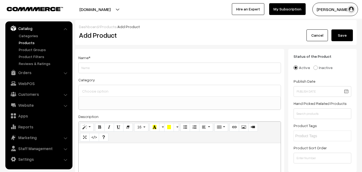
paste div
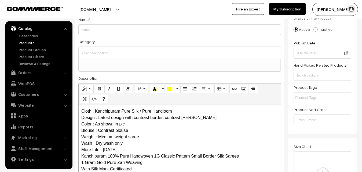
scroll to position [0, 0]
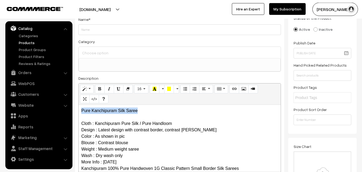
drag, startPoint x: 144, startPoint y: 111, endPoint x: 69, endPoint y: 110, distance: 74.3
click at [79, 110] on div "Pure Kanchipuram Silk Saree Cloth : Kanchipuram Pure Silk / Pure Handloom Desig…" at bounding box center [180, 138] width 202 height 67
copy p "Pure Kanchipuram Silk Saree"
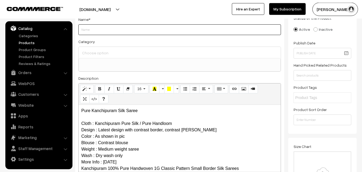
click at [96, 32] on input "Weight" at bounding box center [179, 29] width 203 height 11
paste input "Pure Kanchipuram Silk Saree"
type input "Pure Kanchipuram Silk Saree"
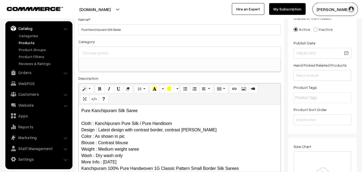
click at [96, 51] on input at bounding box center [180, 53] width 198 height 8
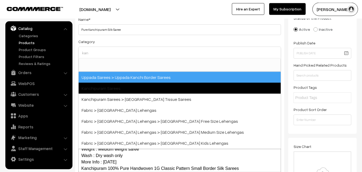
type input "kan"
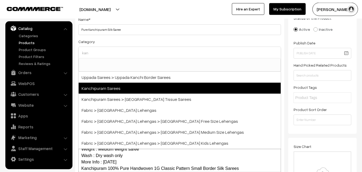
click at [111, 84] on span "Kanchipuram Sarees" at bounding box center [180, 88] width 202 height 11
select select "3"
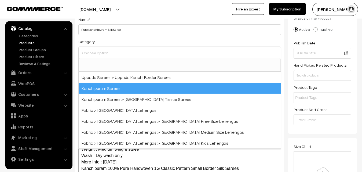
scroll to position [113, 0]
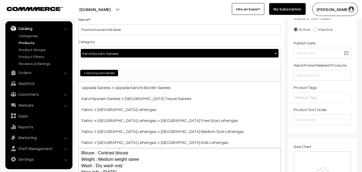
click at [120, 38] on div "Category Kanchipuram Sarees × Uppada Sarees Uppada Sarees > Uppada Plain Sarees…" at bounding box center [179, 60] width 203 height 44
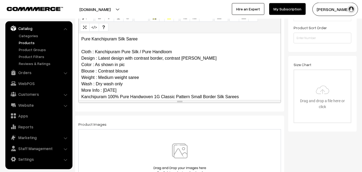
scroll to position [52, 0]
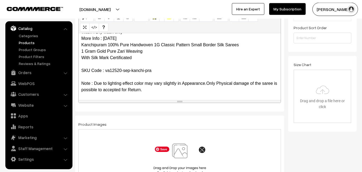
click at [185, 155] on img at bounding box center [179, 159] width 55 height 31
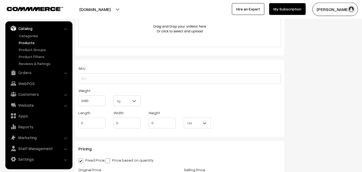
scroll to position [339, 0]
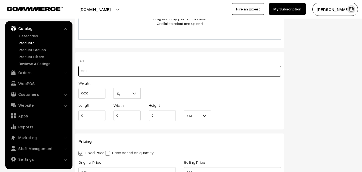
click at [95, 71] on input "text" at bounding box center [179, 71] width 203 height 11
paste input "va12520-sep-kanchi-pra"
type input "va12520-sep-kanchi-pra"
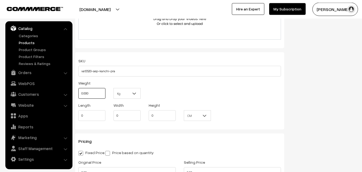
drag, startPoint x: 95, startPoint y: 92, endPoint x: 71, endPoint y: 91, distance: 24.1
click at [78, 91] on input "0.000" at bounding box center [91, 93] width 27 height 11
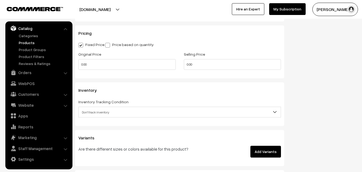
scroll to position [449, 0]
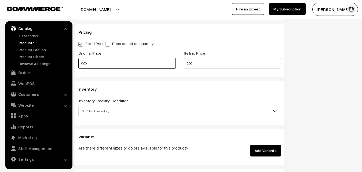
type input "0.80"
drag, startPoint x: 86, startPoint y: 65, endPoint x: 73, endPoint y: 65, distance: 12.9
click at [78, 65] on input "0.00" at bounding box center [126, 63] width 97 height 11
type input "10500"
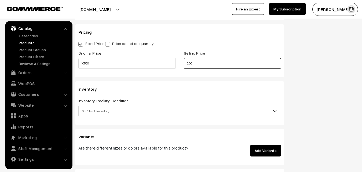
drag, startPoint x: 204, startPoint y: 64, endPoint x: 171, endPoint y: 64, distance: 33.0
click at [184, 65] on input "0.00" at bounding box center [232, 63] width 97 height 11
type input "12500"
click at [94, 108] on span "Don't track inventory" at bounding box center [180, 111] width 202 height 9
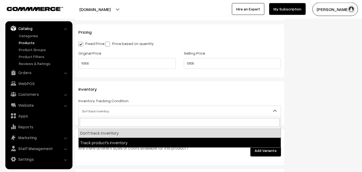
select select "2"
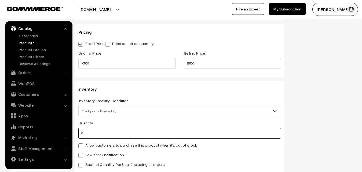
click at [94, 132] on input "0" at bounding box center [179, 133] width 203 height 11
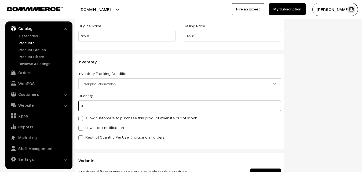
scroll to position [531, 0]
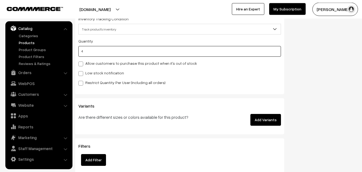
type input "4"
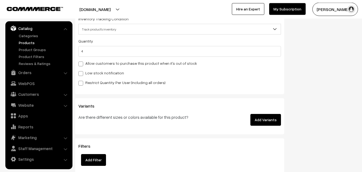
click at [84, 73] on label "Low stock notification" at bounding box center [101, 73] width 46 height 6
click at [82, 73] on input "Low stock notification" at bounding box center [79, 72] width 3 height 3
checkbox input "true"
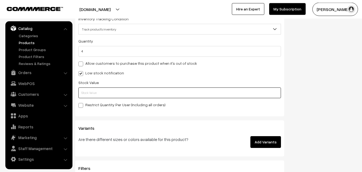
click at [87, 95] on input "text" at bounding box center [179, 93] width 203 height 11
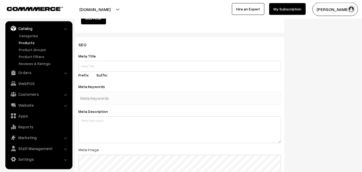
scroll to position [799, 0]
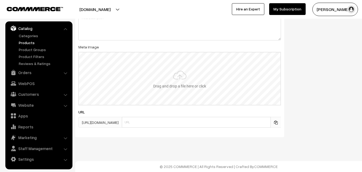
type input "2"
click at [173, 76] on input "file" at bounding box center [179, 79] width 201 height 53
type input "C:\fakepath\kanchipuram-saree-va12520-sep.jpeg"
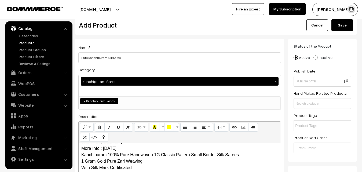
scroll to position [0, 0]
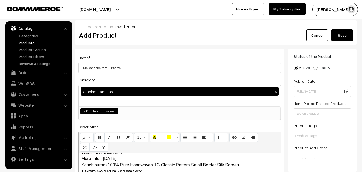
click at [341, 36] on button "Save" at bounding box center [341, 36] width 21 height 12
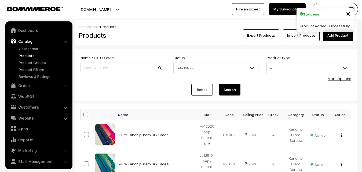
scroll to position [13, 0]
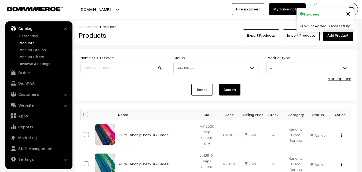
click at [153, 36] on h2 "Products" at bounding box center [122, 35] width 86 height 8
click at [341, 35] on link "Add Product" at bounding box center [338, 36] width 30 height 12
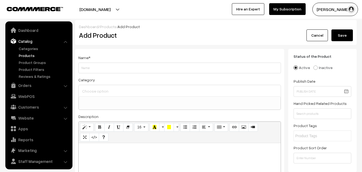
select select
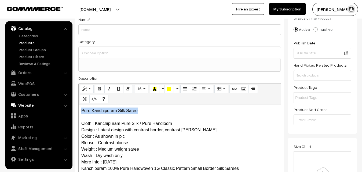
drag, startPoint x: 143, startPoint y: 111, endPoint x: 69, endPoint y: 108, distance: 73.8
click at [79, 109] on div "Pure Kanchipuram Silk Saree Cloth : Kanchipuram Pure Silk / Pure Handloom Desig…" at bounding box center [180, 138] width 202 height 67
copy p "Pure Kanchipuram Silk Saree"
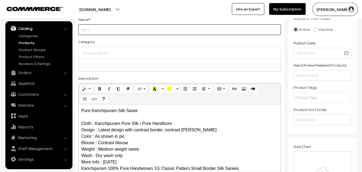
click at [96, 31] on input "Weight" at bounding box center [179, 29] width 203 height 11
paste input "Pure Kanchipuram Silk Saree"
type input "Pure Kanchipuram Silk Saree"
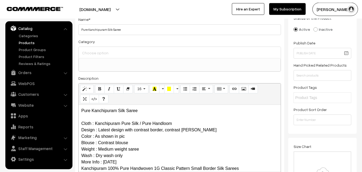
click at [98, 52] on input at bounding box center [180, 53] width 198 height 8
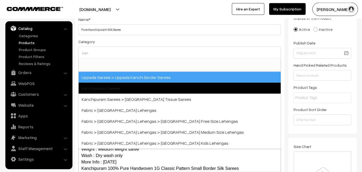
type input "kan"
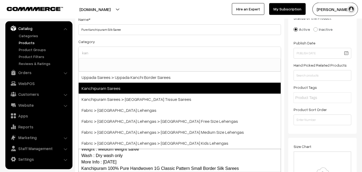
click at [113, 84] on span "Kanchipuram Sarees" at bounding box center [180, 88] width 202 height 11
select select "3"
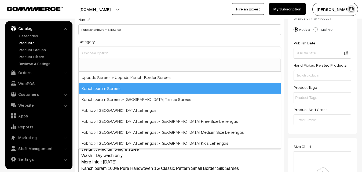
scroll to position [113, 0]
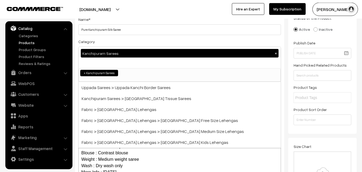
click at [122, 40] on div "Category Kanchipuram Sarees × Uppada Sarees Uppada Sarees > Uppada Plain Sarees…" at bounding box center [179, 60] width 203 height 44
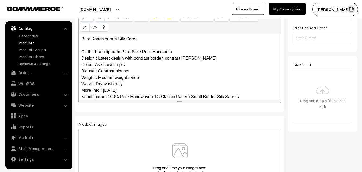
scroll to position [52, 0]
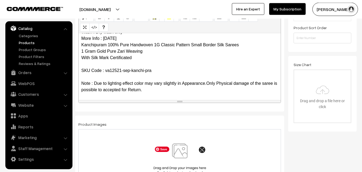
click at [179, 156] on img at bounding box center [179, 159] width 55 height 31
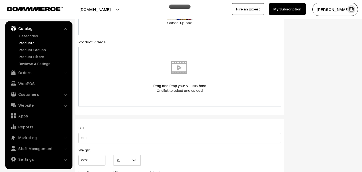
scroll to position [312, 0]
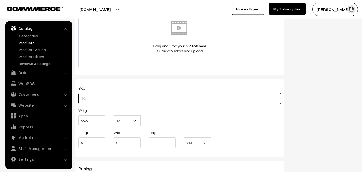
click at [83, 95] on input "text" at bounding box center [179, 98] width 203 height 11
paste input "va12521-sep-kanchi-pra"
type input "va12521-sep-kanchi-pra"
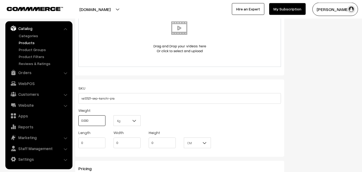
drag, startPoint x: 98, startPoint y: 124, endPoint x: 71, endPoint y: 124, distance: 27.4
click at [78, 124] on input "0.000" at bounding box center [91, 121] width 27 height 11
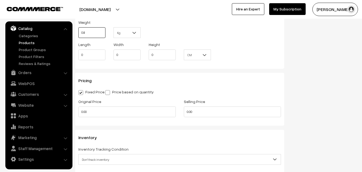
scroll to position [421, 0]
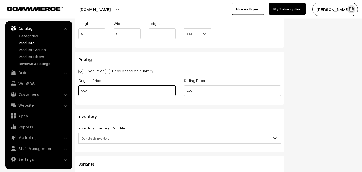
type input "0.80"
drag, startPoint x: 94, startPoint y: 94, endPoint x: 75, endPoint y: 93, distance: 18.5
click at [78, 93] on input "0.00" at bounding box center [126, 91] width 97 height 11
type input "10500"
drag, startPoint x: 201, startPoint y: 92, endPoint x: 153, endPoint y: 89, distance: 47.3
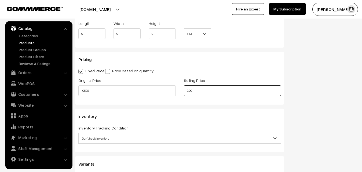
click at [184, 89] on input "0.00" at bounding box center [232, 91] width 97 height 11
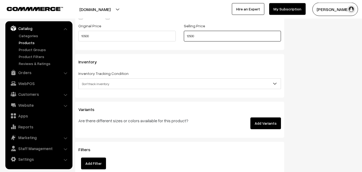
type input "12500"
click at [91, 83] on span "Don't track inventory" at bounding box center [180, 83] width 202 height 9
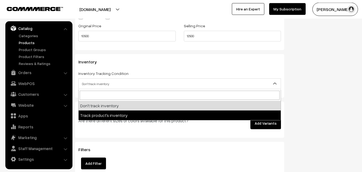
select select "2"
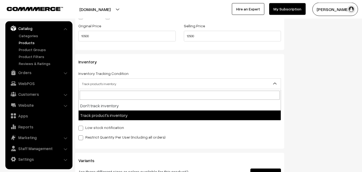
click at [89, 85] on span "Track product's inventory" at bounding box center [180, 83] width 202 height 9
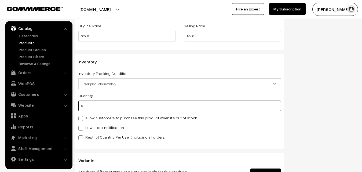
click at [90, 105] on input "0" at bounding box center [179, 106] width 203 height 11
type input "4"
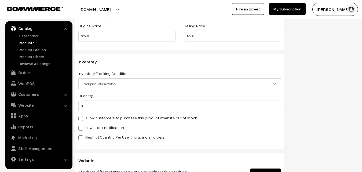
click at [86, 127] on label "Low stock notification" at bounding box center [101, 128] width 46 height 6
click at [82, 127] on input "Low stock notification" at bounding box center [79, 127] width 3 height 3
checkbox input "true"
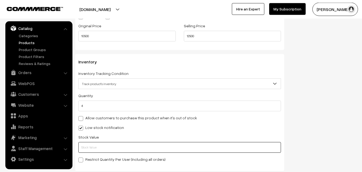
click at [91, 149] on input "text" at bounding box center [179, 147] width 203 height 11
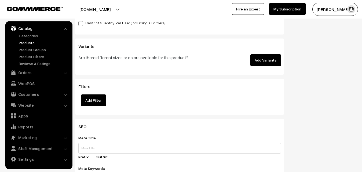
scroll to position [777, 0]
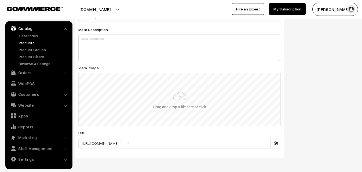
type input "2"
click at [179, 97] on input "file" at bounding box center [179, 99] width 201 height 53
type input "C:\fakepath\kanchipuram-saree-va12521-sep.jpeg"
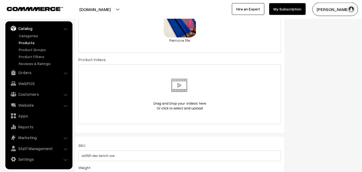
scroll to position [0, 0]
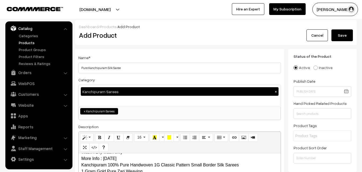
click at [338, 38] on button "Save" at bounding box center [341, 36] width 21 height 12
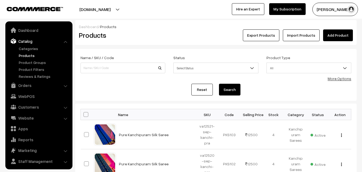
click at [327, 36] on link "Add Product" at bounding box center [338, 36] width 30 height 12
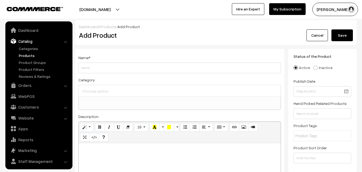
select select
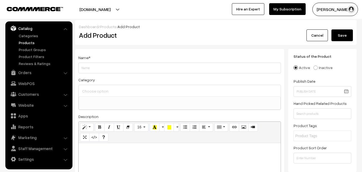
click at [114, 150] on p at bounding box center [179, 149] width 197 height 6
paste div
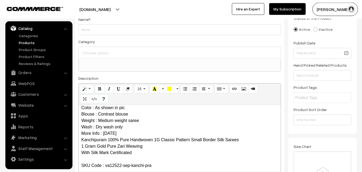
scroll to position [0, 0]
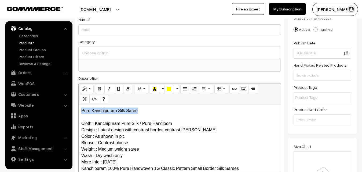
drag, startPoint x: 143, startPoint y: 111, endPoint x: 65, endPoint y: 107, distance: 78.2
click at [79, 109] on div "Pure Kanchipuram Silk Saree Cloth : Kanchipuram Pure Silk / Pure Handloom Desig…" at bounding box center [180, 138] width 202 height 67
copy p "Pure Kanchipuram Silk Saree"
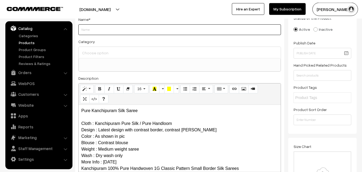
click at [88, 28] on input "Weight" at bounding box center [179, 29] width 203 height 11
paste input "Pure Kanchipuram Silk Saree"
type input "Pure Kanchipuram Silk Saree"
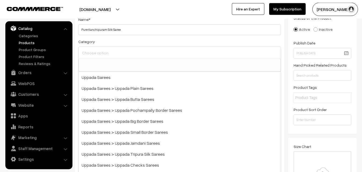
click at [94, 50] on input at bounding box center [180, 53] width 198 height 8
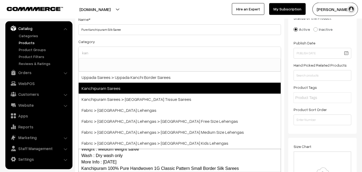
type input "kan"
click at [110, 87] on span "Kanchipuram Sarees" at bounding box center [180, 88] width 202 height 11
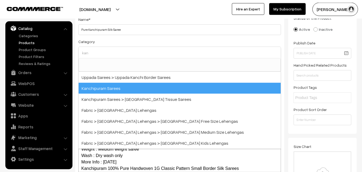
select select "3"
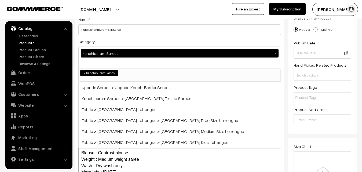
click at [120, 40] on div "Category Kanchipuram Sarees × Uppada Sarees Uppada Sarees > Uppada Plain Sarees…" at bounding box center [179, 60] width 203 height 44
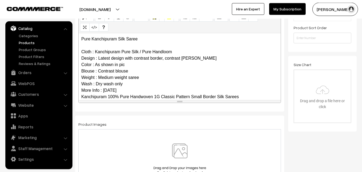
scroll to position [52, 0]
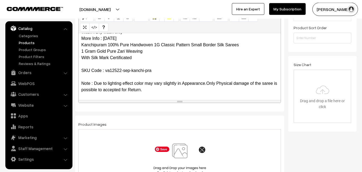
click at [180, 155] on img at bounding box center [179, 159] width 55 height 31
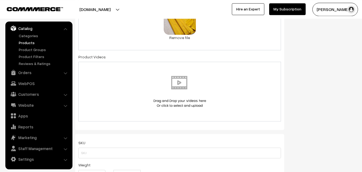
scroll to position [285, 0]
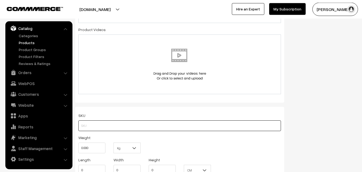
click at [90, 128] on input "text" at bounding box center [179, 126] width 203 height 11
paste input "va12522-sep-kanchi-pra"
type input "va12522-sep-kanchi-pra"
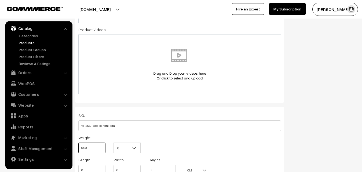
drag, startPoint x: 92, startPoint y: 151, endPoint x: 71, endPoint y: 151, distance: 20.9
click at [78, 151] on input "0.000" at bounding box center [91, 148] width 27 height 11
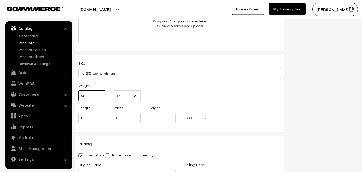
scroll to position [394, 0]
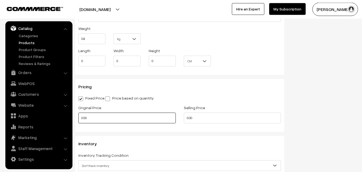
type input "0.80"
drag, startPoint x: 92, startPoint y: 117, endPoint x: 62, endPoint y: 117, distance: 29.5
click at [78, 117] on input "0.00" at bounding box center [126, 118] width 97 height 11
type input "10500"
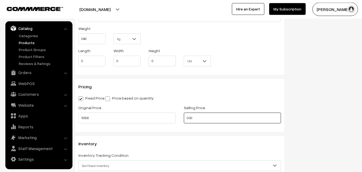
drag, startPoint x: 200, startPoint y: 117, endPoint x: 171, endPoint y: 117, distance: 29.2
click at [184, 117] on input "0.00" at bounding box center [232, 118] width 97 height 11
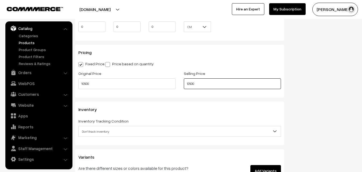
scroll to position [476, 0]
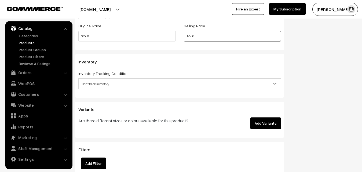
type input "12500"
click at [93, 86] on span "Don't track inventory" at bounding box center [180, 83] width 202 height 9
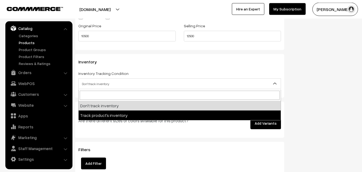
select select "2"
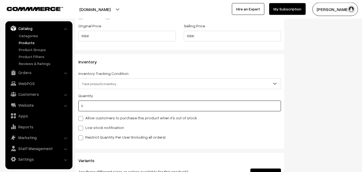
click at [91, 106] on input "0" at bounding box center [179, 106] width 203 height 11
type input "4"
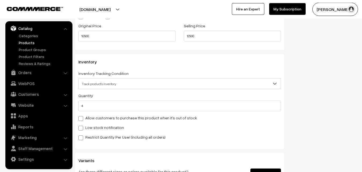
click at [86, 130] on label "Low stock notification" at bounding box center [101, 128] width 46 height 6
click at [82, 129] on input "Low stock notification" at bounding box center [79, 127] width 3 height 3
checkbox input "true"
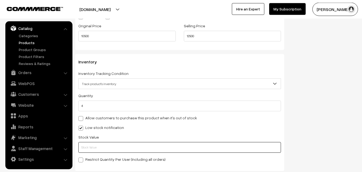
click at [87, 144] on input "text" at bounding box center [179, 147] width 203 height 11
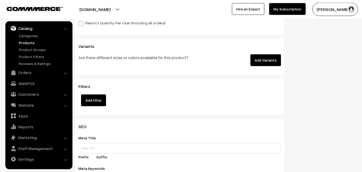
scroll to position [777, 0]
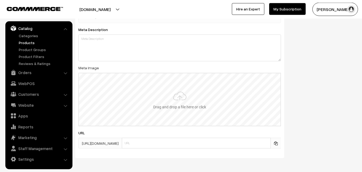
type input "2"
click at [183, 106] on input "file" at bounding box center [179, 99] width 201 height 53
type input "C:\fakepath\kanchipuram-saree-va12522-sep.jpeg"
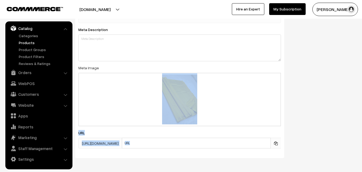
drag, startPoint x: 362, startPoint y: 159, endPoint x: 365, endPoint y: 122, distance: 37.2
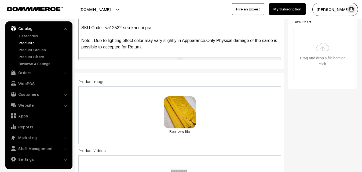
scroll to position [0, 0]
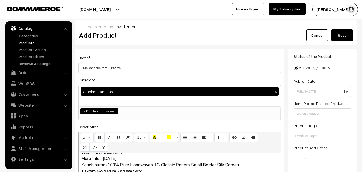
click at [343, 37] on button "Save" at bounding box center [341, 36] width 21 height 12
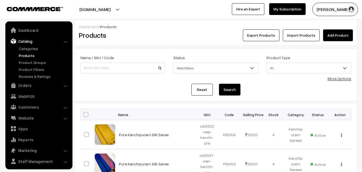
scroll to position [13, 0]
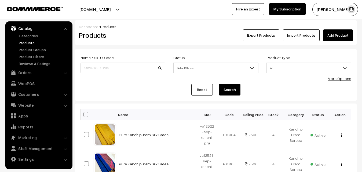
click at [176, 41] on div "Export Products Import Products Add Product" at bounding box center [263, 36] width 180 height 12
click at [343, 33] on link "Add Product" at bounding box center [338, 36] width 30 height 12
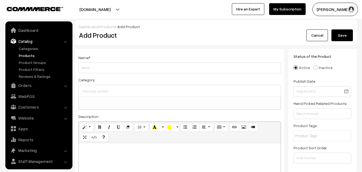
select select
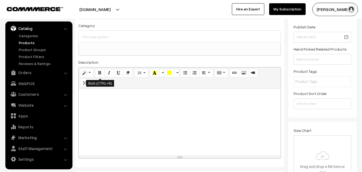
scroll to position [55, 0]
click at [96, 115] on div at bounding box center [180, 122] width 202 height 67
paste div
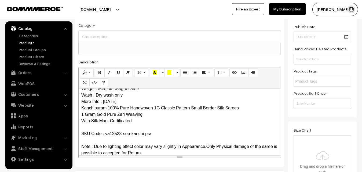
scroll to position [0, 0]
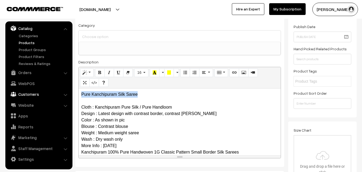
drag, startPoint x: 142, startPoint y: 96, endPoint x: 45, endPoint y: 95, distance: 96.8
click at [79, 95] on div "Pure Kanchipuram Silk Saree Cloth : Kanchipuram Pure Silk / Pure Handloom Desig…" at bounding box center [180, 122] width 202 height 67
copy p "Pure Kanchipuram Silk Saree"
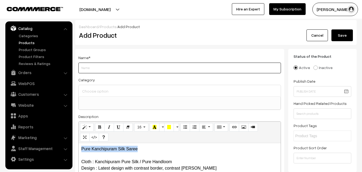
click at [95, 64] on input "Weight" at bounding box center [179, 68] width 203 height 11
paste input "Pure Kanchipuram Silk Saree"
type input "Pure Kanchipuram Silk Saree"
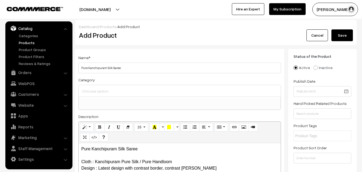
click at [101, 94] on input at bounding box center [180, 91] width 198 height 8
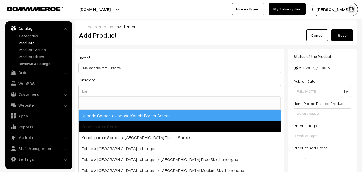
type input "kan"
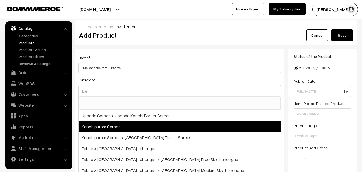
click at [119, 123] on span "Kanchipuram Sarees" at bounding box center [180, 126] width 202 height 11
select select "3"
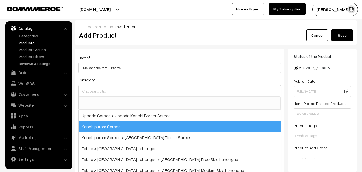
scroll to position [113, 0]
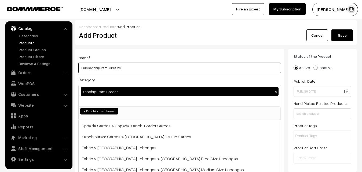
click at [121, 67] on input "Pure Kanchipuram Silk Saree" at bounding box center [179, 68] width 203 height 11
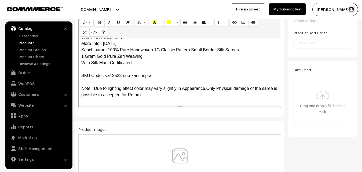
scroll to position [137, 0]
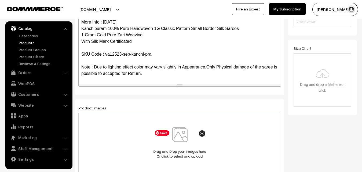
click at [187, 138] on img at bounding box center [179, 142] width 55 height 31
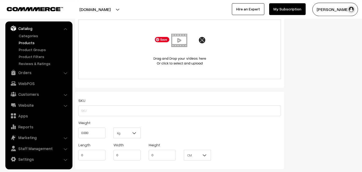
scroll to position [328, 0]
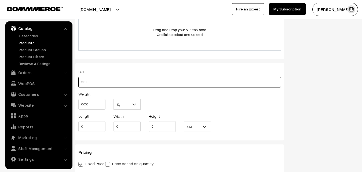
click at [89, 78] on input "text" at bounding box center [179, 82] width 203 height 11
paste input "va12523-sep-kanchi-pra"
type input "va12523-sep-kanchi-pra"
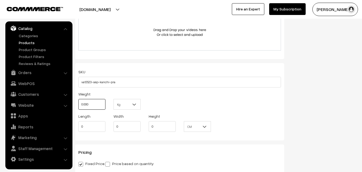
drag, startPoint x: 92, startPoint y: 104, endPoint x: 72, endPoint y: 104, distance: 19.3
click at [78, 104] on input "0.000" at bounding box center [91, 104] width 27 height 11
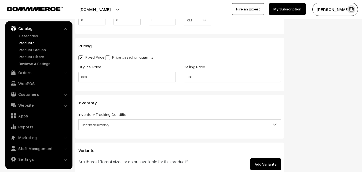
scroll to position [438, 0]
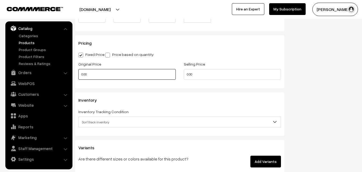
type input "0.80"
drag, startPoint x: 89, startPoint y: 75, endPoint x: 63, endPoint y: 75, distance: 25.8
click at [78, 75] on input "0.00" at bounding box center [126, 74] width 97 height 11
type input "10500"
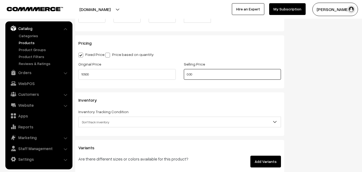
drag, startPoint x: 201, startPoint y: 75, endPoint x: 144, endPoint y: 74, distance: 56.9
click at [184, 75] on input "0.00" at bounding box center [232, 74] width 97 height 11
type input "12500"
click at [87, 121] on span "Don't track inventory" at bounding box center [180, 122] width 202 height 9
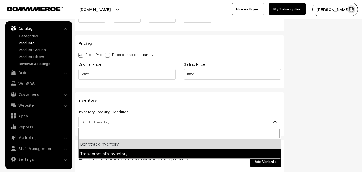
select select "2"
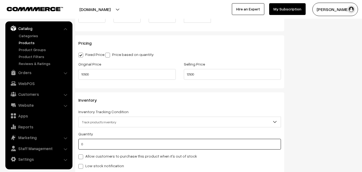
click at [92, 140] on input "0" at bounding box center [179, 144] width 203 height 11
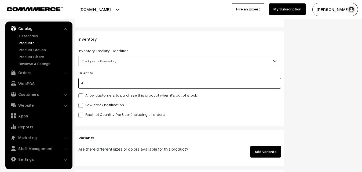
scroll to position [547, 0]
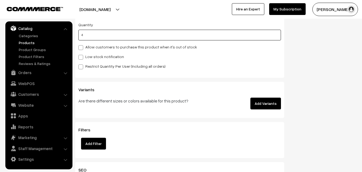
type input "4"
click at [90, 57] on label "Low stock notification" at bounding box center [101, 57] width 46 height 6
click at [82, 57] on input "Low stock notification" at bounding box center [79, 56] width 3 height 3
checkbox input "true"
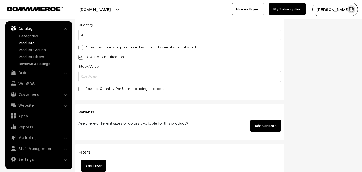
click at [90, 83] on div "Quantity 4 Allow customers to purchase this product when it's out of stock Low …" at bounding box center [179, 56] width 203 height 70
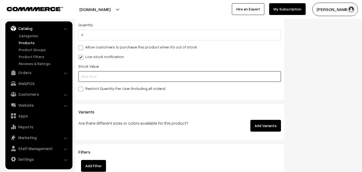
click at [90, 80] on input "text" at bounding box center [179, 76] width 203 height 11
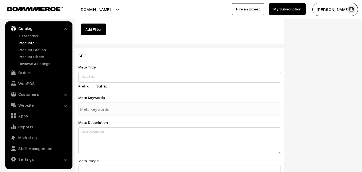
scroll to position [799, 0]
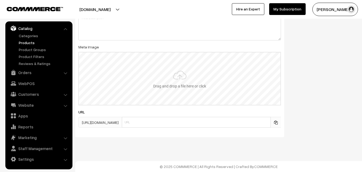
type input "2"
click at [184, 83] on input "file" at bounding box center [179, 79] width 201 height 53
type input "C:\fakepath\kanchipuram-saree-va12523-sep.jpeg"
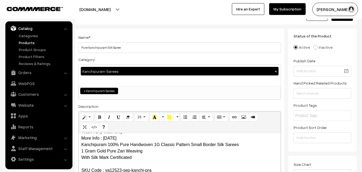
scroll to position [0, 0]
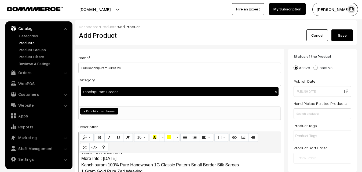
click at [338, 35] on button "Save" at bounding box center [341, 36] width 21 height 12
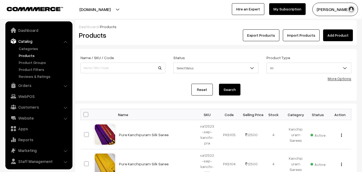
scroll to position [13, 0]
